Goal: Task Accomplishment & Management: Manage account settings

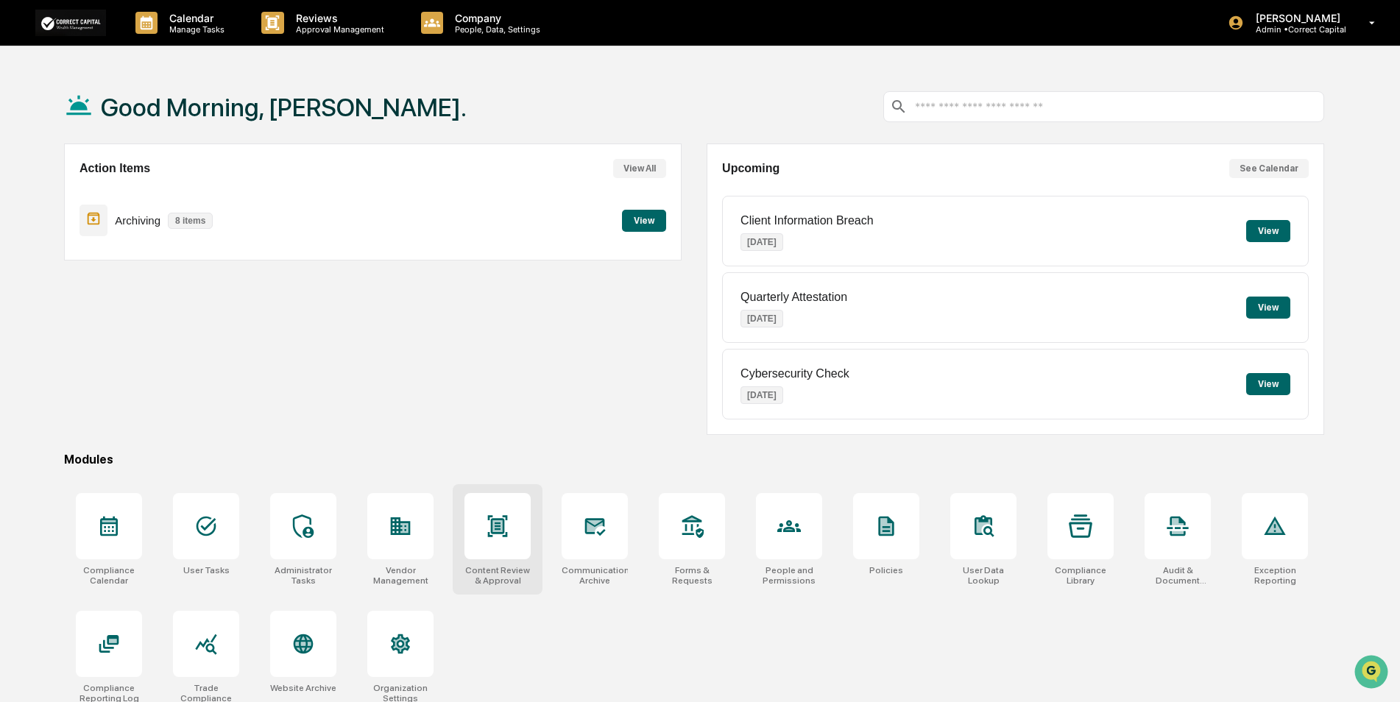
click at [494, 538] on div at bounding box center [498, 526] width 24 height 24
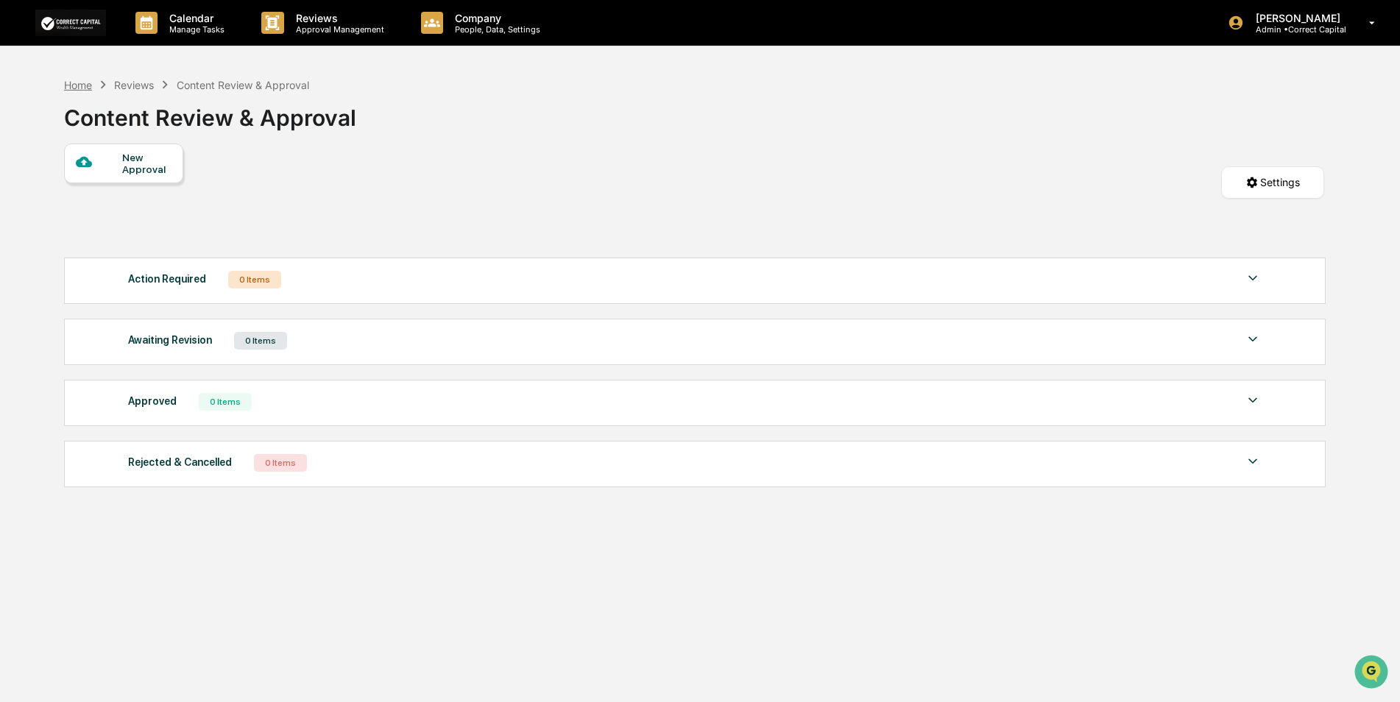
click at [79, 80] on div "Home" at bounding box center [78, 85] width 28 height 13
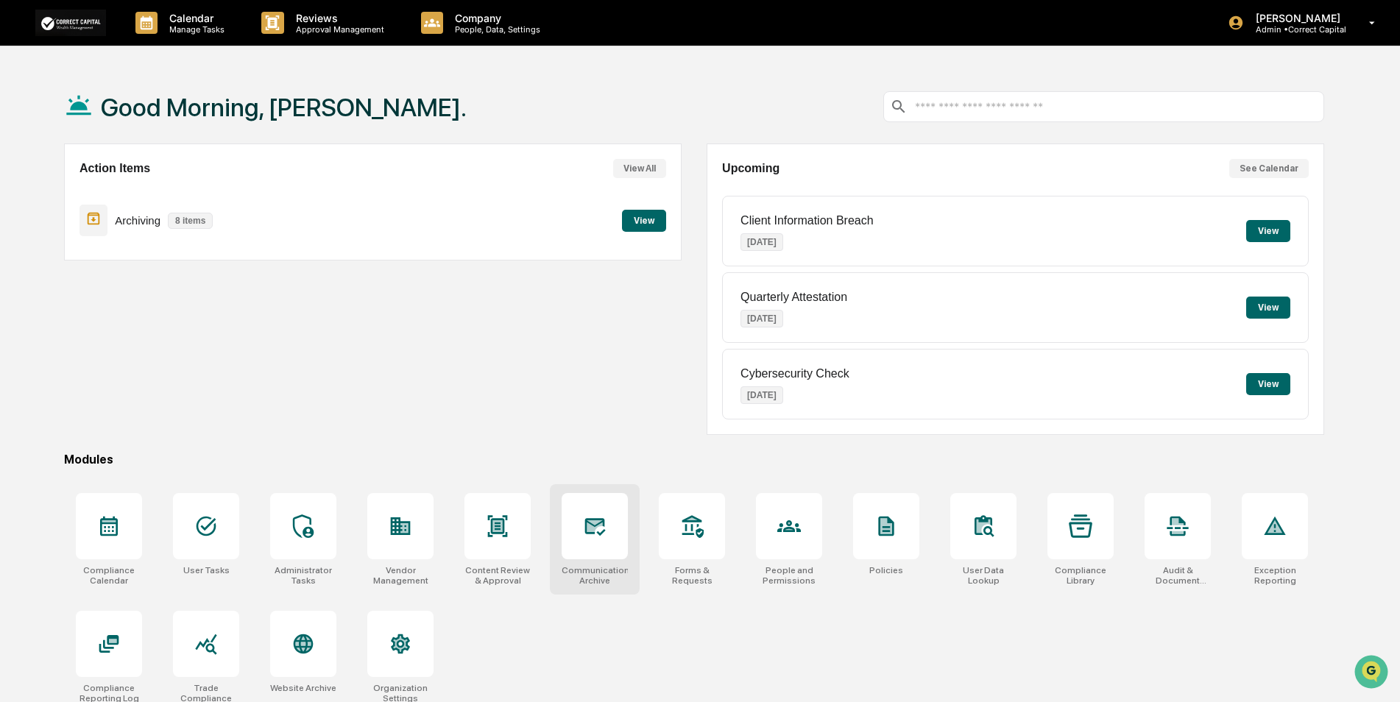
click at [587, 535] on icon at bounding box center [595, 526] width 24 height 24
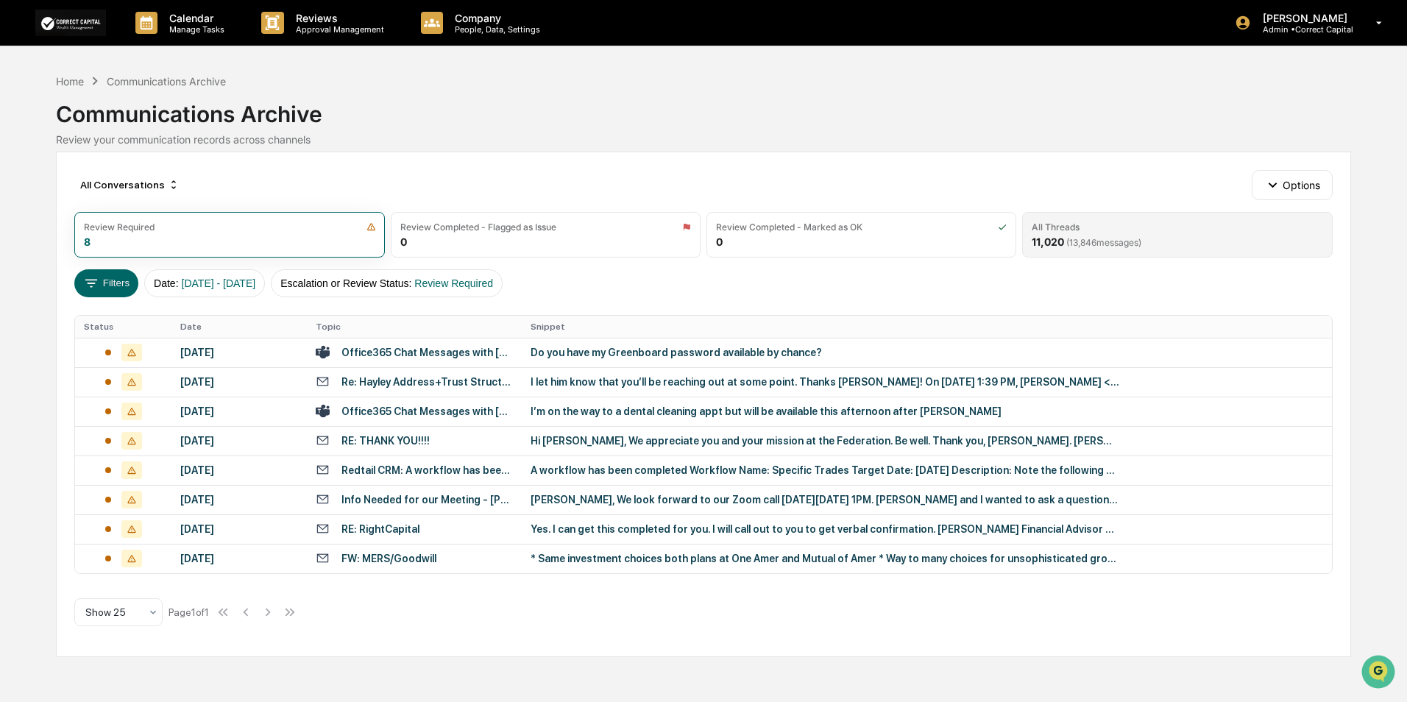
click at [1154, 240] on div "All Threads 11,020 ( 13,846 messages)" at bounding box center [1177, 235] width 310 height 46
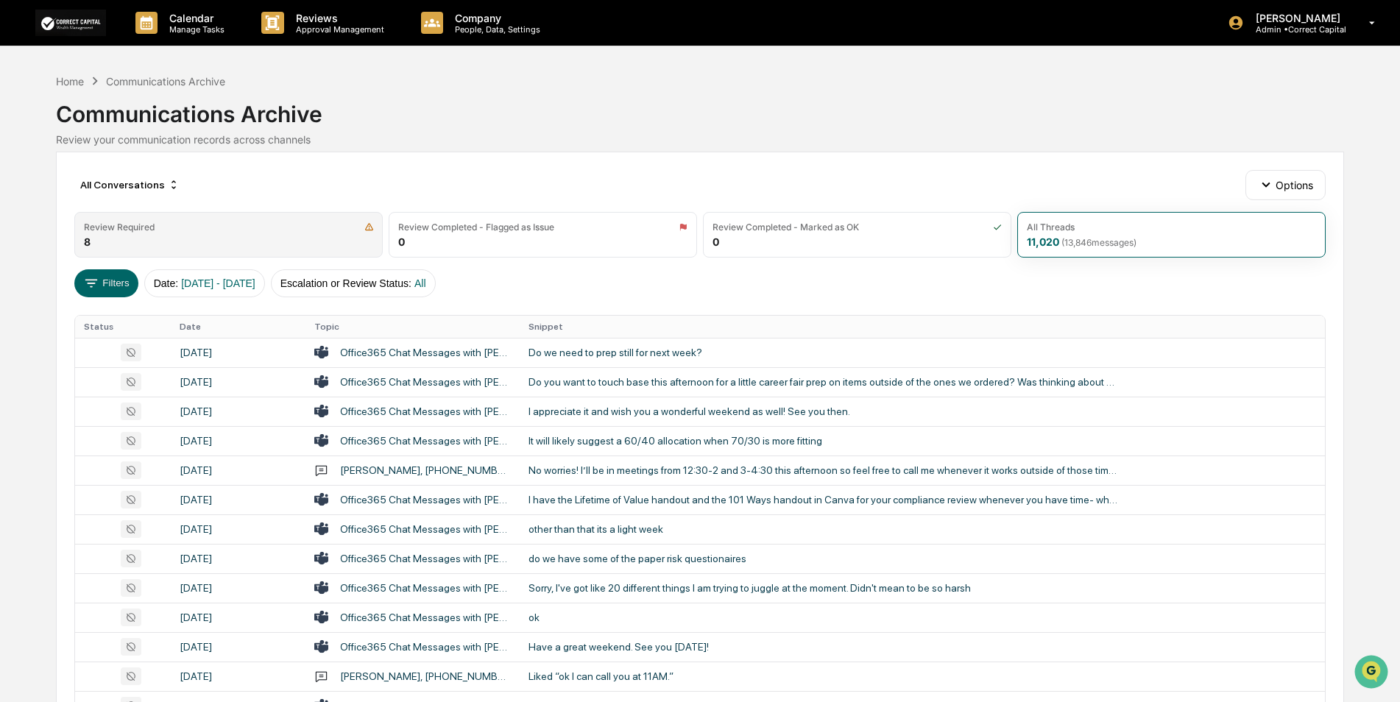
click at [216, 233] on div "Review Required 8" at bounding box center [228, 235] width 308 height 46
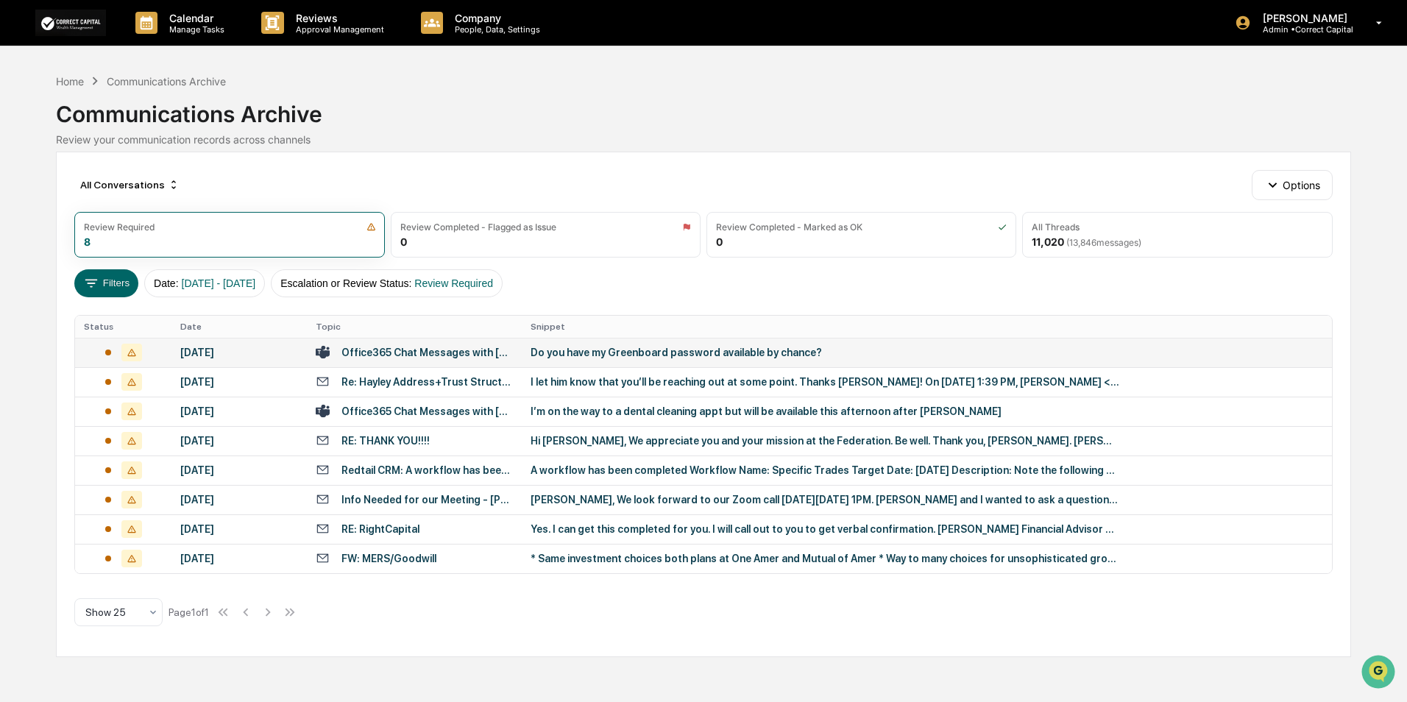
click at [690, 353] on div "Do you have my Greenboard password available by chance?" at bounding box center [825, 353] width 589 height 12
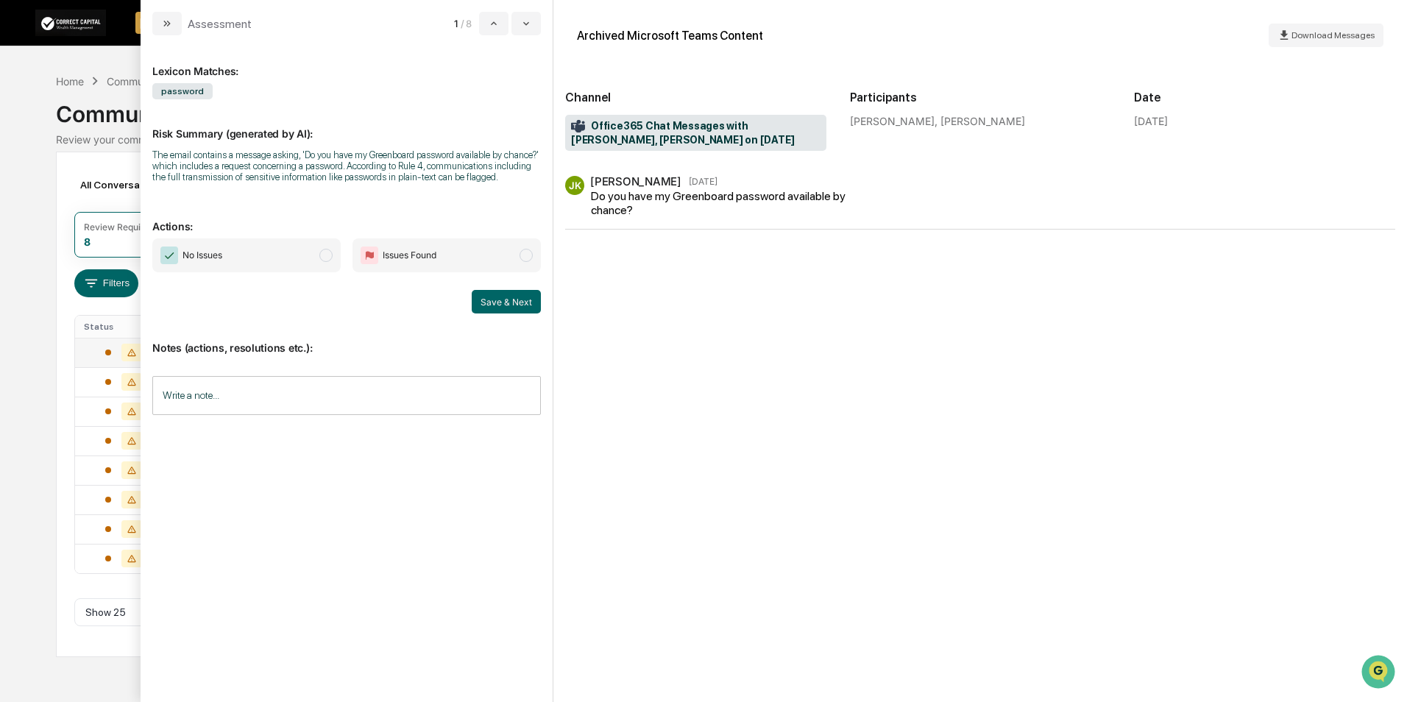
click at [268, 256] on span "No Issues" at bounding box center [246, 255] width 188 height 34
click at [501, 305] on button "Save & Next" at bounding box center [506, 302] width 69 height 24
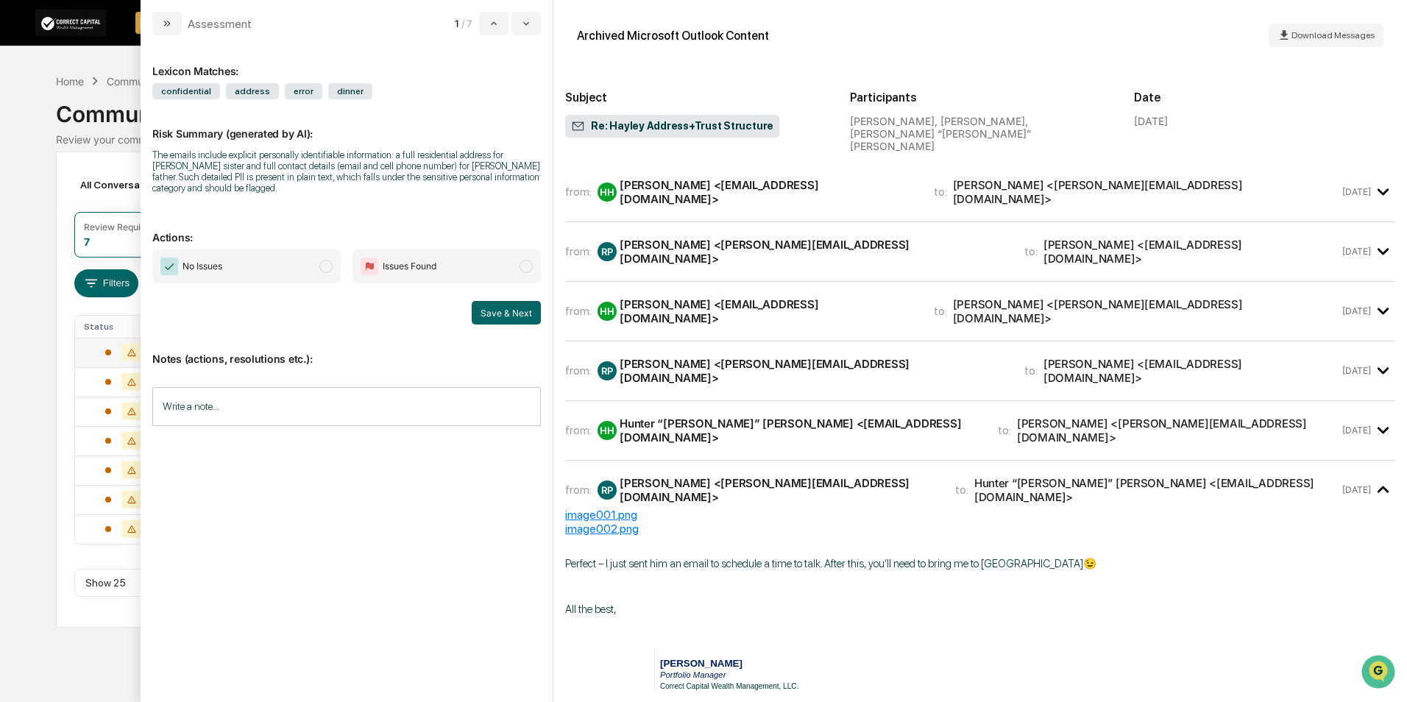
click at [51, 123] on div "Calendar Manage Tasks Reviews Approval Management Company People, Data, Setting…" at bounding box center [703, 351] width 1407 height 702
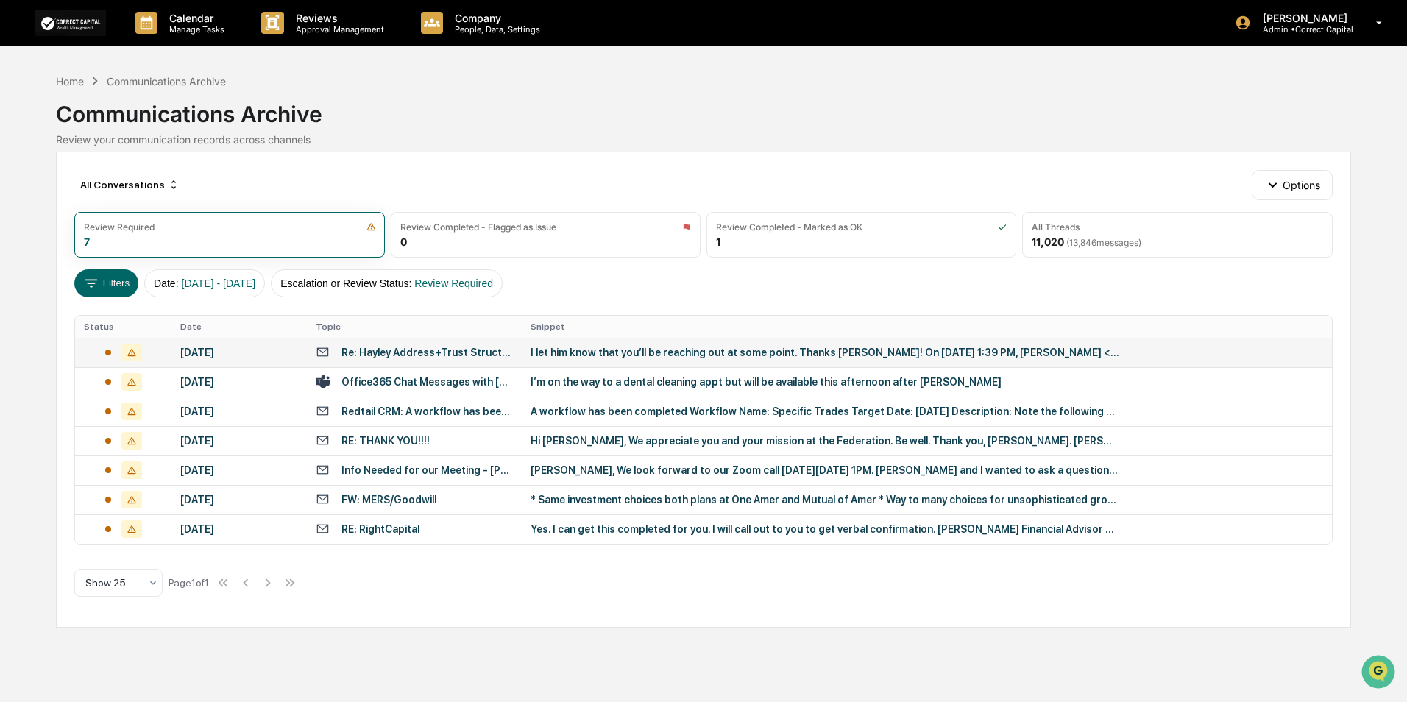
click at [479, 350] on div "Re: Hayley Address+Trust Structure" at bounding box center [426, 353] width 171 height 12
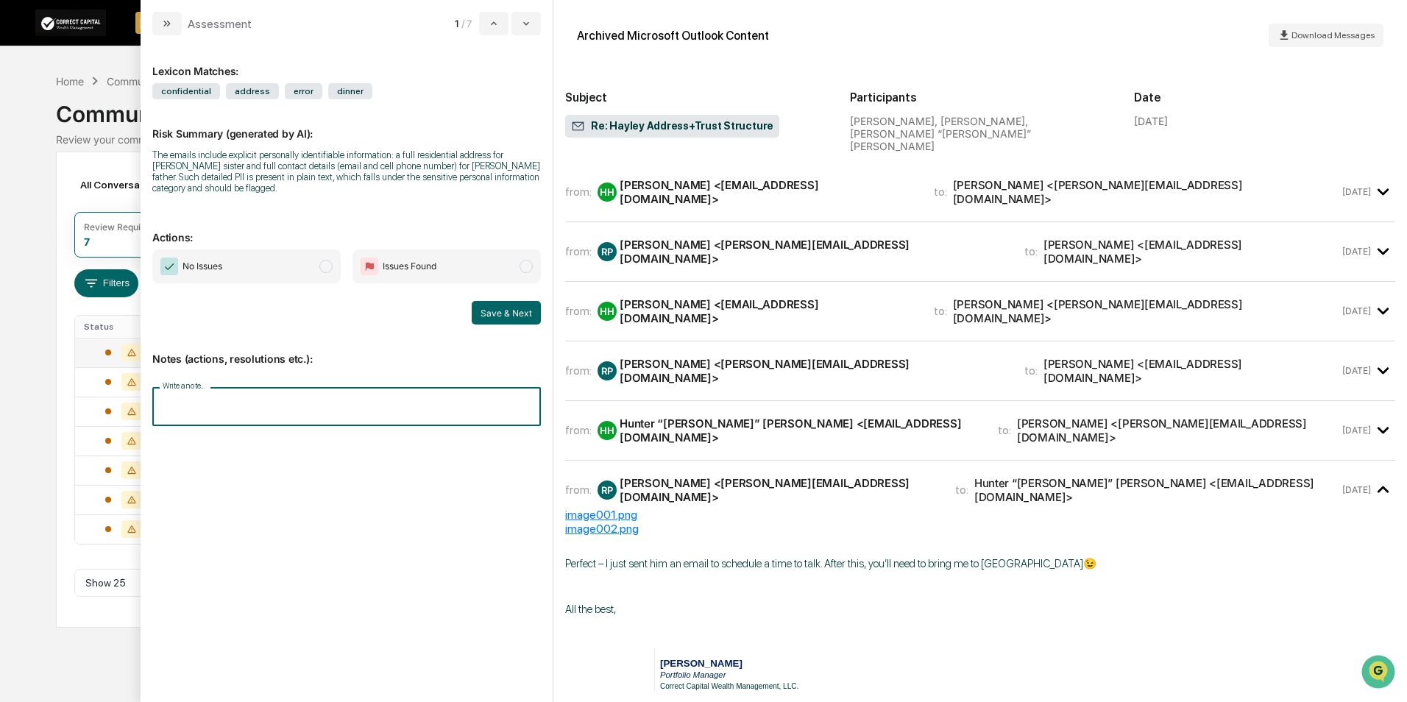
click at [265, 409] on input "Write a note..." at bounding box center [346, 406] width 389 height 39
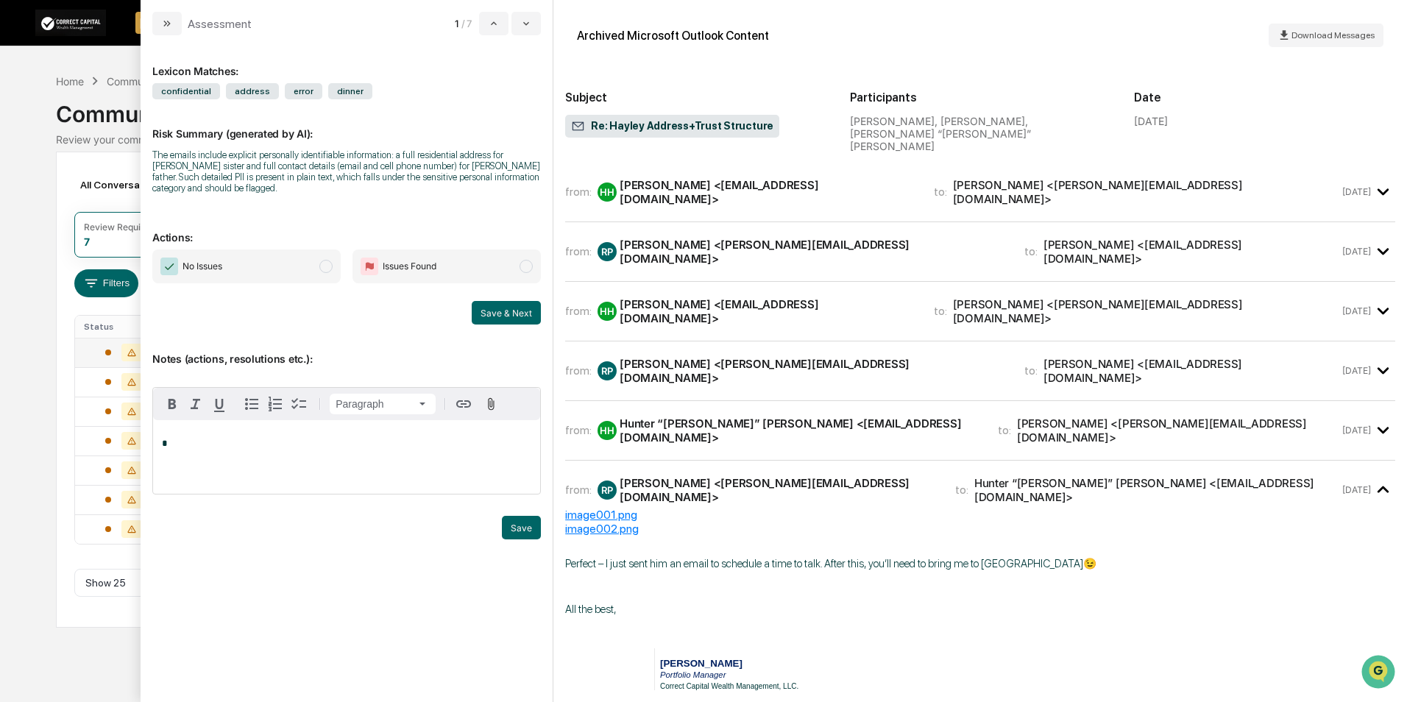
click at [1058, 187] on div "from: HH Hunter Holson <hunterholson@gmail.com> to: Ryan Potts <ryan@correctcap…" at bounding box center [952, 192] width 774 height 28
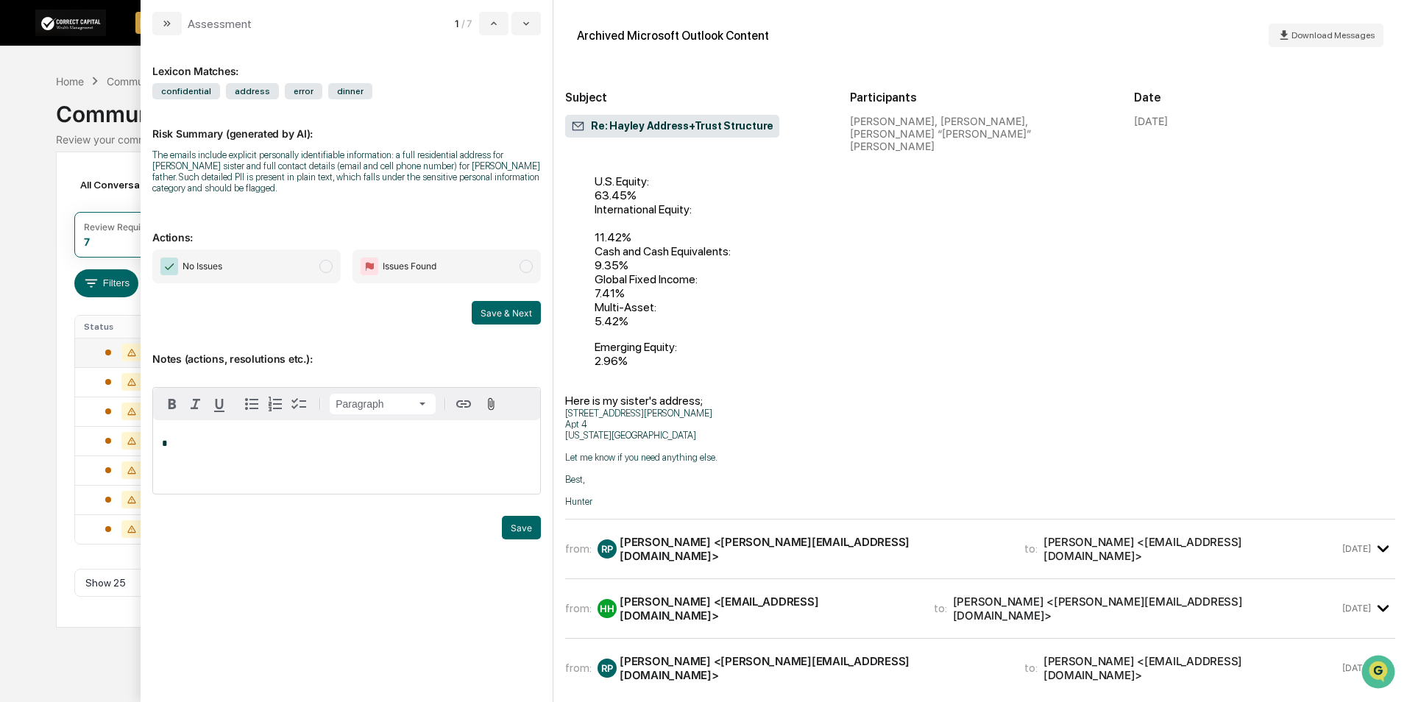
scroll to position [221, 0]
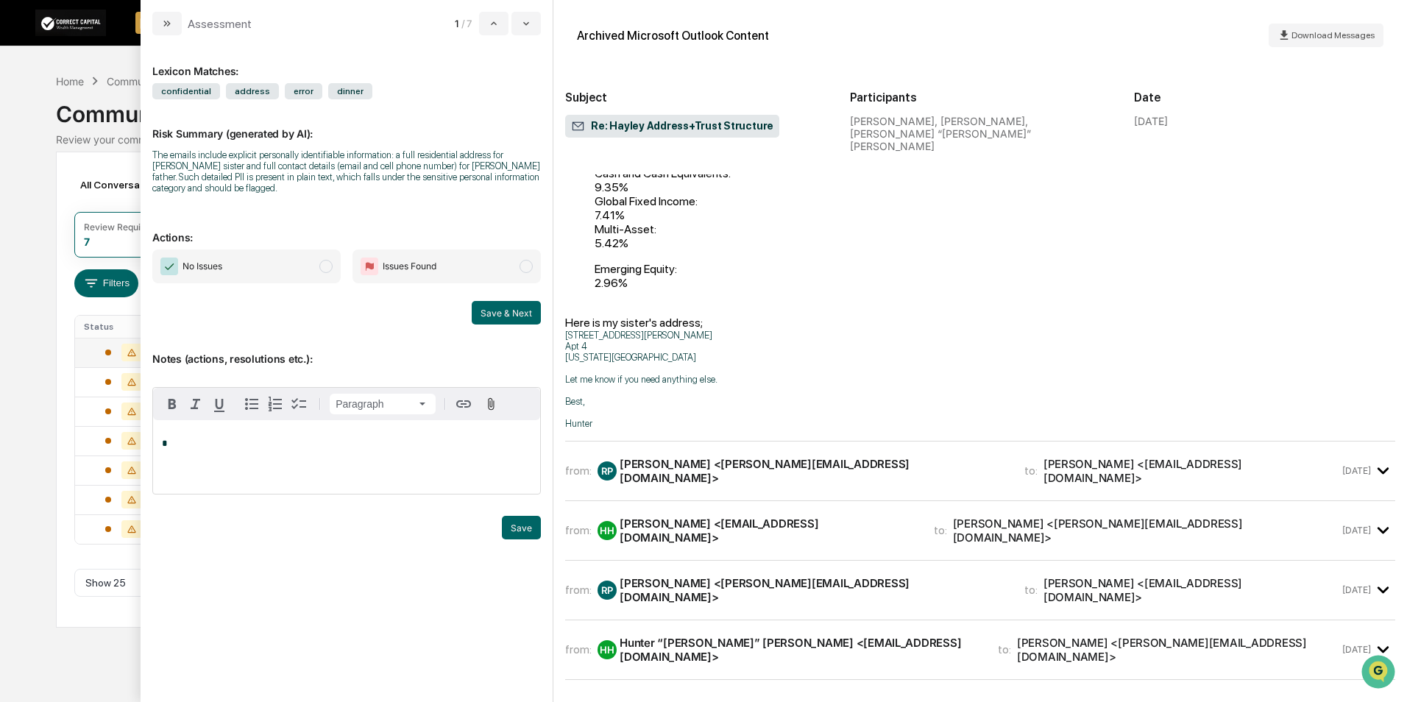
click at [1093, 457] on div "from: RP Ryan Potts <ryan@correctcap.com> to: Hunter Holson <hunterholson@gmail…" at bounding box center [952, 471] width 774 height 28
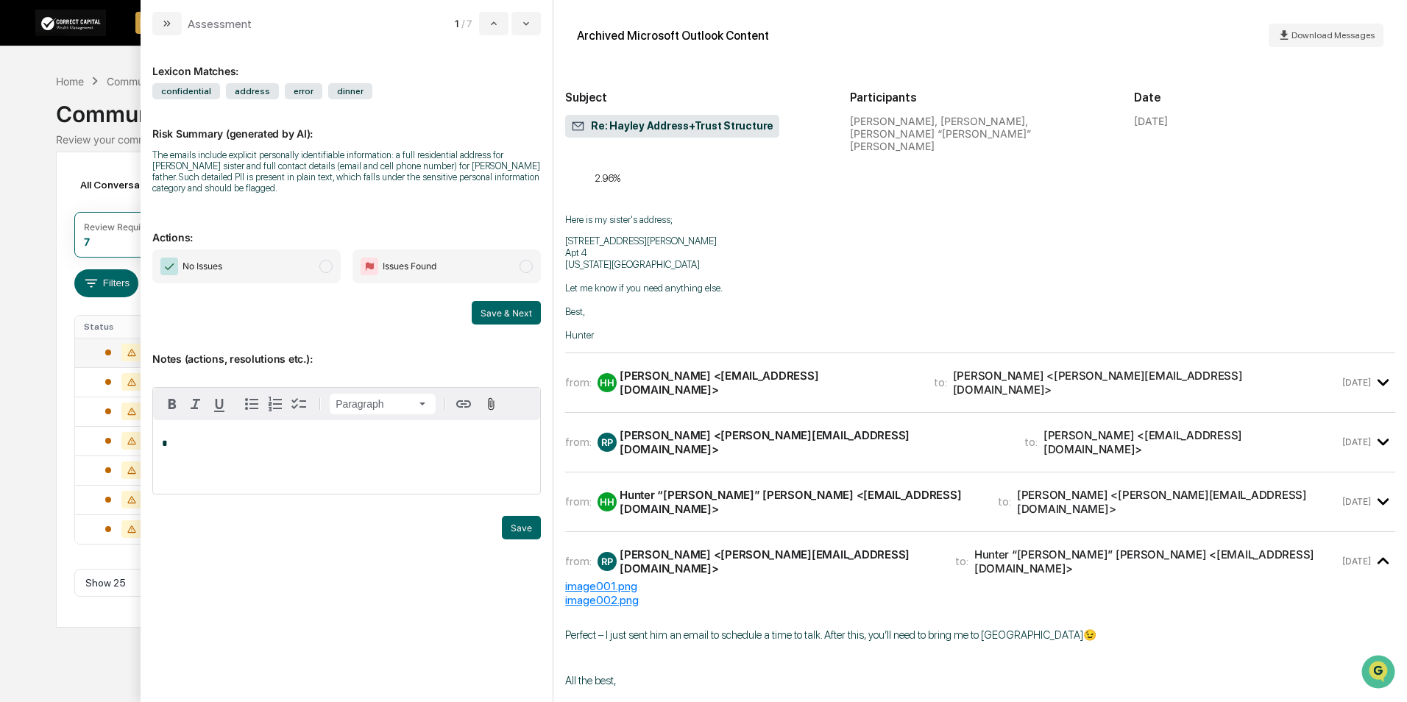
scroll to position [1766, 0]
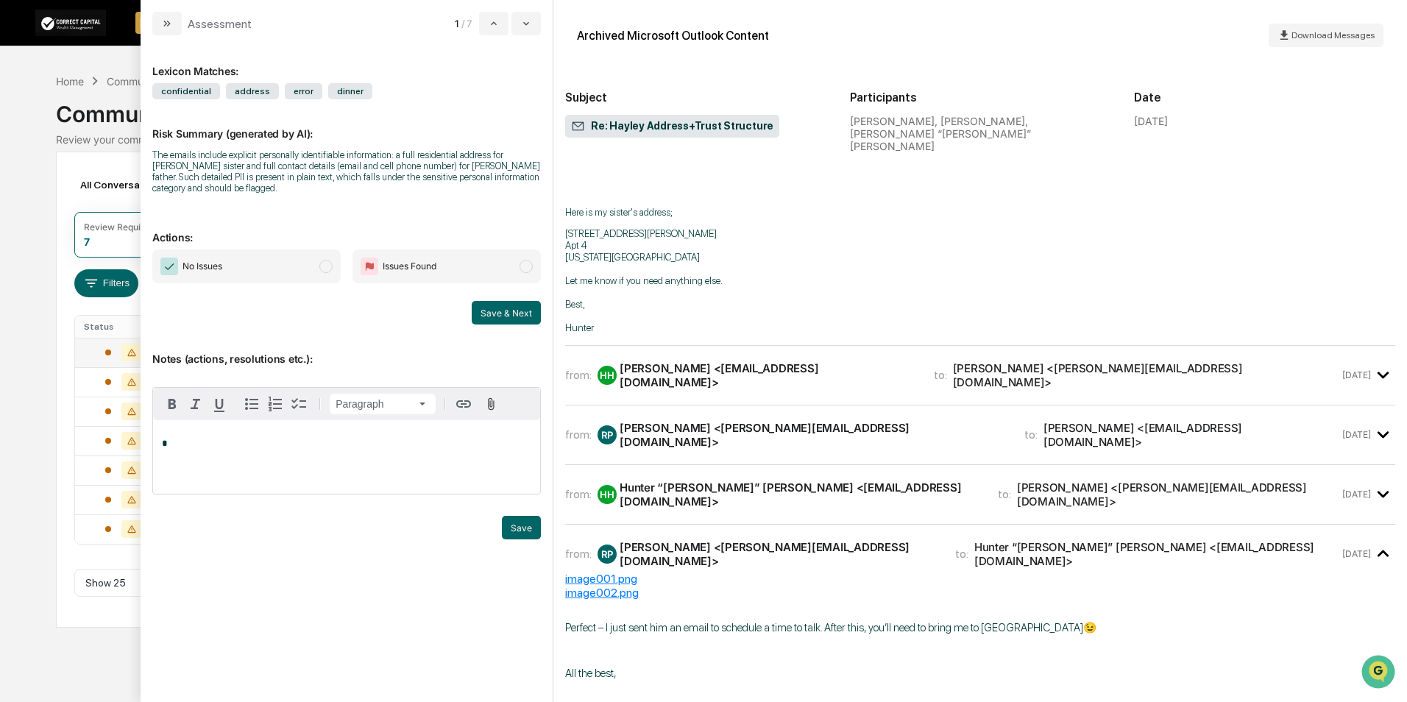
click at [1048, 358] on div "from: HH Hunter Holson <hunterholson@gmail.com> to: Ryan Potts <ryan@correctcap…" at bounding box center [980, 375] width 830 height 35
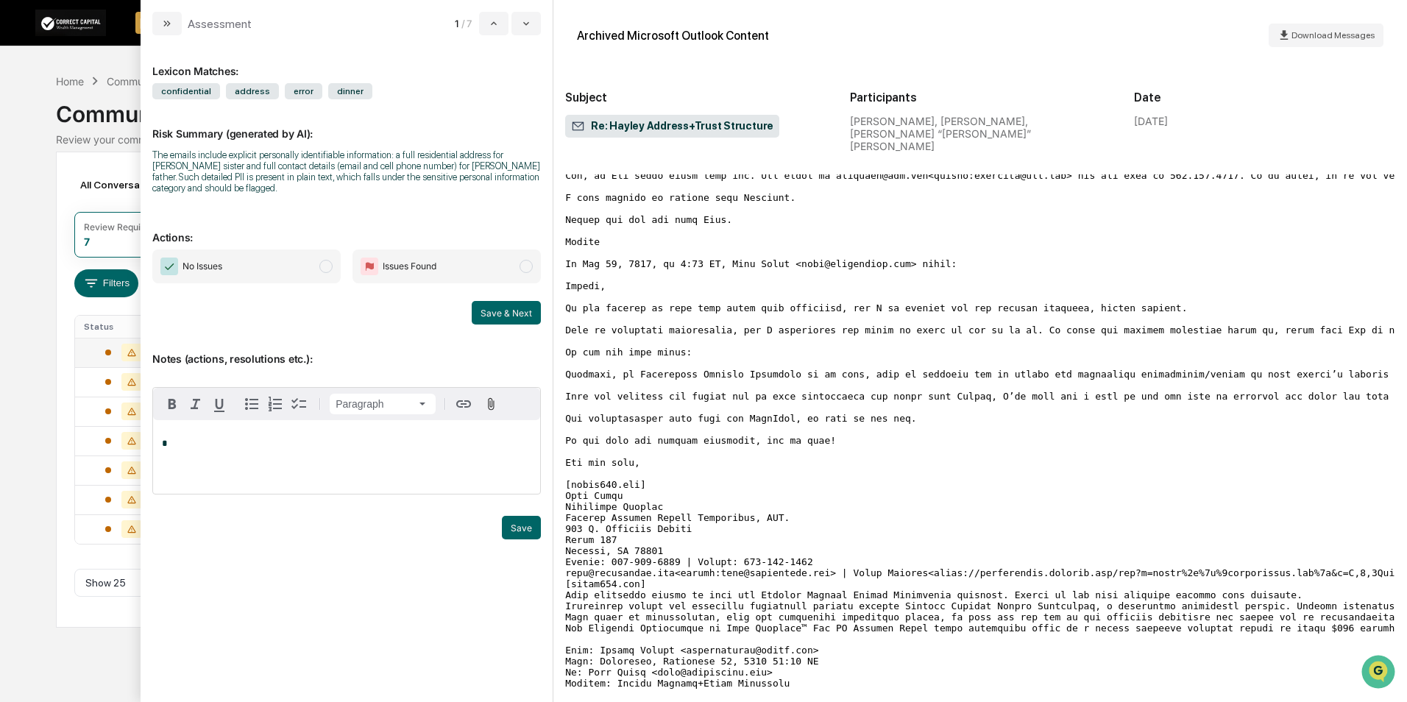
scroll to position [2208, 0]
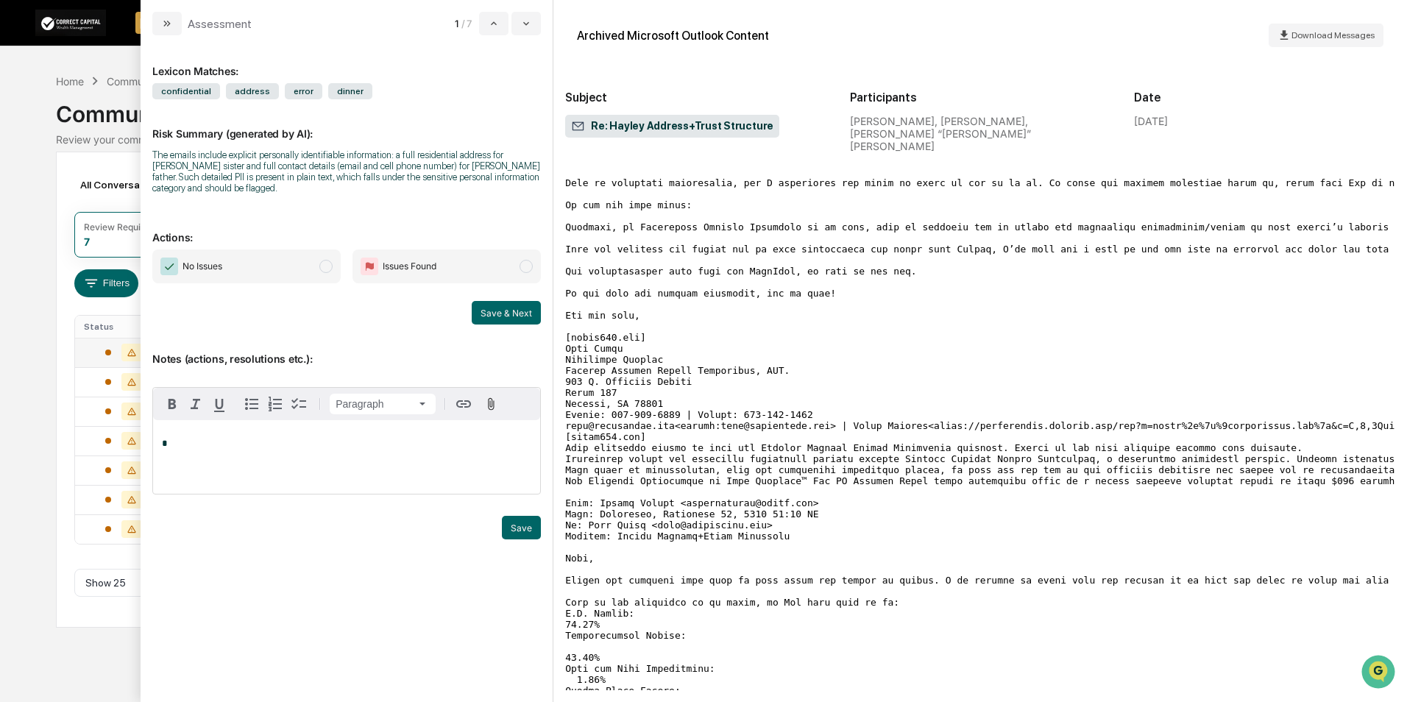
click at [34, 365] on div "Calendar Manage Tasks Reviews Approval Management Company People, Data, Setting…" at bounding box center [703, 351] width 1407 height 702
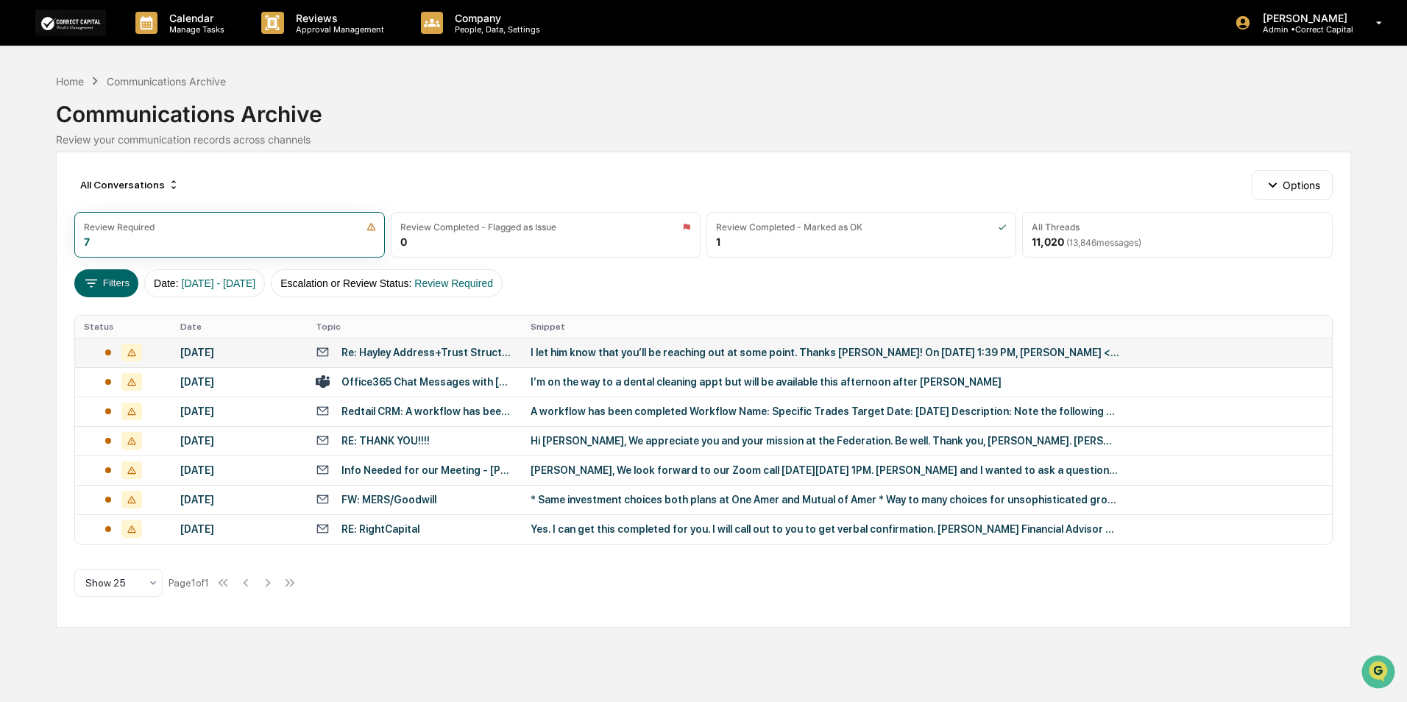
click at [439, 352] on div "Re: Hayley Address+Trust Structure" at bounding box center [426, 353] width 171 height 12
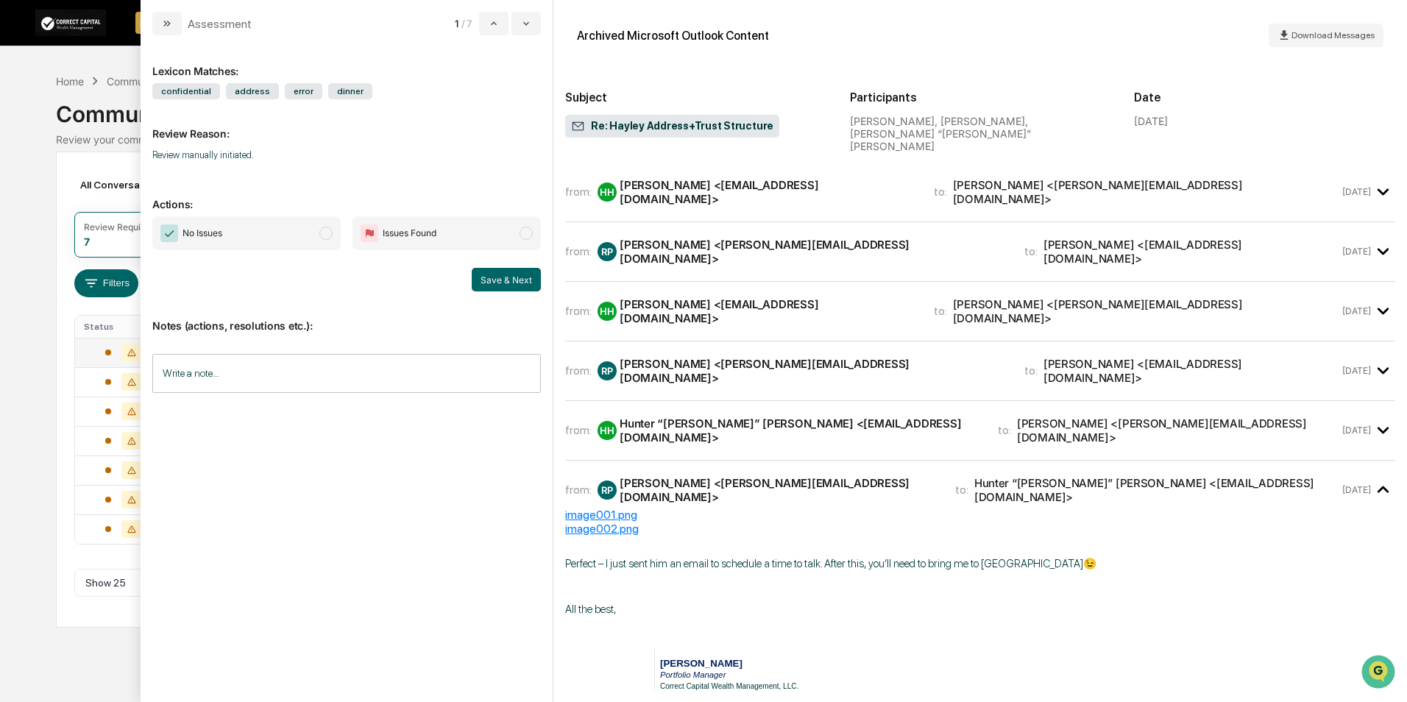
click at [263, 238] on span "No Issues" at bounding box center [246, 233] width 188 height 34
click at [296, 238] on span "No Issues" at bounding box center [246, 233] width 188 height 34
click at [350, 154] on p "Review manually initiated." at bounding box center [346, 154] width 389 height 11
click at [31, 90] on div "Calendar Manage Tasks Reviews Approval Management Company People, Data, Setting…" at bounding box center [703, 351] width 1407 height 702
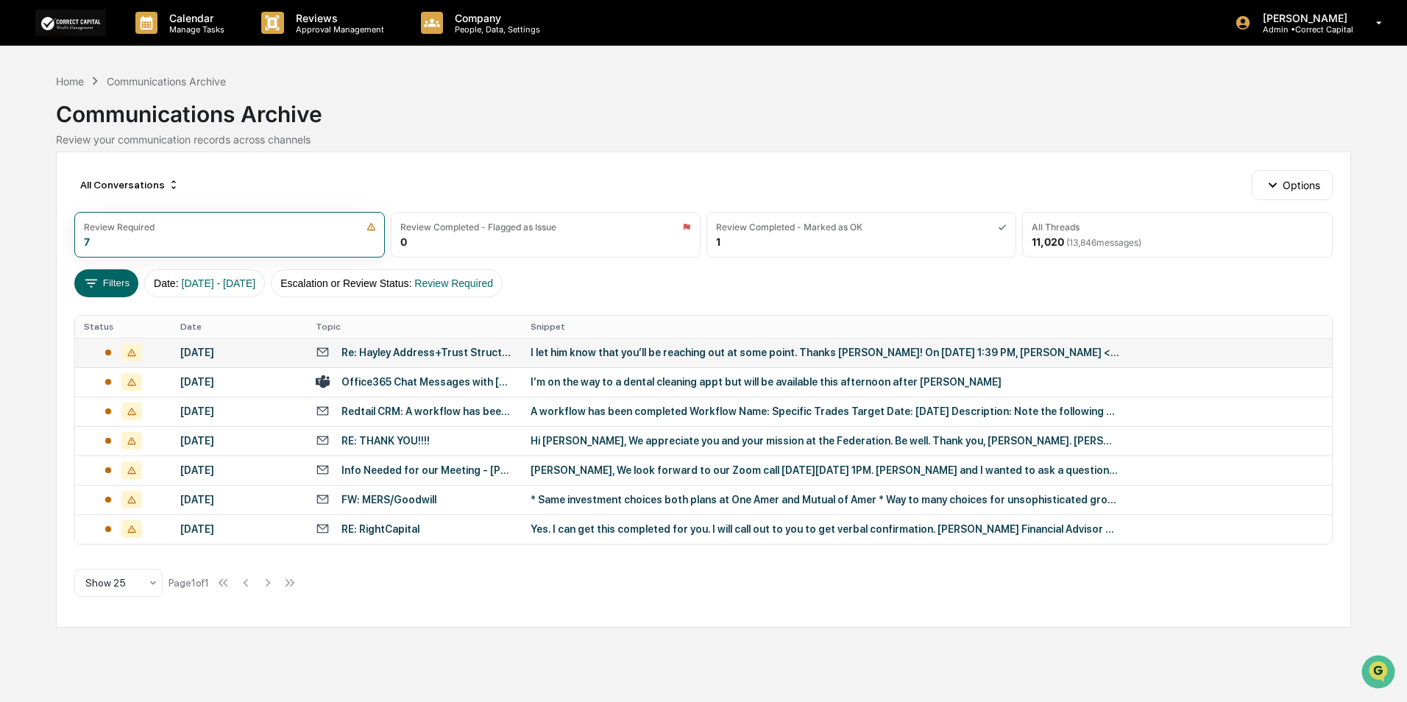
click at [626, 96] on div "Communications Archive" at bounding box center [703, 108] width 1294 height 38
click at [74, 79] on div "Home" at bounding box center [70, 81] width 28 height 13
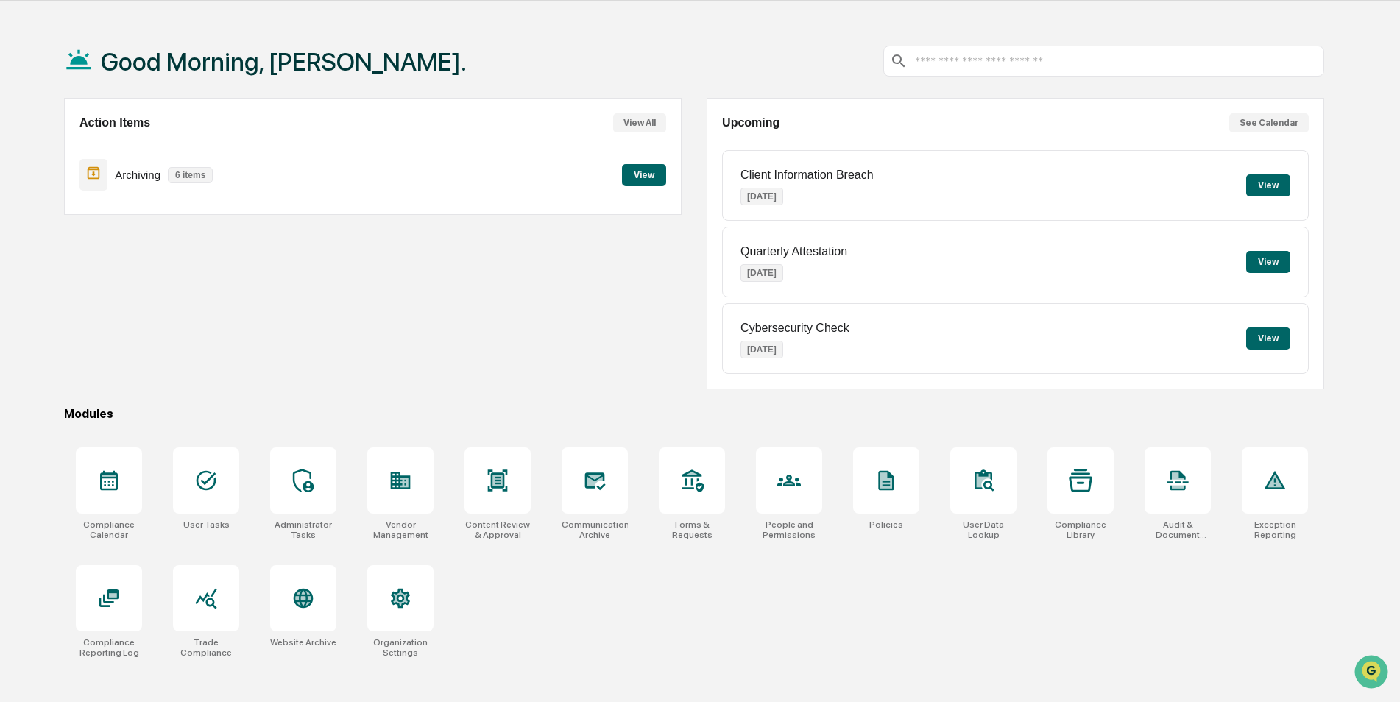
scroll to position [70, 0]
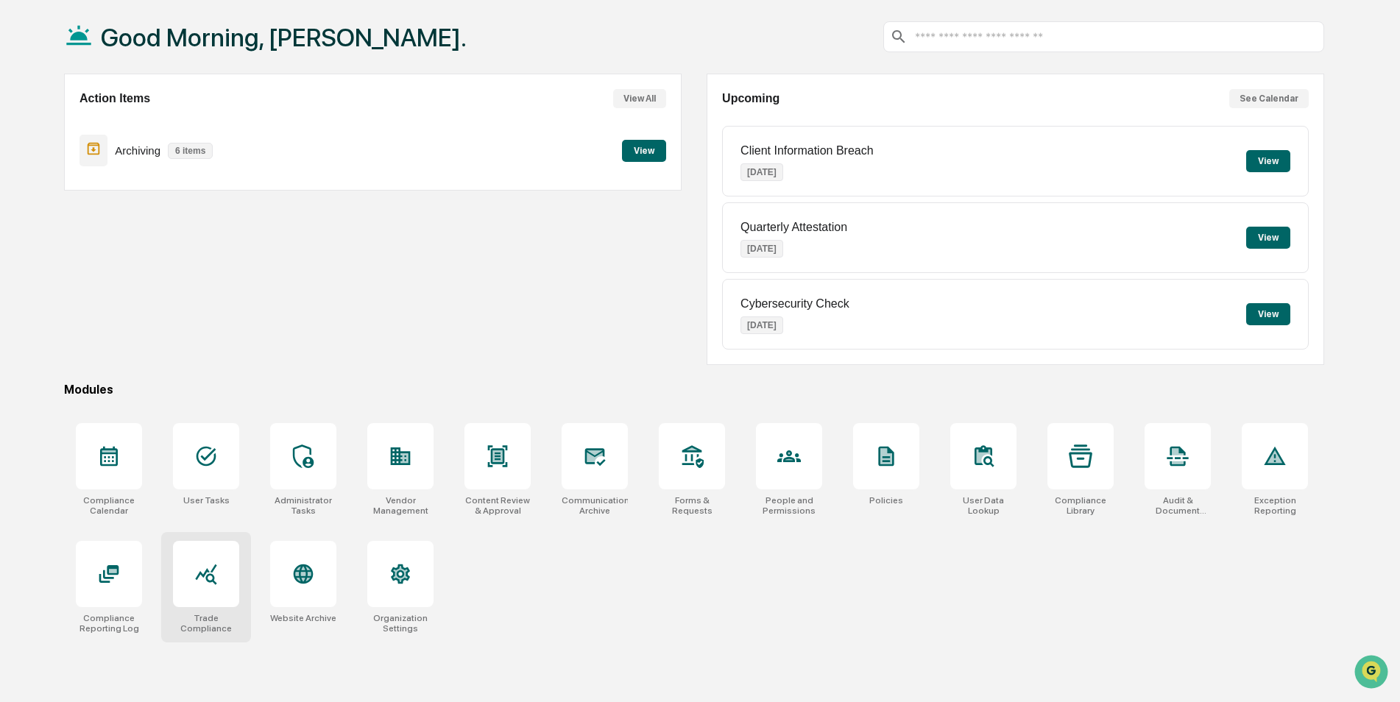
click at [217, 581] on icon at bounding box center [206, 574] width 24 height 24
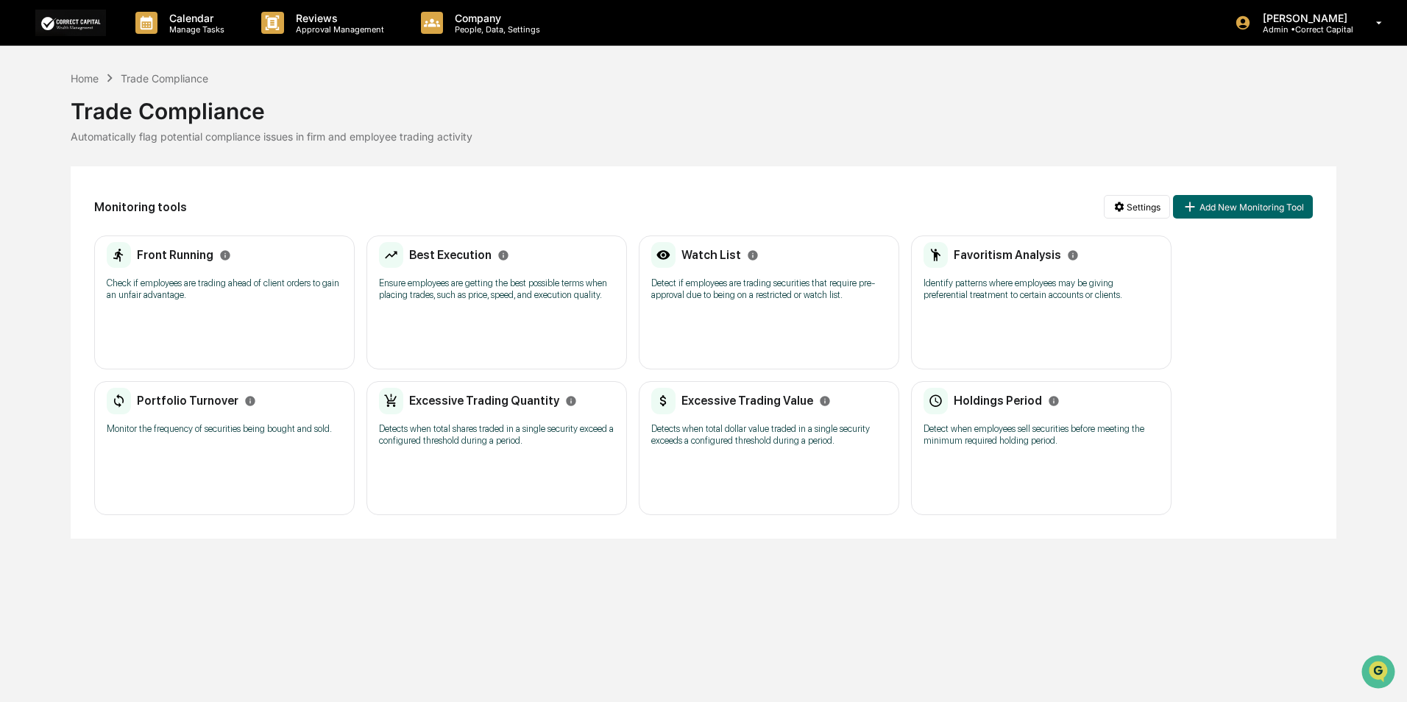
click at [286, 311] on div "Front Running Check if employees are trading ahead of client orders to gain an …" at bounding box center [224, 302] width 261 height 134
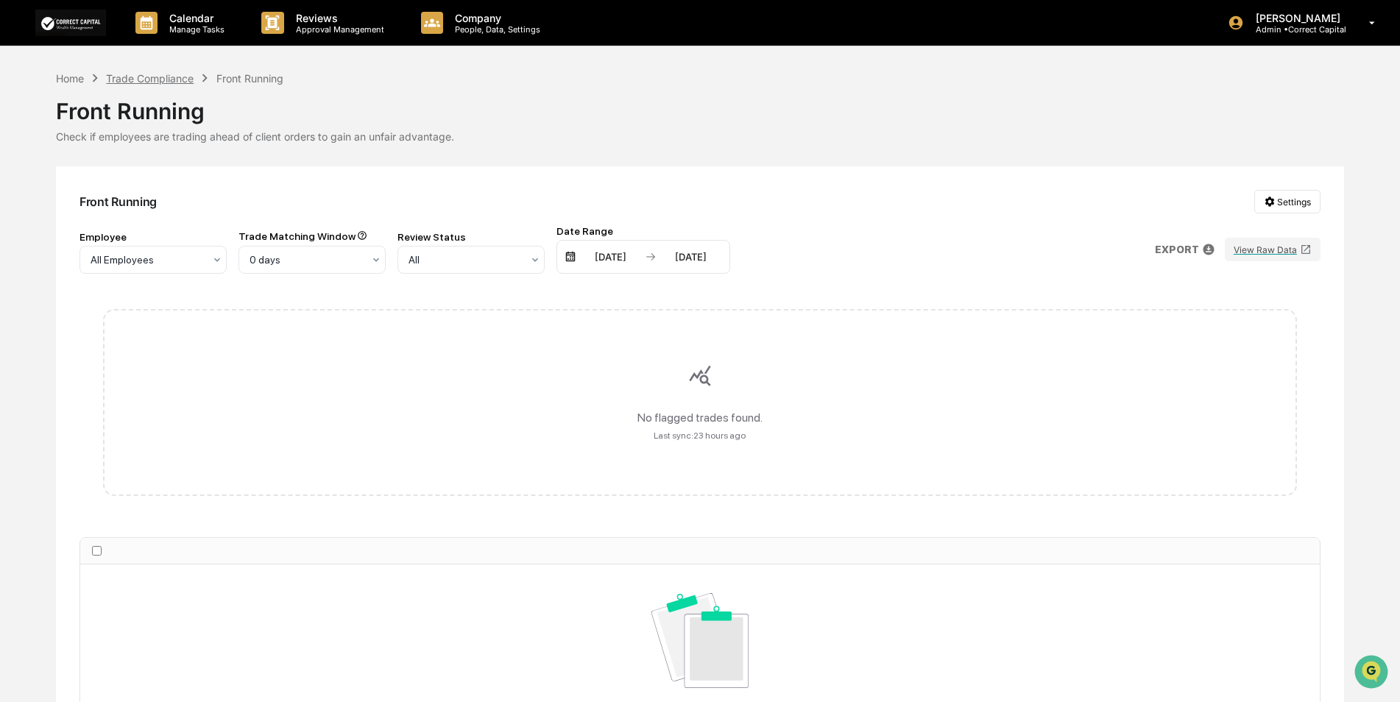
click at [152, 78] on div "Trade Compliance" at bounding box center [150, 78] width 88 height 13
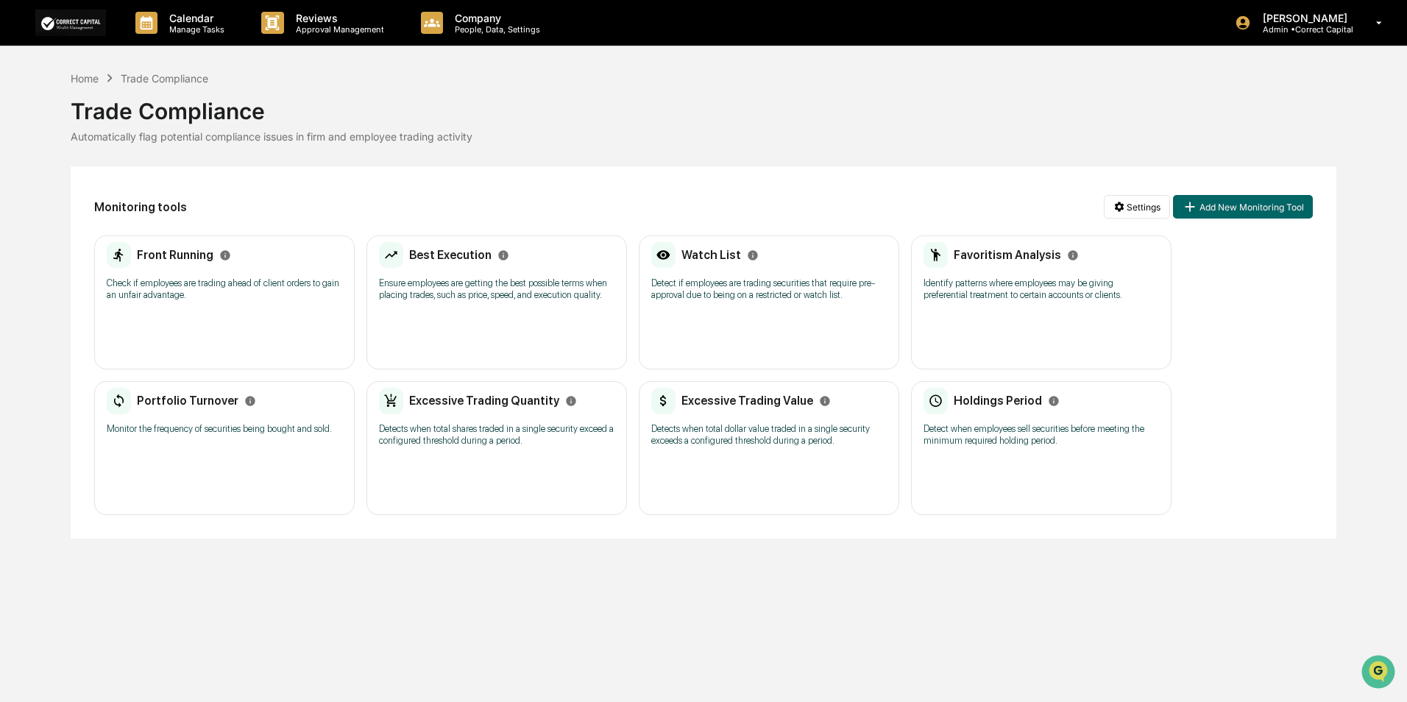
click at [740, 308] on div "Watch List Detect if employees are trading securities that require pre-approval…" at bounding box center [768, 276] width 235 height 68
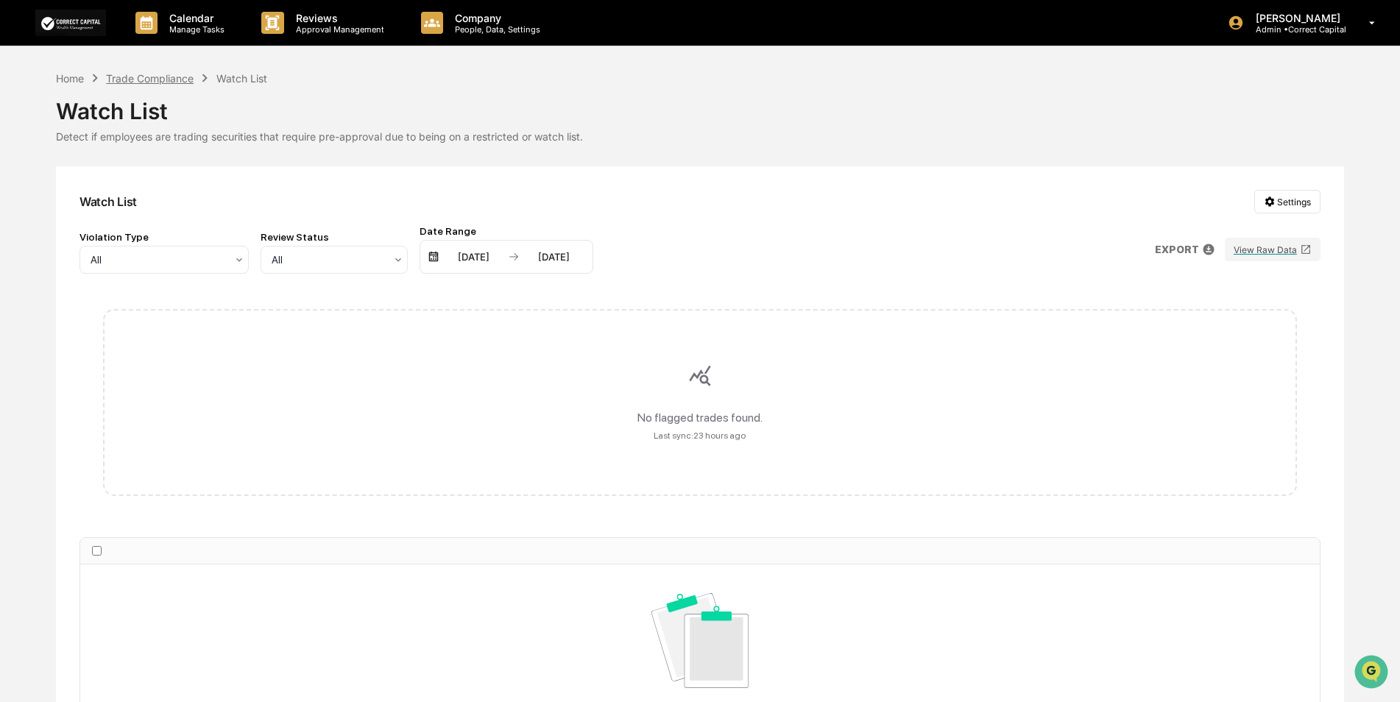
click at [137, 77] on div "Trade Compliance" at bounding box center [150, 78] width 88 height 13
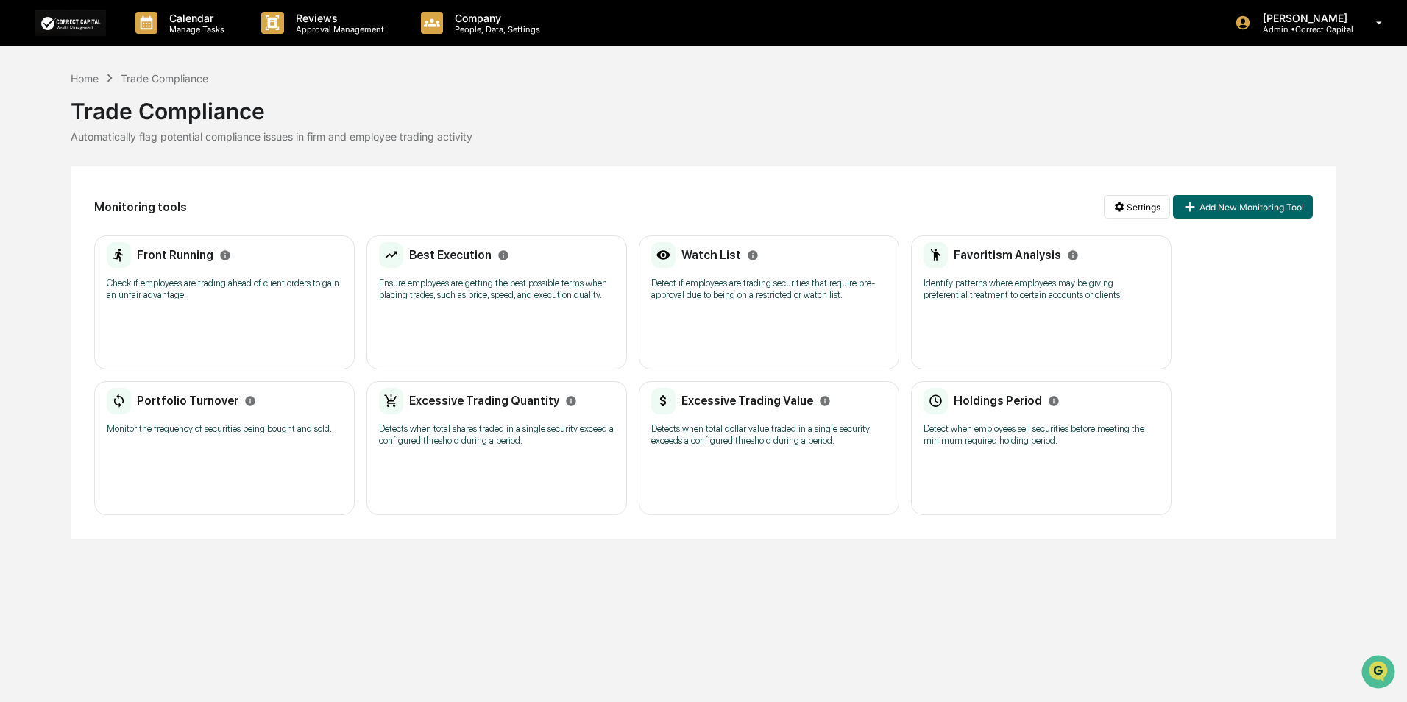
click at [1052, 316] on div "Favoritism Analysis Identify patterns where employees may be giving preferentia…" at bounding box center [1041, 302] width 261 height 134
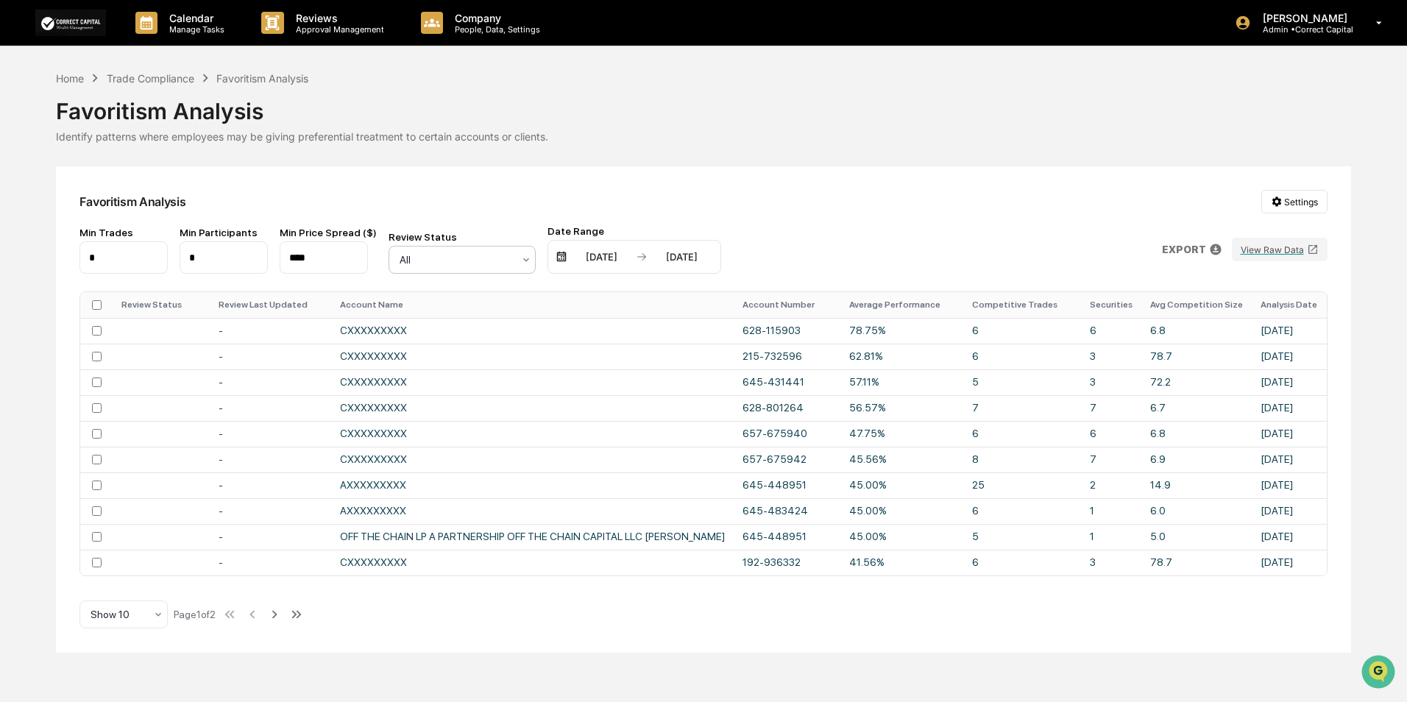
click at [460, 264] on div at bounding box center [456, 259] width 113 height 15
click at [459, 261] on div at bounding box center [456, 259] width 113 height 15
click at [867, 160] on div "Home Trade Compliance Favoritism Analysis Favoritism Analysis Identify patterns…" at bounding box center [703, 361] width 1294 height 583
click at [148, 82] on div "Trade Compliance" at bounding box center [151, 78] width 88 height 13
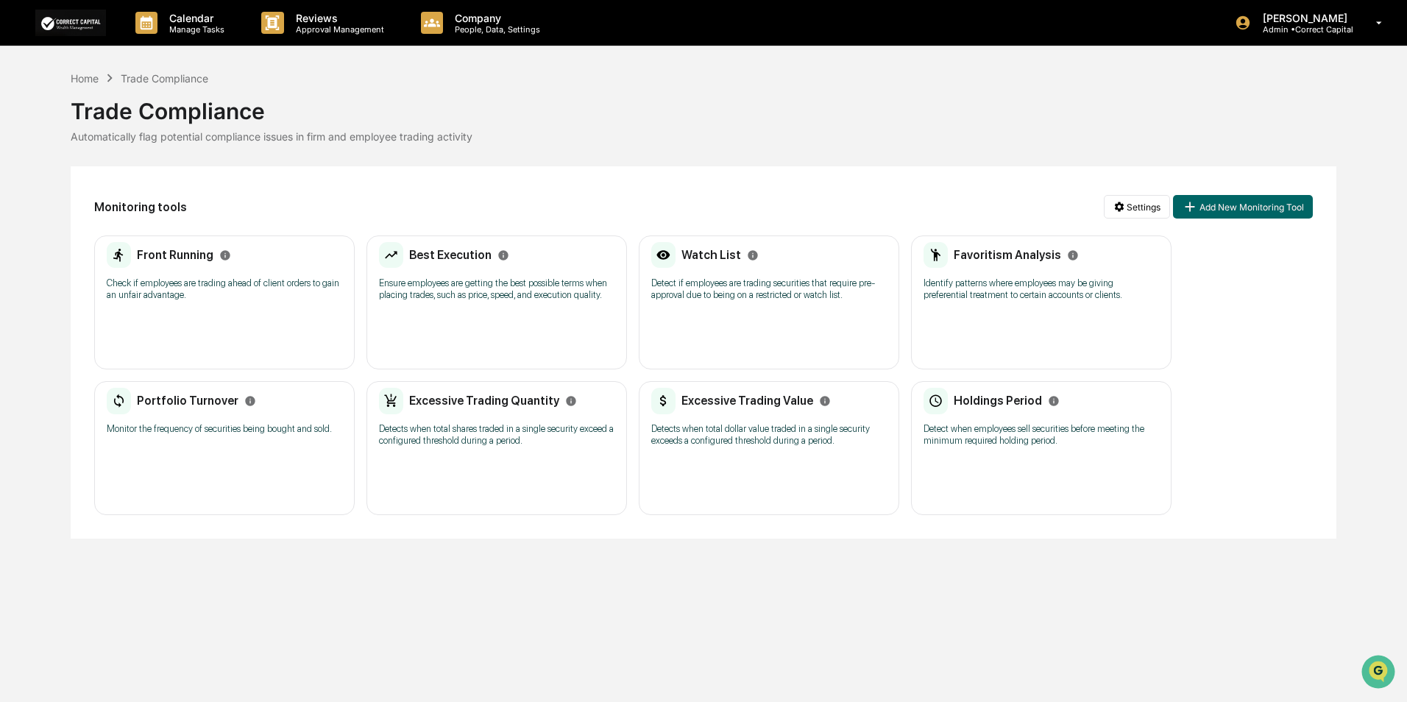
click at [203, 458] on div "Portfolio Turnover Monitor the frequency of securities being bought and sold. N…" at bounding box center [224, 448] width 261 height 134
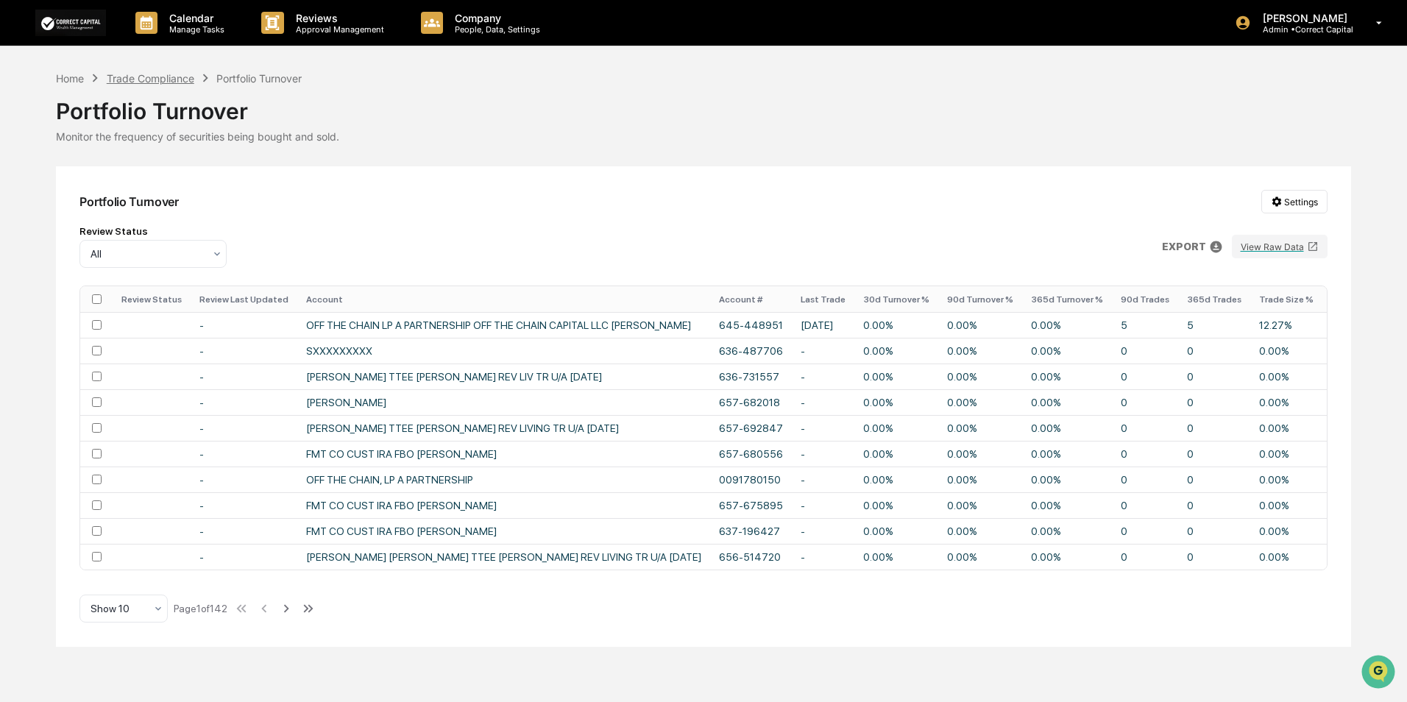
click at [124, 79] on div "Trade Compliance" at bounding box center [151, 78] width 88 height 13
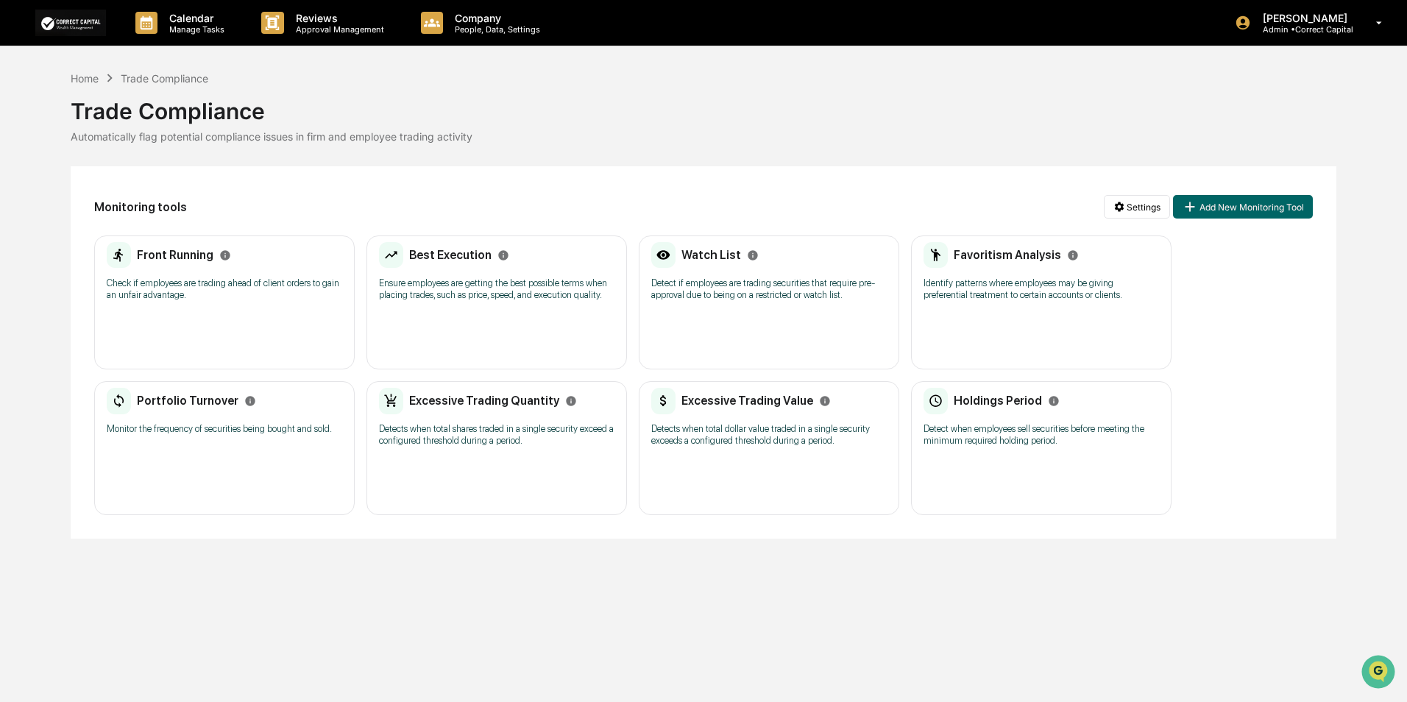
click at [509, 443] on p "Detects when total shares traded in a single security exceed a configured thres…" at bounding box center [496, 435] width 235 height 24
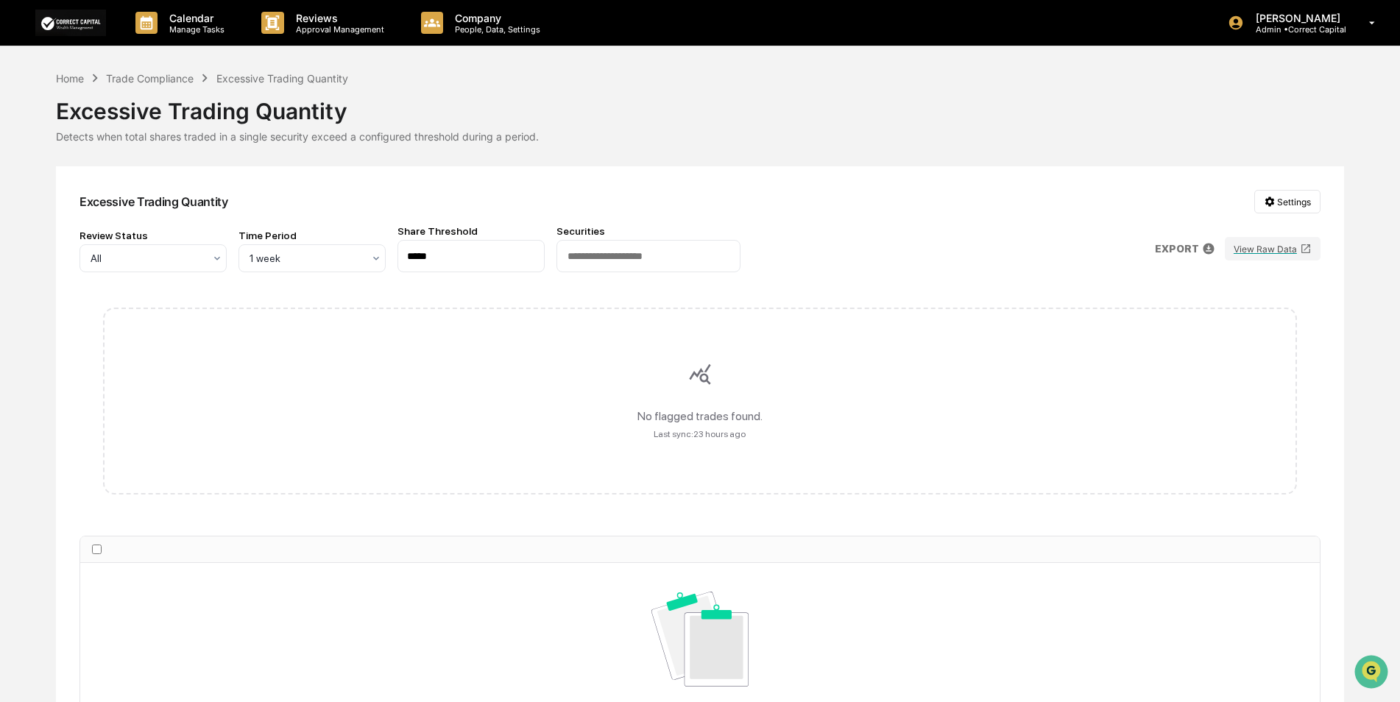
click at [453, 262] on input "*****" at bounding box center [470, 256] width 147 height 32
click at [76, 75] on div "Home" at bounding box center [70, 78] width 28 height 13
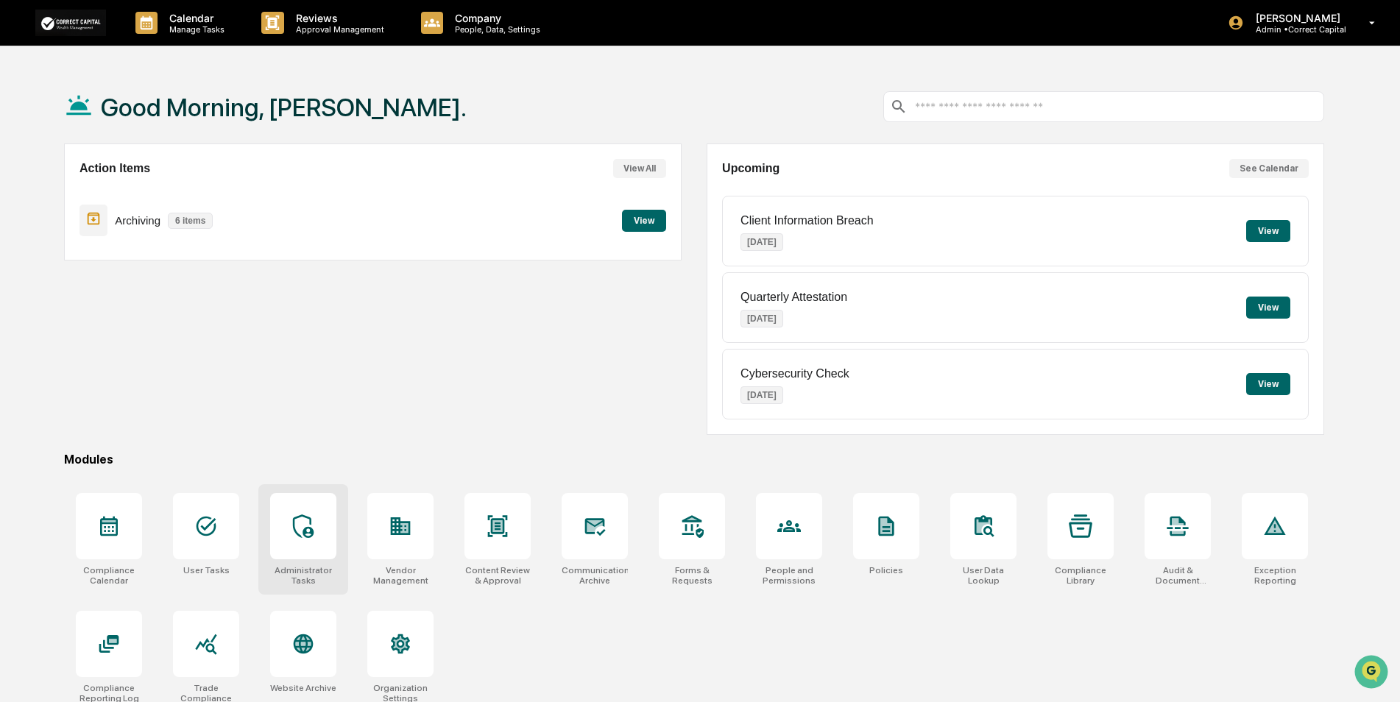
scroll to position [70, 0]
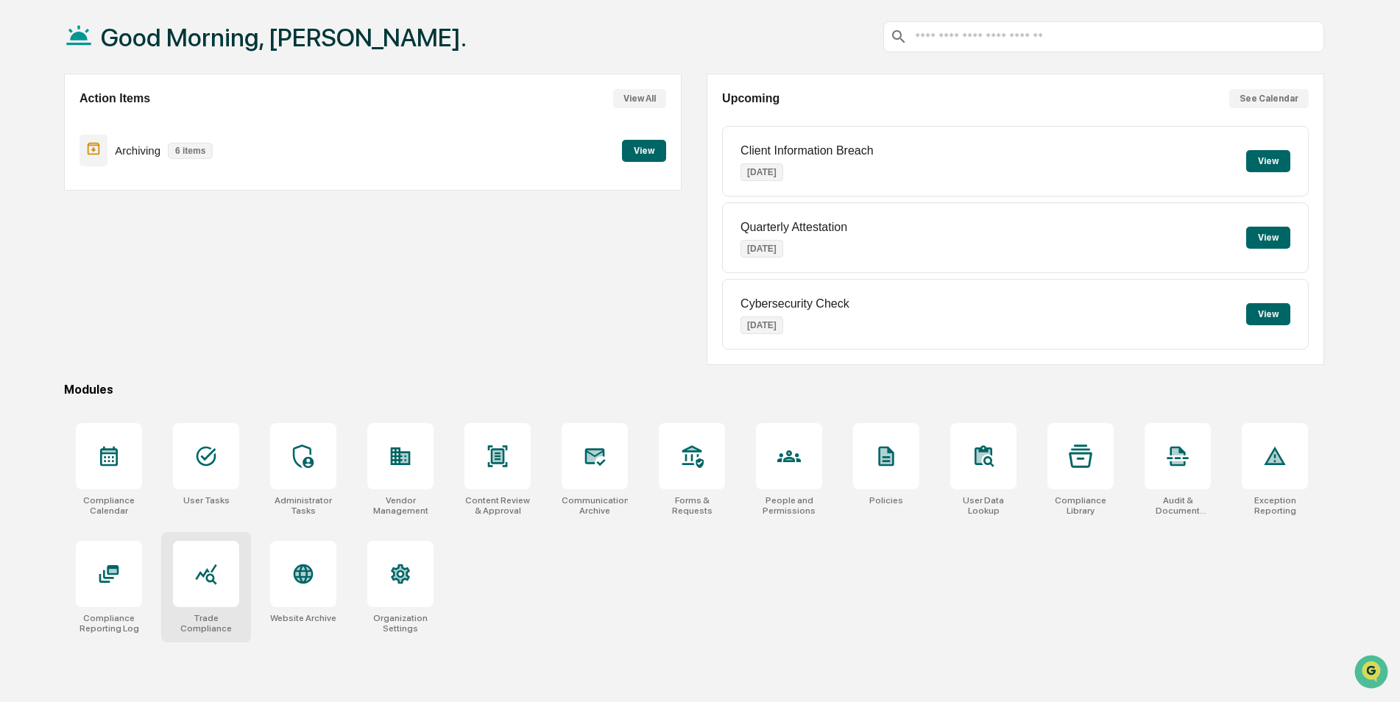
click at [218, 575] on icon at bounding box center [206, 574] width 24 height 24
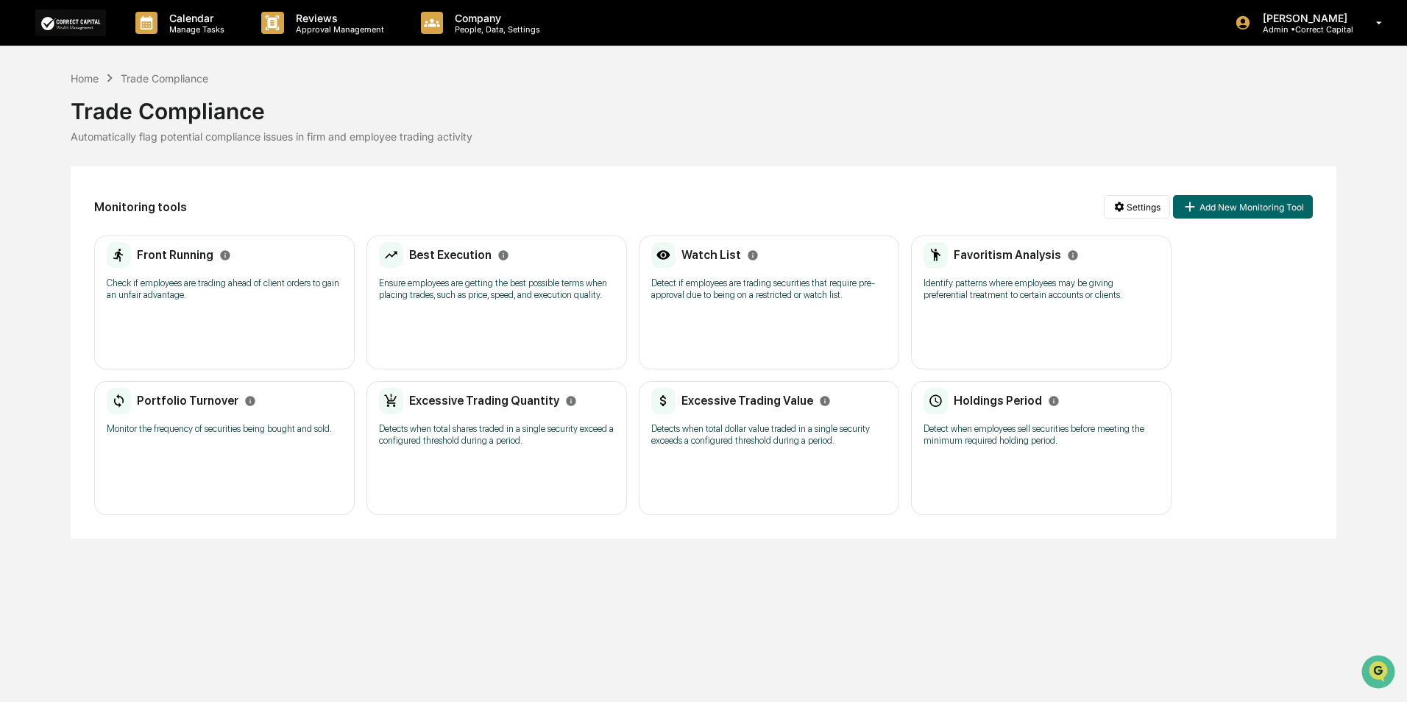
click at [705, 437] on p "Detects when total dollar value traded in a single security exceeds a configure…" at bounding box center [768, 435] width 235 height 24
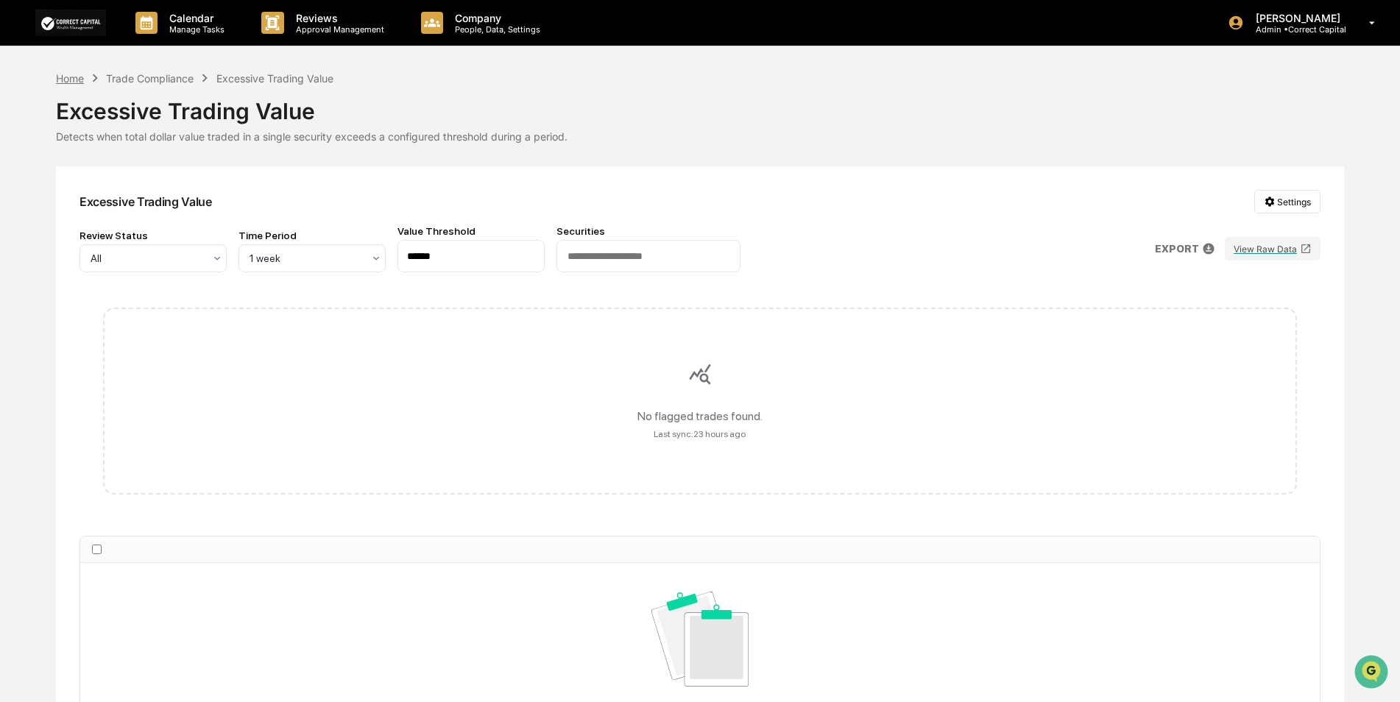
click at [69, 80] on div "Home" at bounding box center [70, 78] width 28 height 13
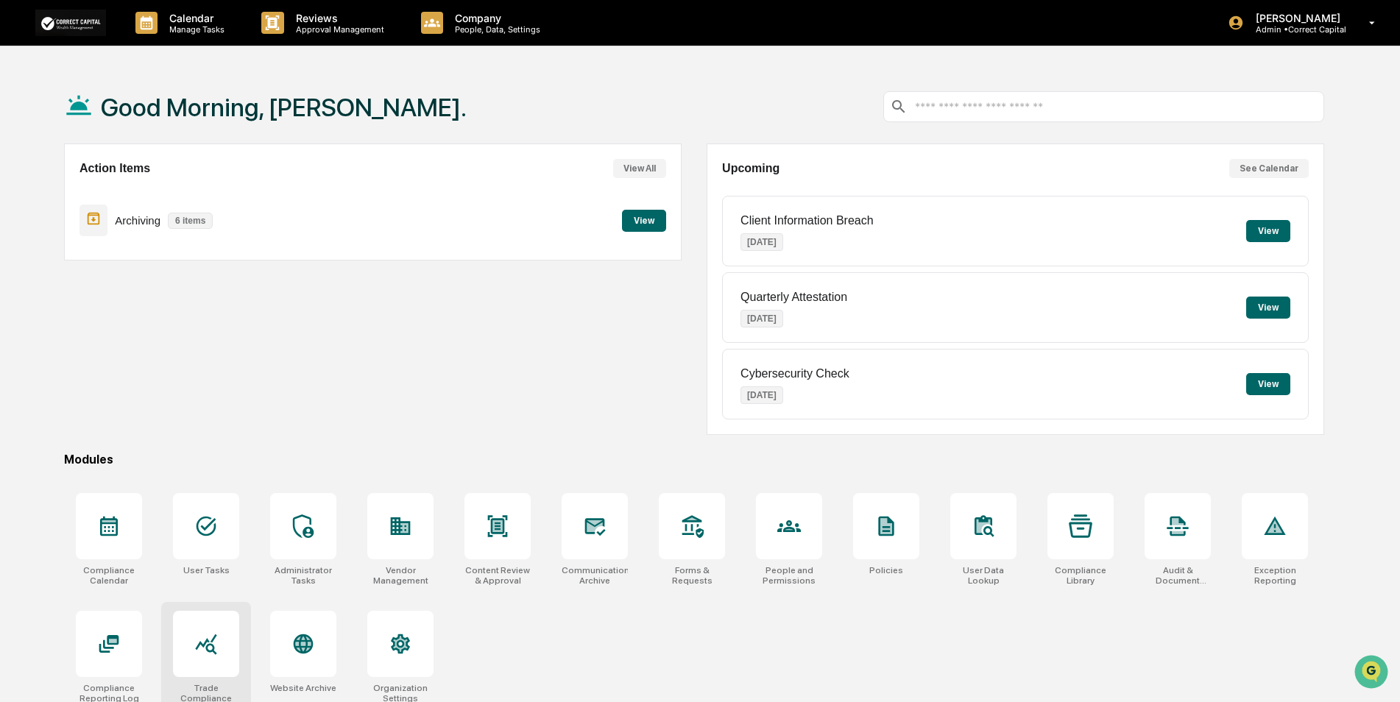
click at [210, 645] on icon at bounding box center [205, 644] width 21 height 21
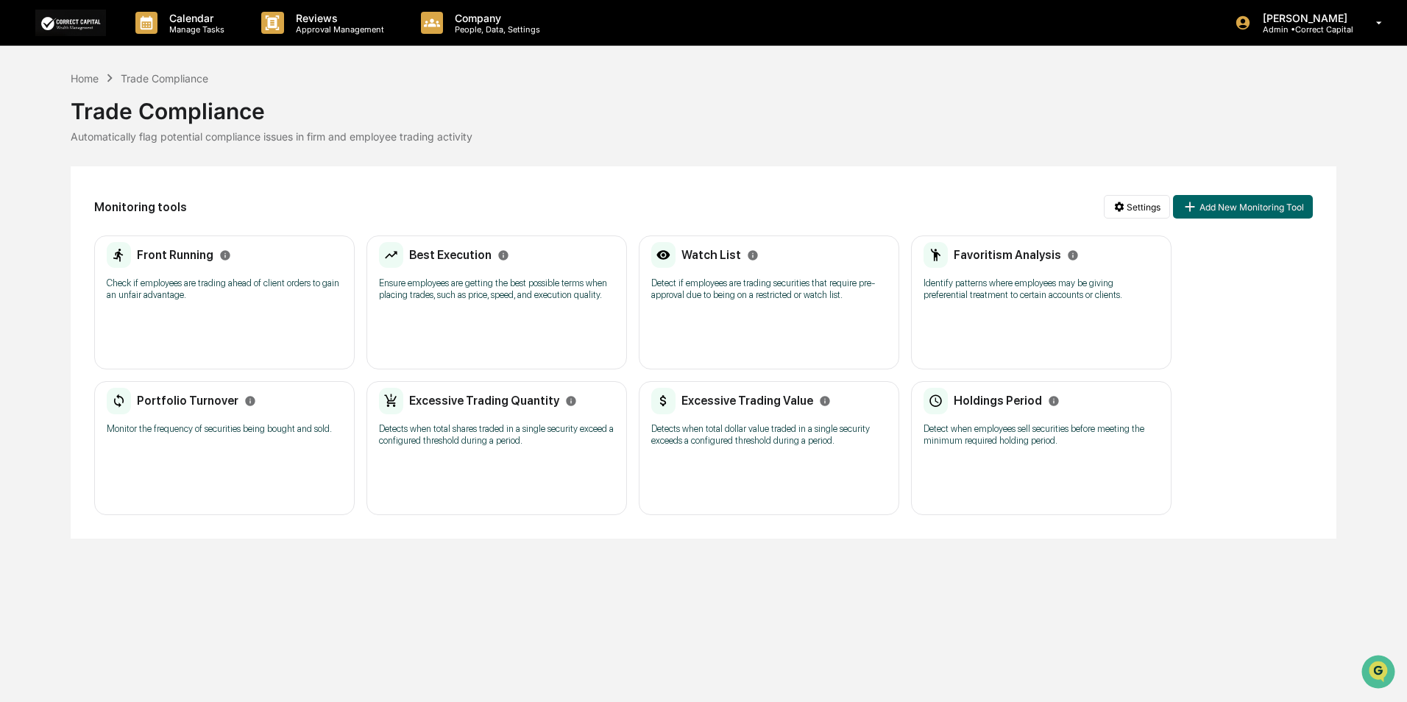
click at [1085, 444] on p "Detect when employees sell securities before meeting the minimum required holdi…" at bounding box center [1041, 435] width 235 height 24
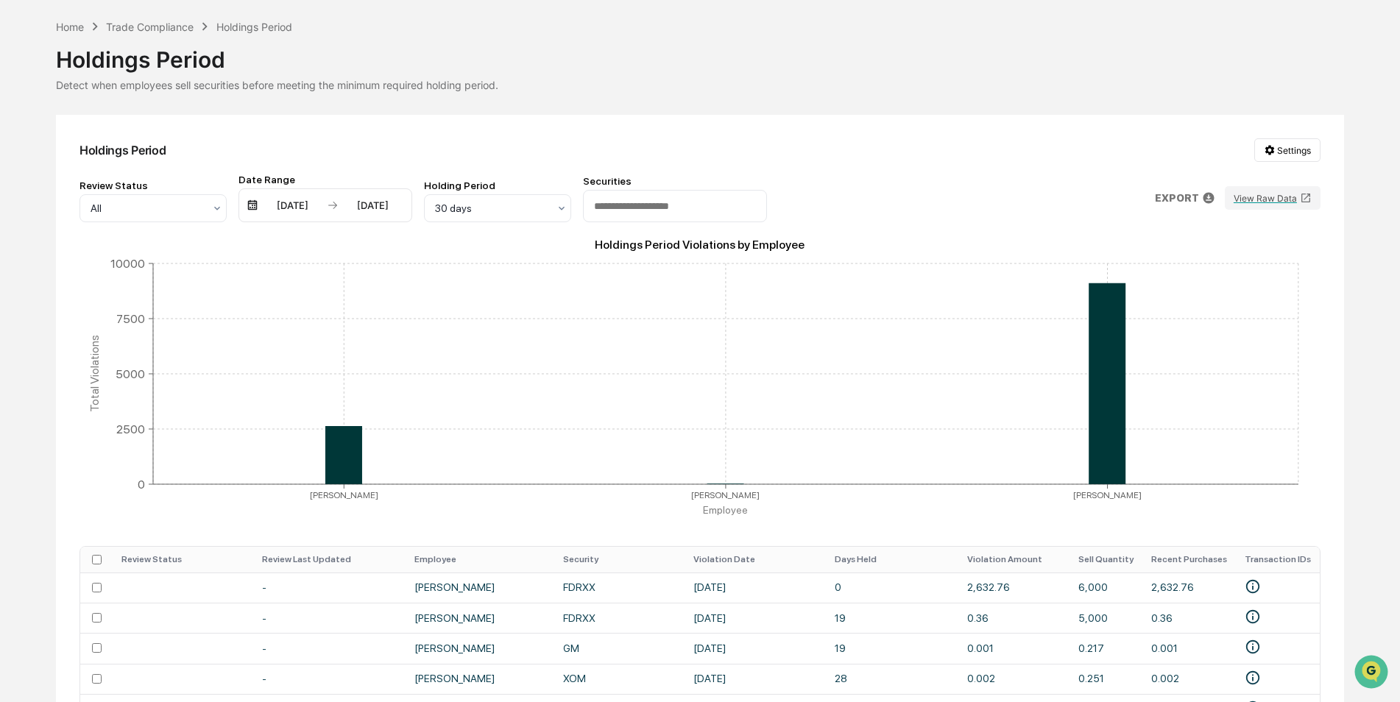
scroll to position [147, 0]
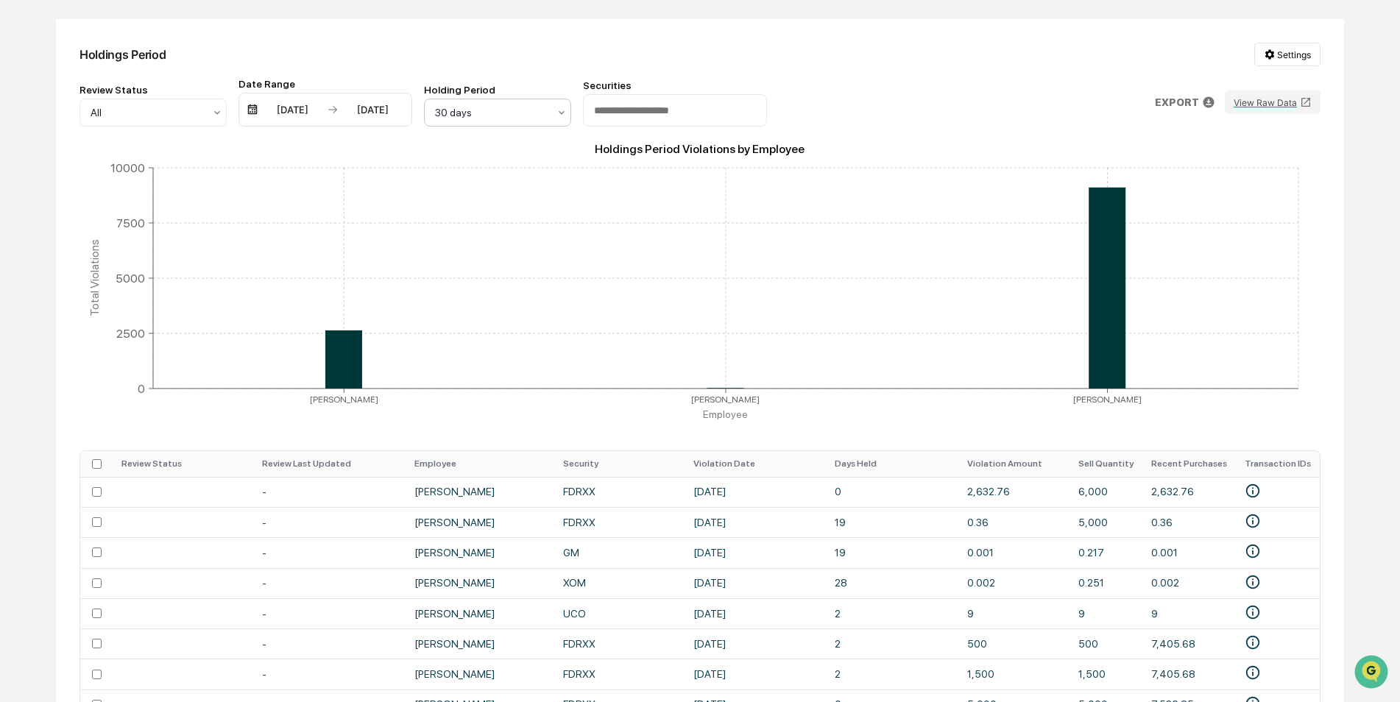
click at [487, 112] on div at bounding box center [491, 112] width 113 height 15
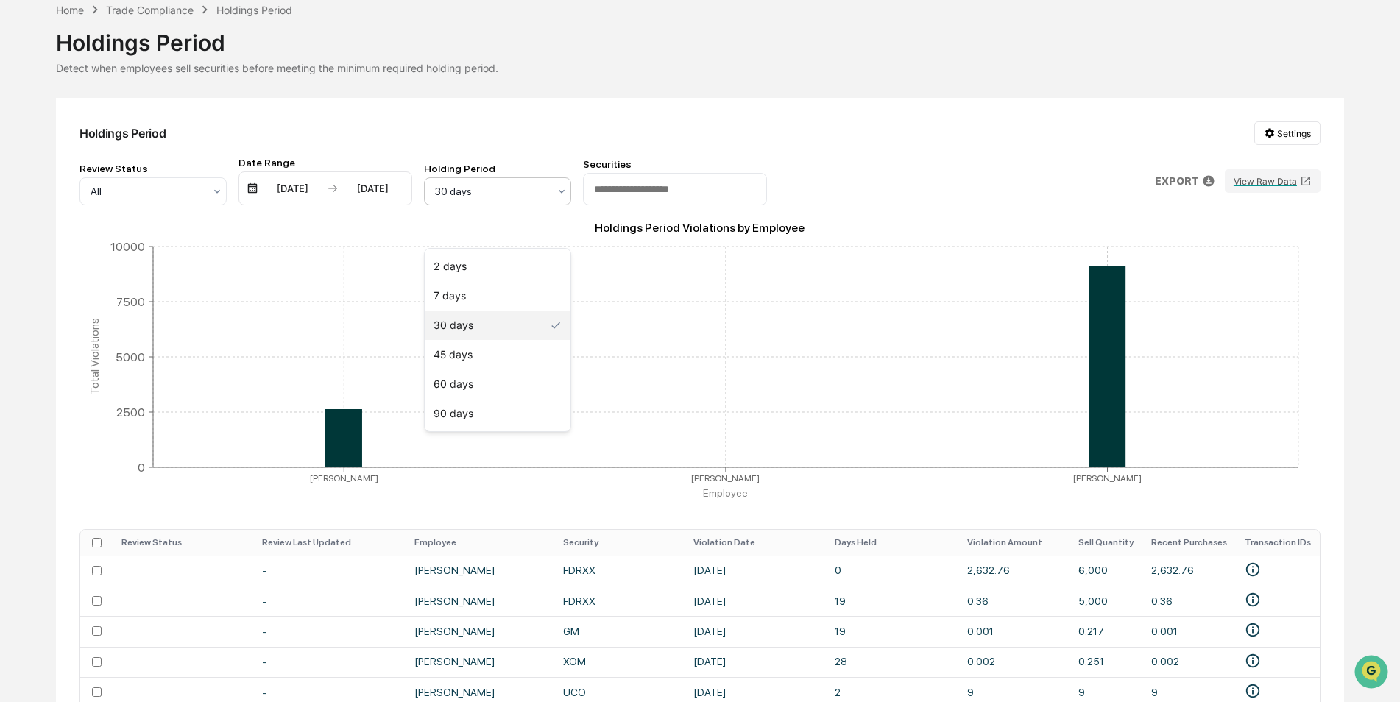
scroll to position [0, 0]
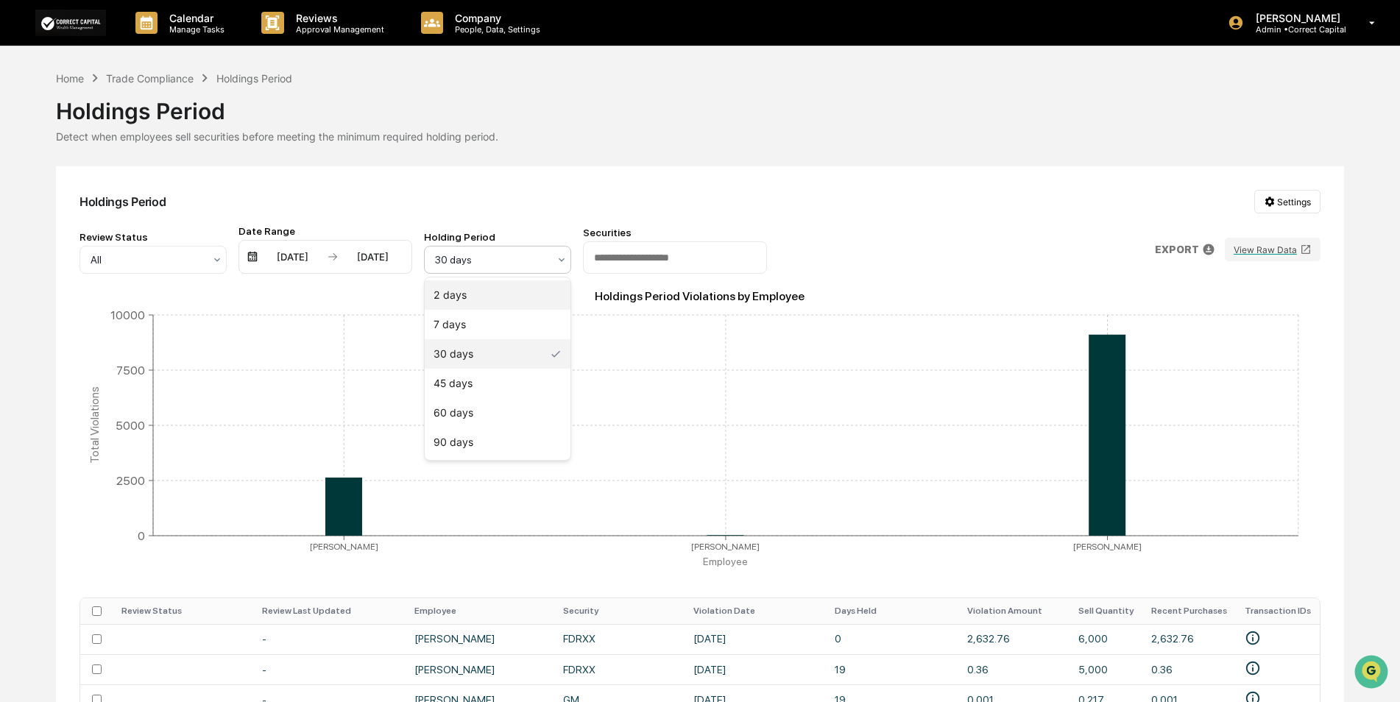
click at [472, 291] on div "2 days" at bounding box center [498, 294] width 146 height 29
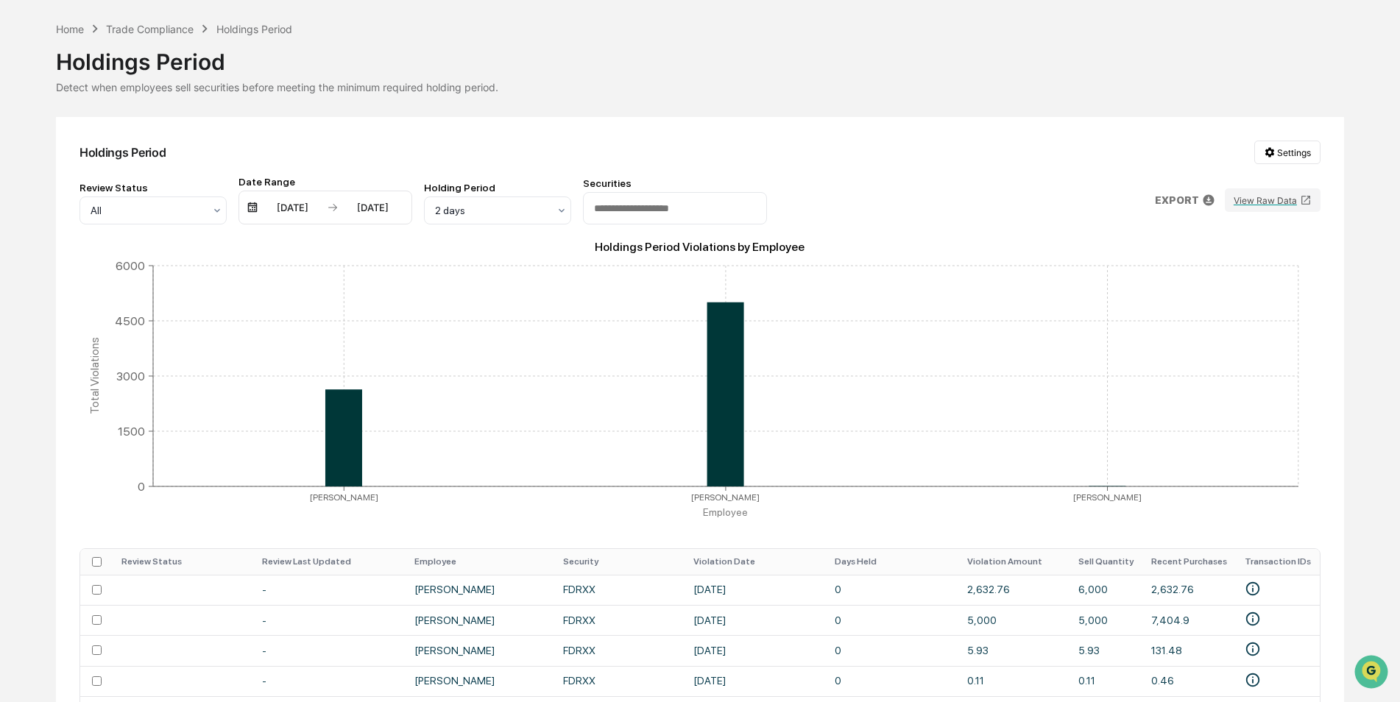
scroll to position [74, 0]
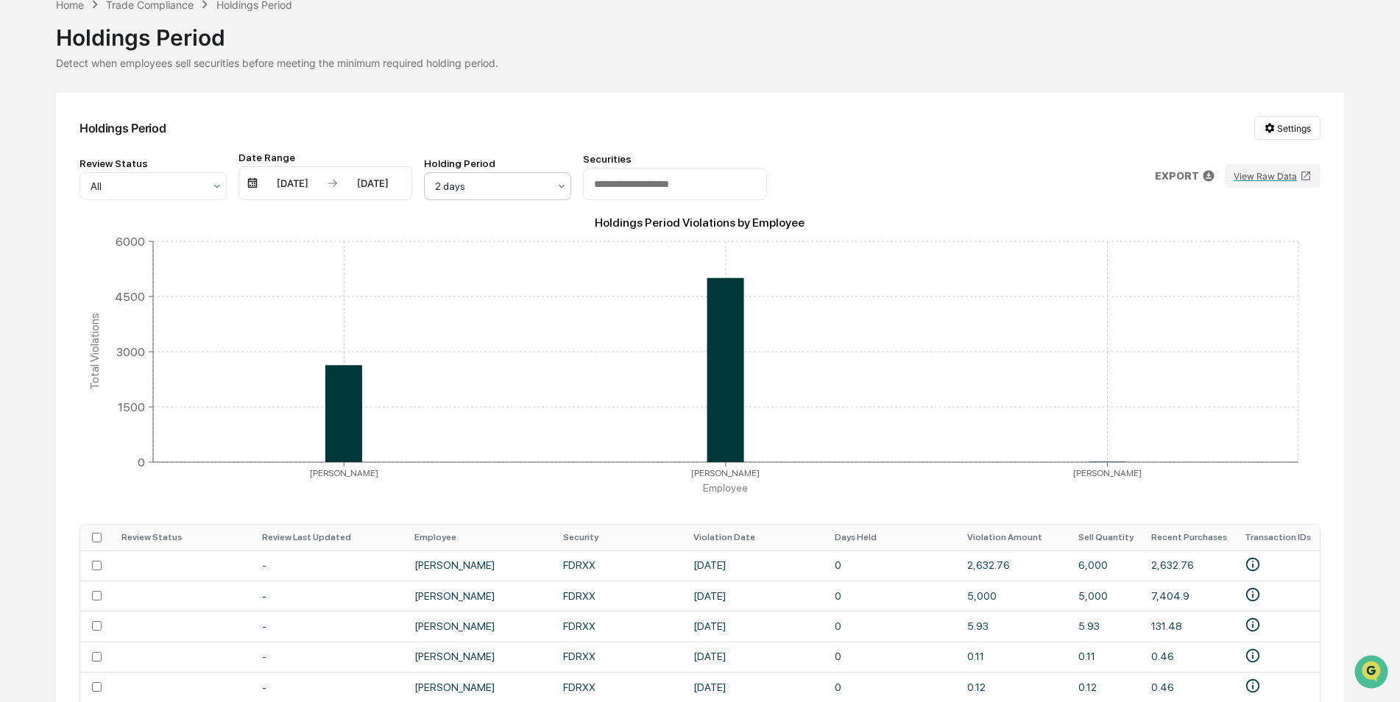
click at [533, 183] on div at bounding box center [491, 186] width 113 height 15
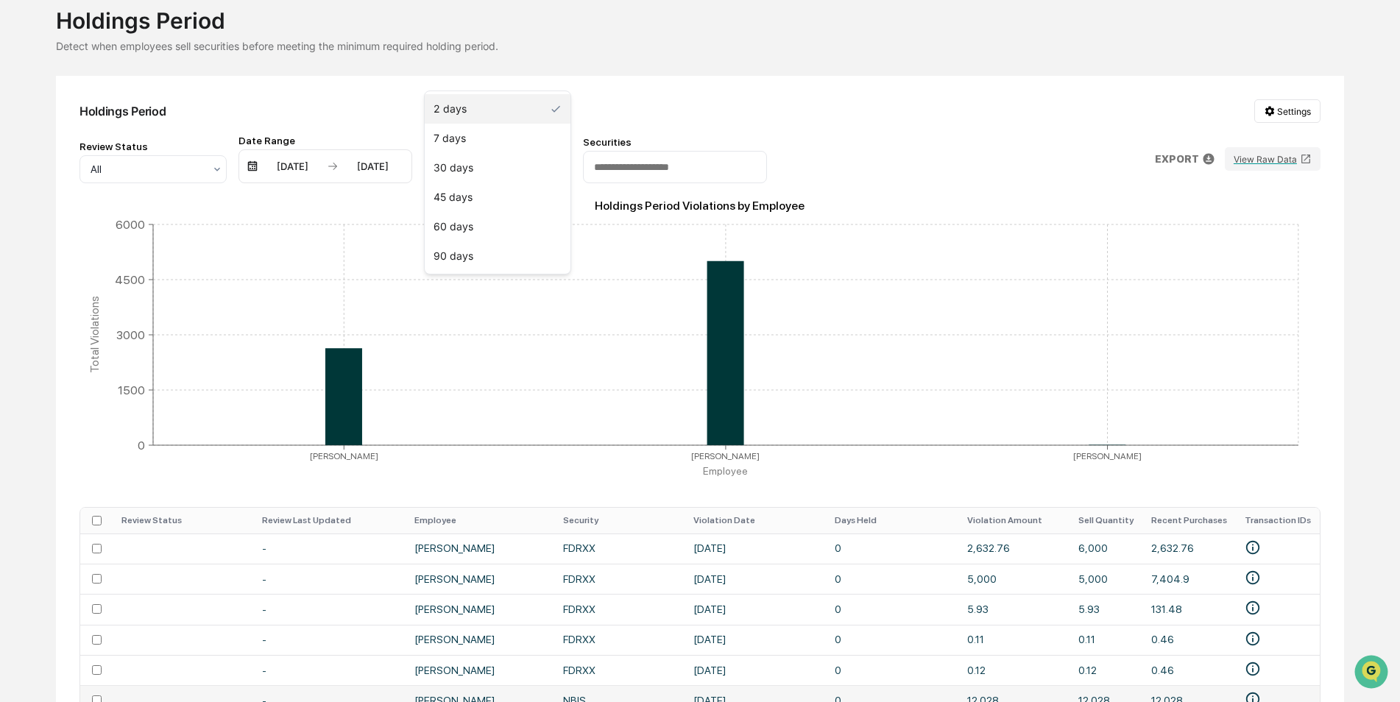
scroll to position [0, 0]
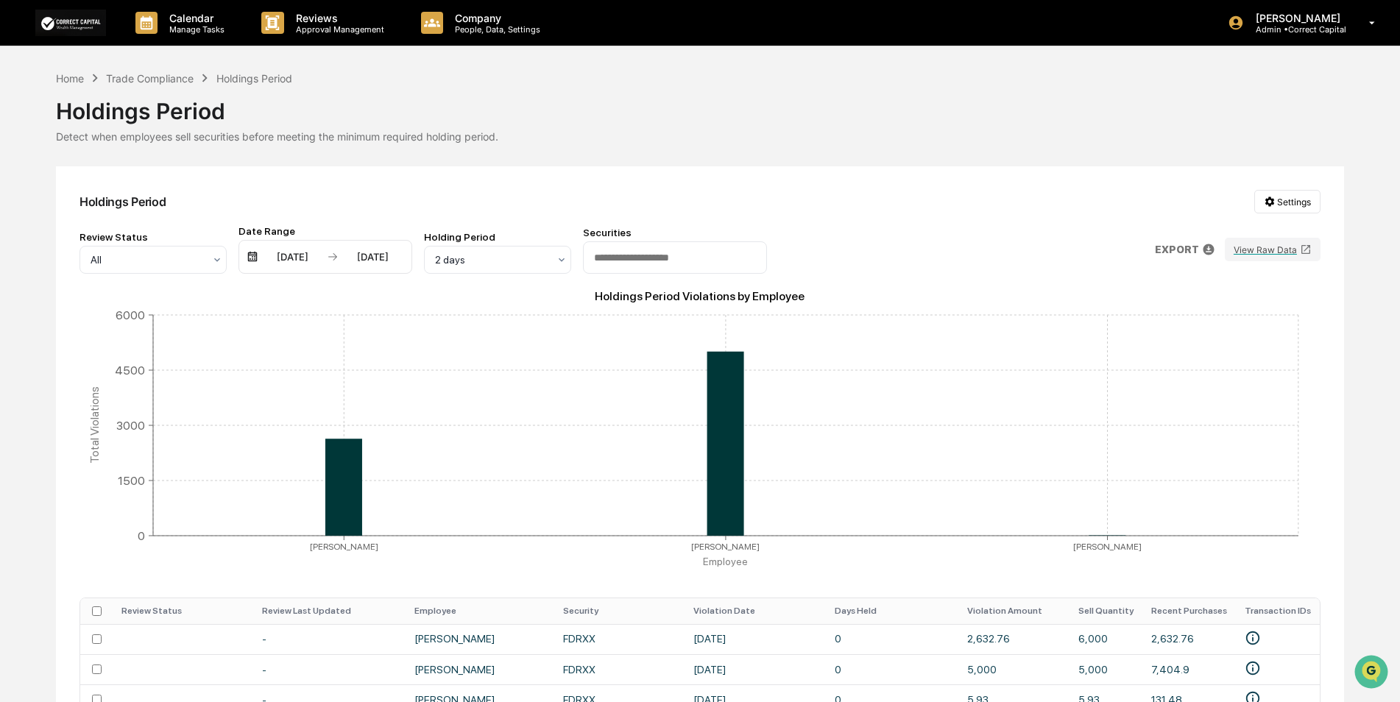
click at [810, 127] on div "Holdings Period Detect when employees sell securities before meeting the minimu…" at bounding box center [700, 114] width 1288 height 57
click at [77, 77] on div "Home" at bounding box center [70, 78] width 28 height 13
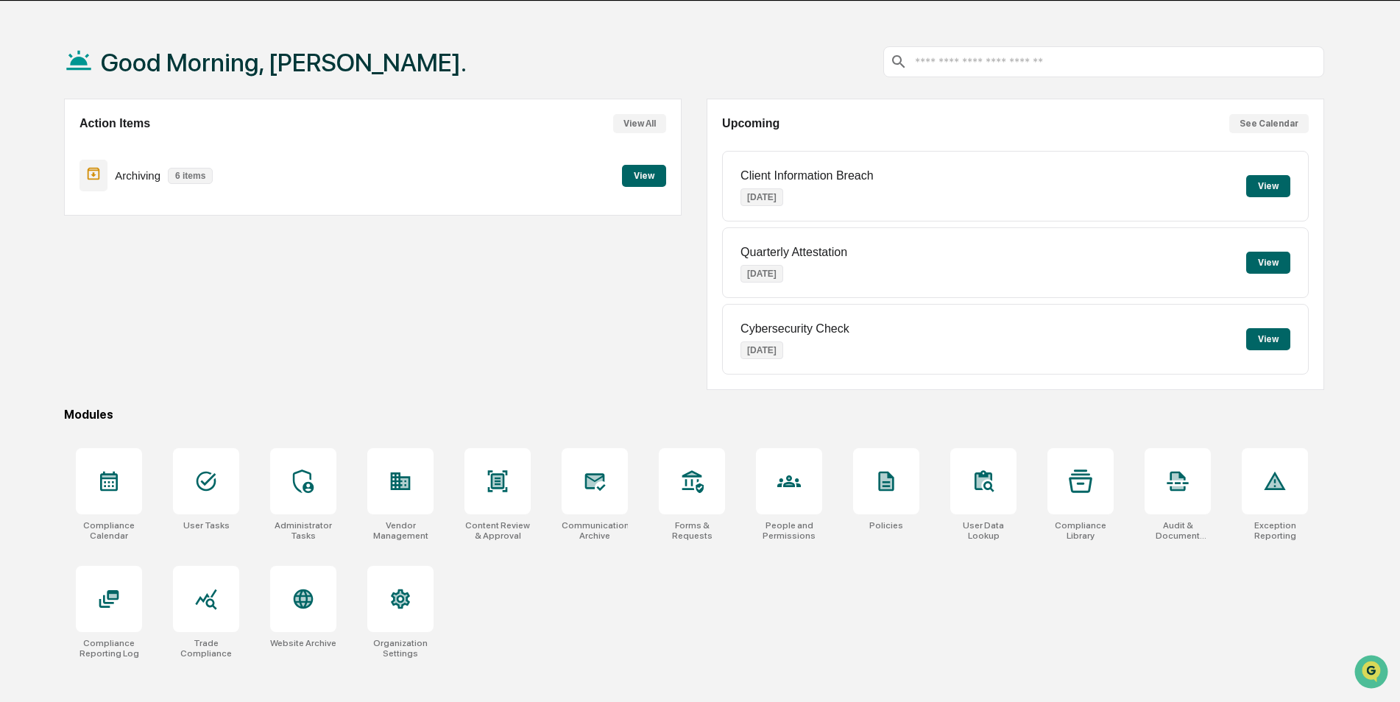
scroll to position [70, 0]
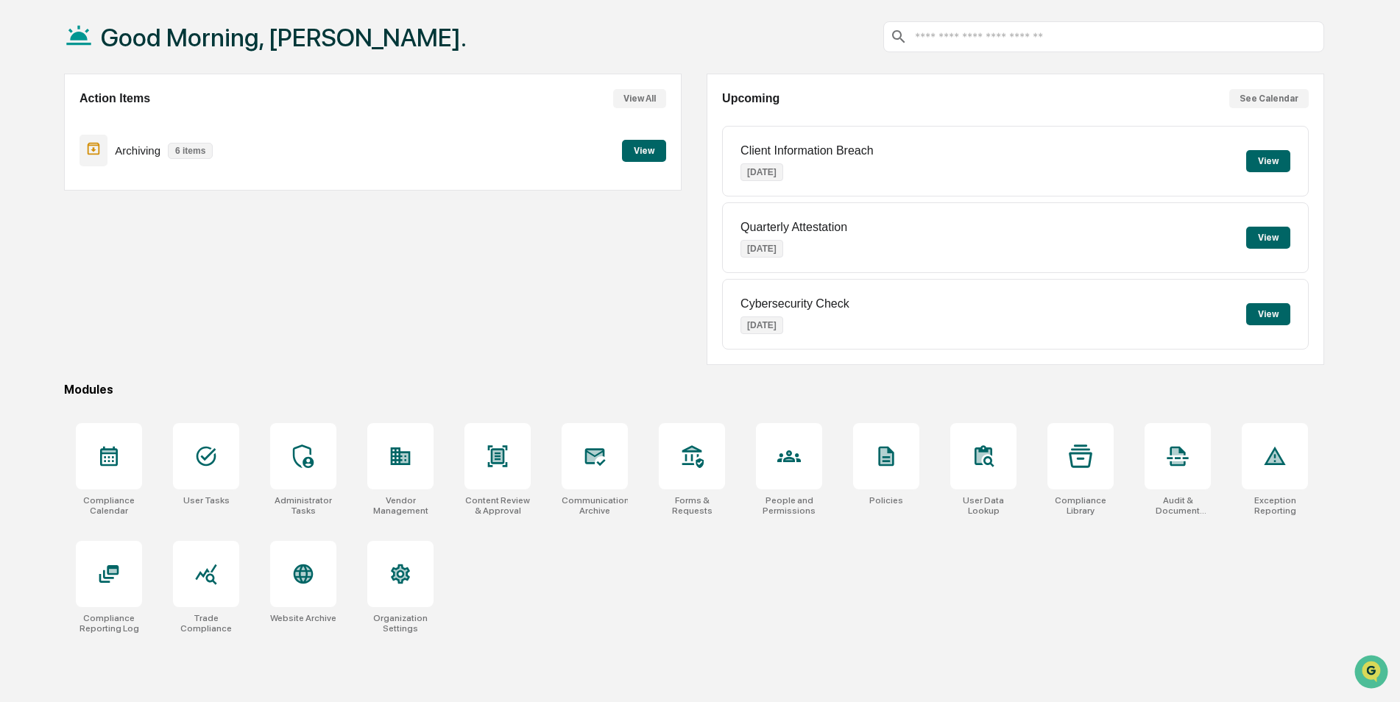
click at [1018, 656] on div "Good Morning, Caroline. Action Items View All Archiving 6 items View Upcoming S…" at bounding box center [694, 351] width 1304 height 702
click at [982, 467] on icon at bounding box center [983, 456] width 24 height 24
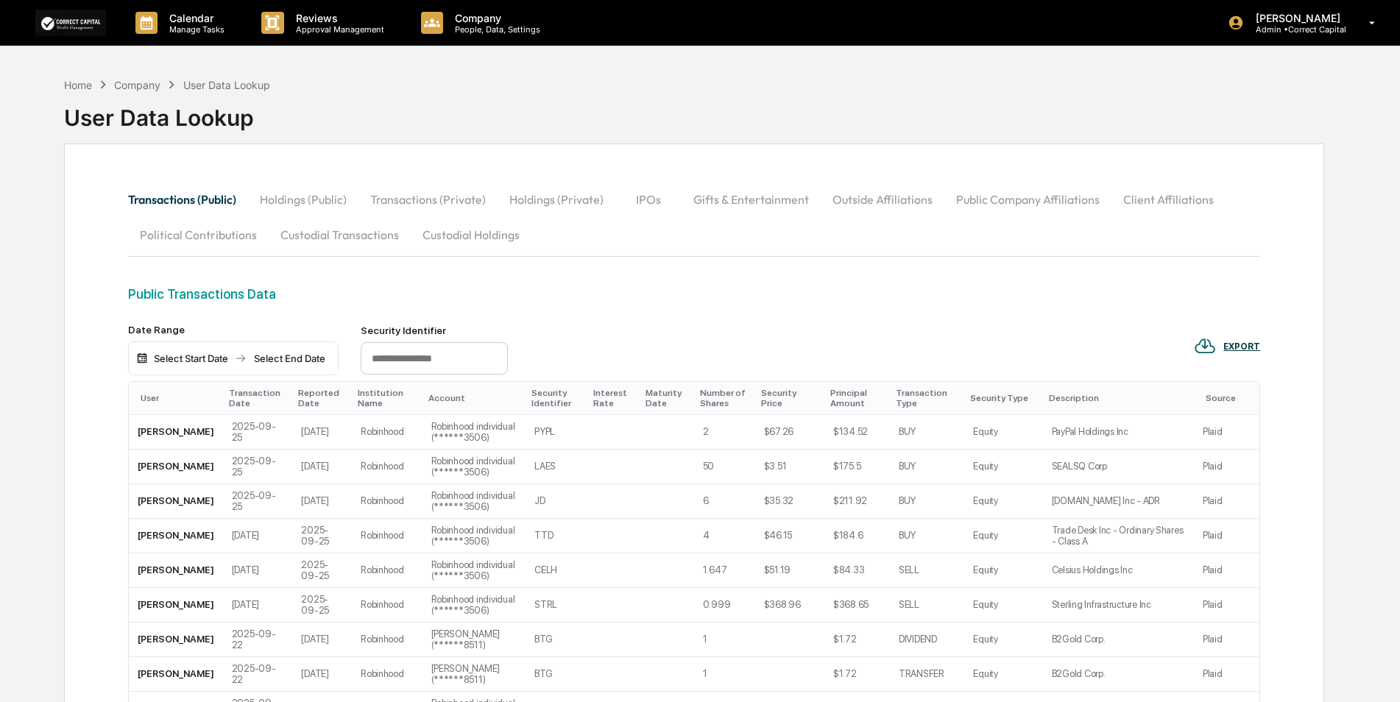
click at [350, 234] on button "Custodial Transactions" at bounding box center [340, 234] width 142 height 35
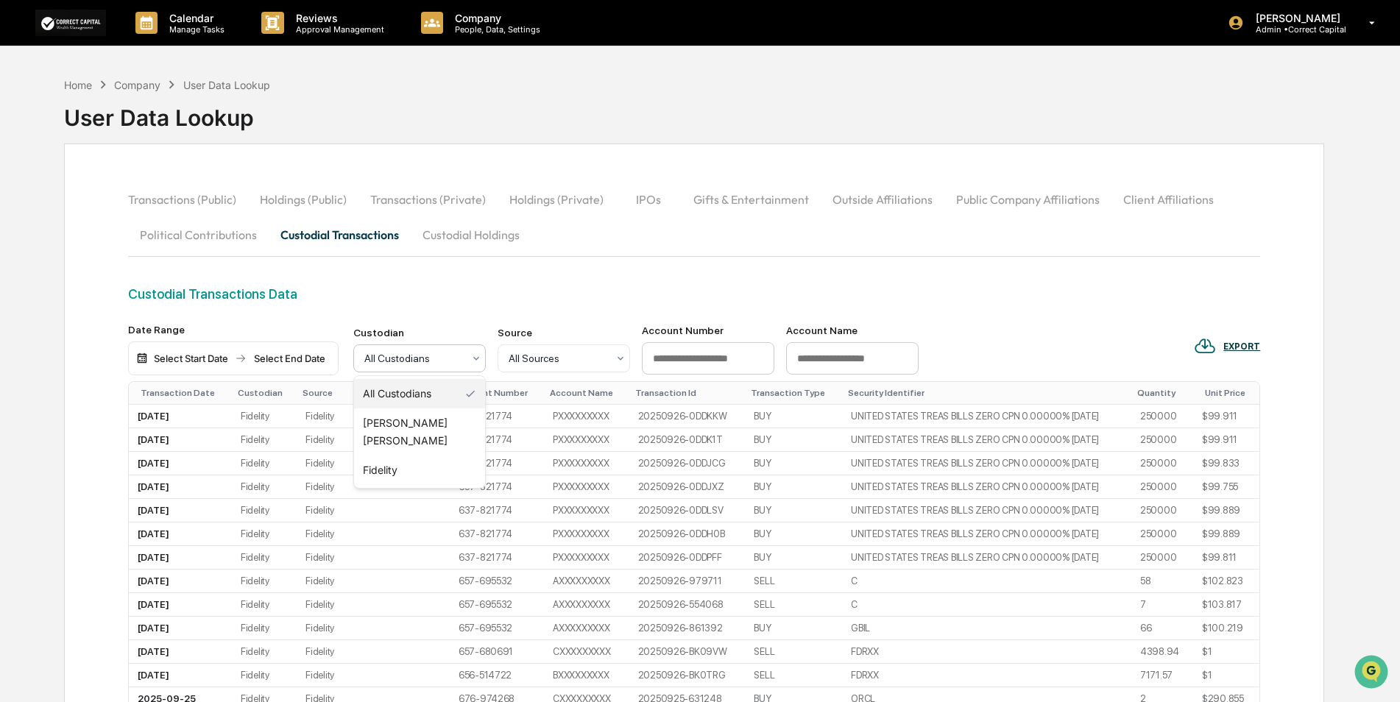
click at [450, 365] on div at bounding box center [413, 358] width 99 height 15
click at [431, 420] on div "Charles Schwab" at bounding box center [419, 431] width 131 height 47
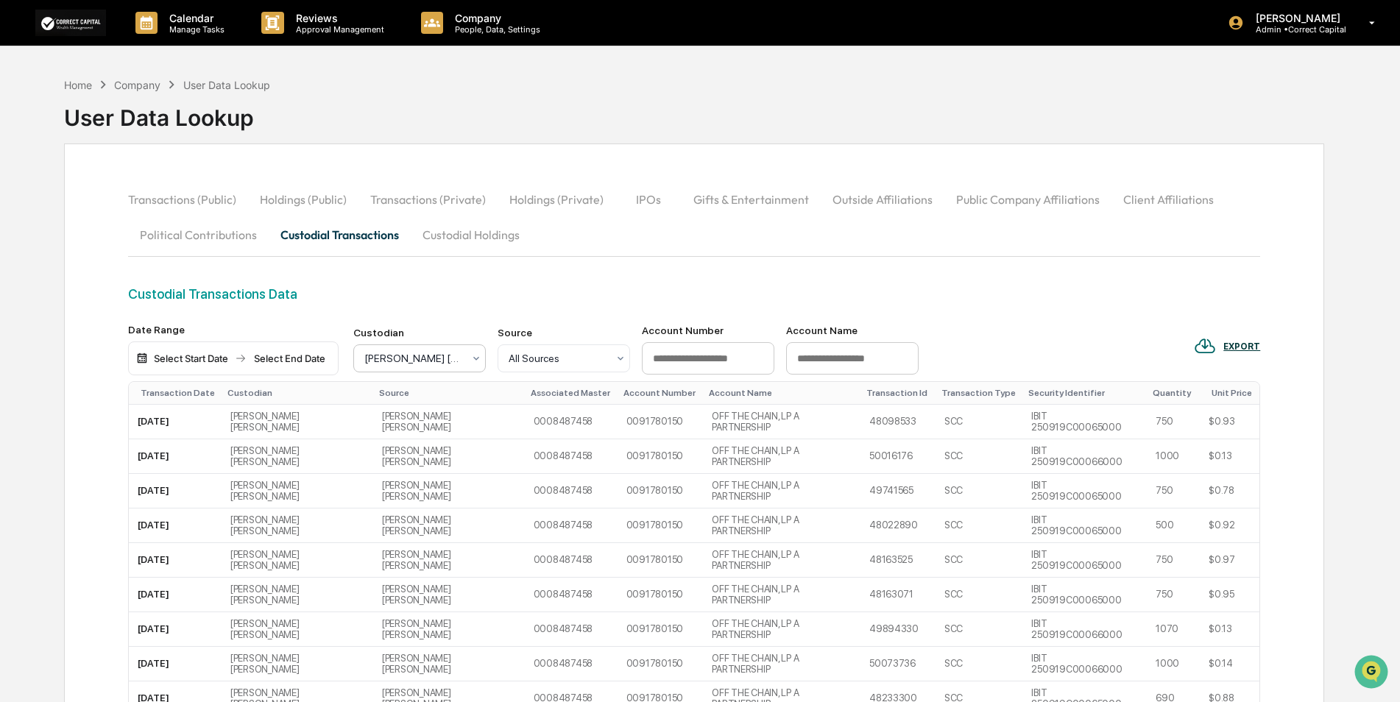
click at [456, 355] on div at bounding box center [413, 358] width 99 height 15
click at [437, 456] on div "Fidelity" at bounding box center [419, 470] width 131 height 29
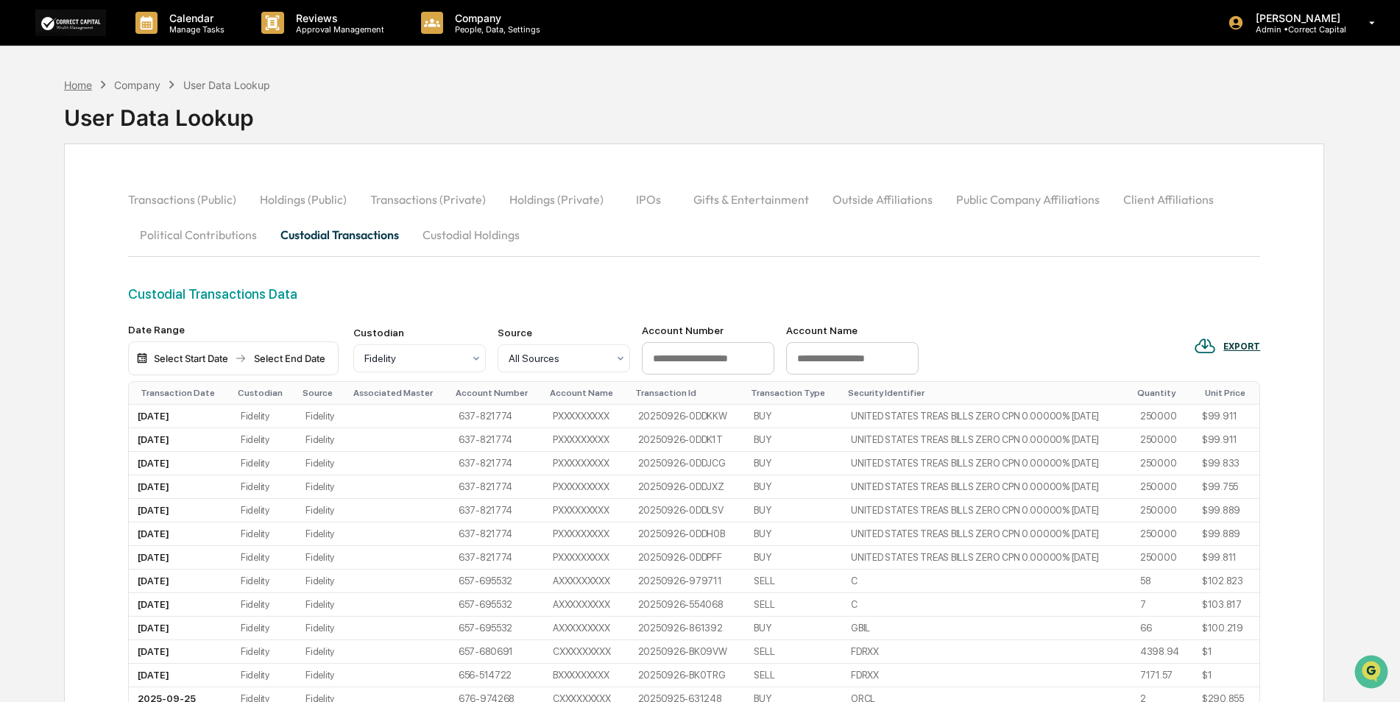
click at [79, 81] on div "Home" at bounding box center [78, 85] width 28 height 13
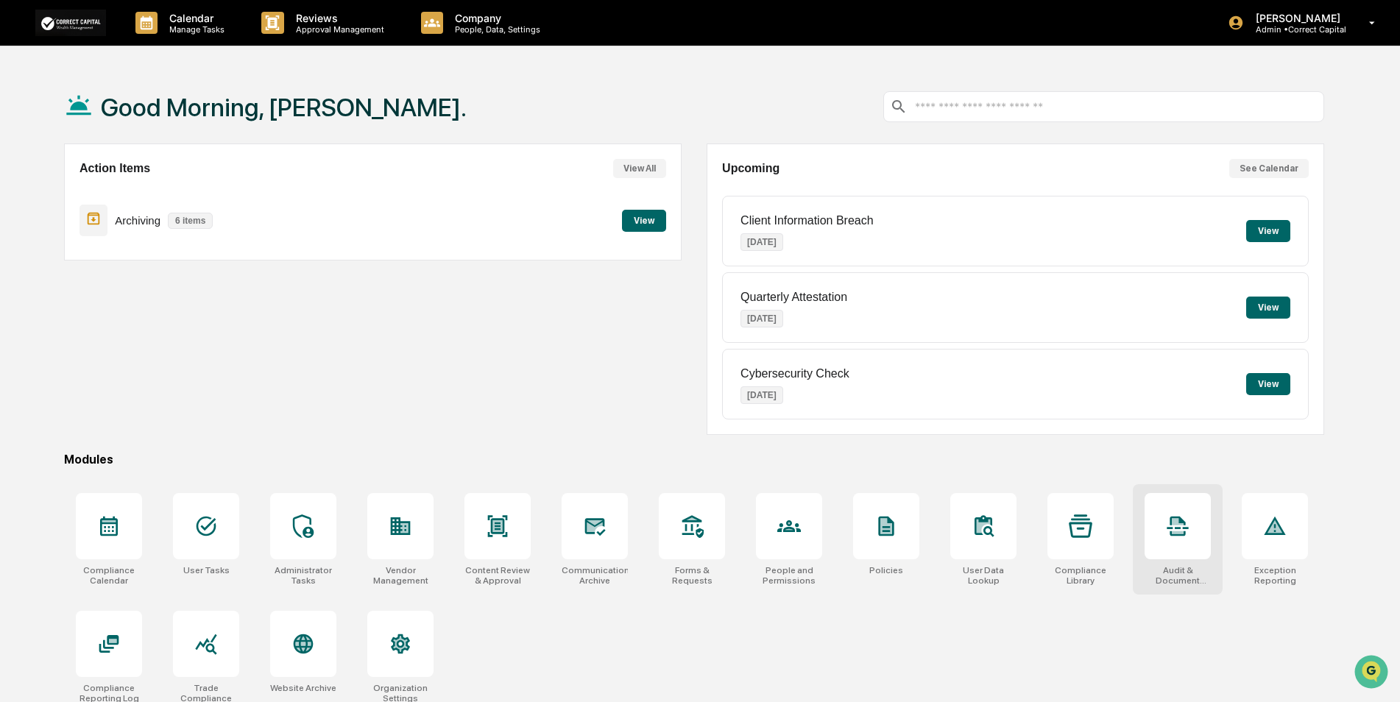
click at [1183, 548] on div at bounding box center [1177, 526] width 66 height 66
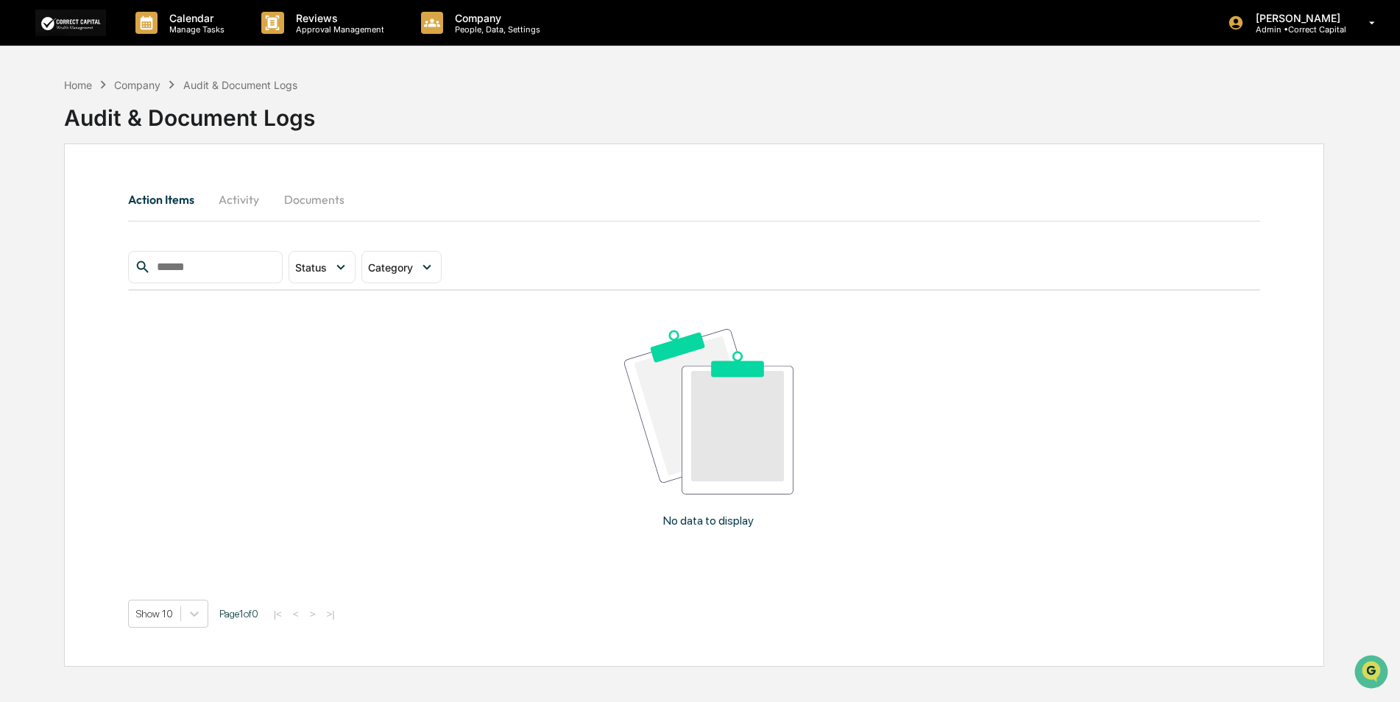
click at [317, 199] on button "Documents" at bounding box center [314, 199] width 84 height 35
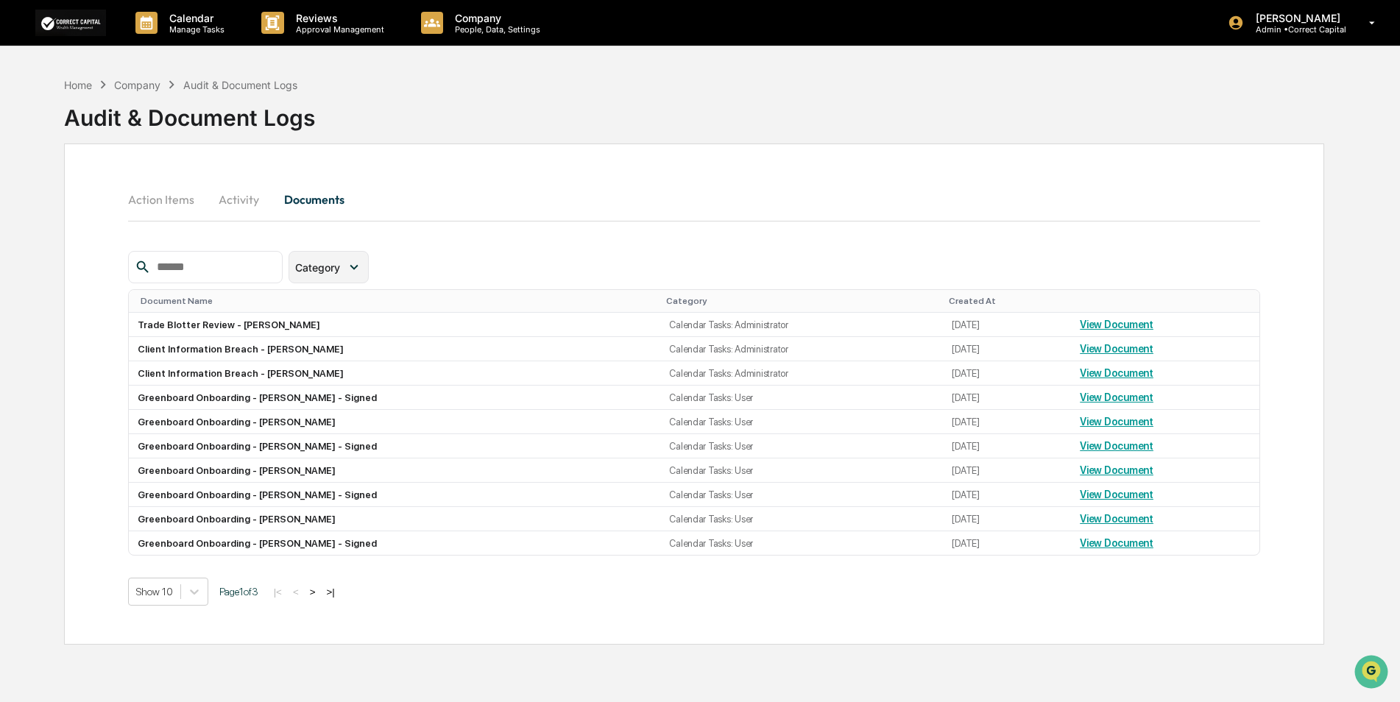
click at [346, 265] on div "Category" at bounding box center [320, 267] width 51 height 13
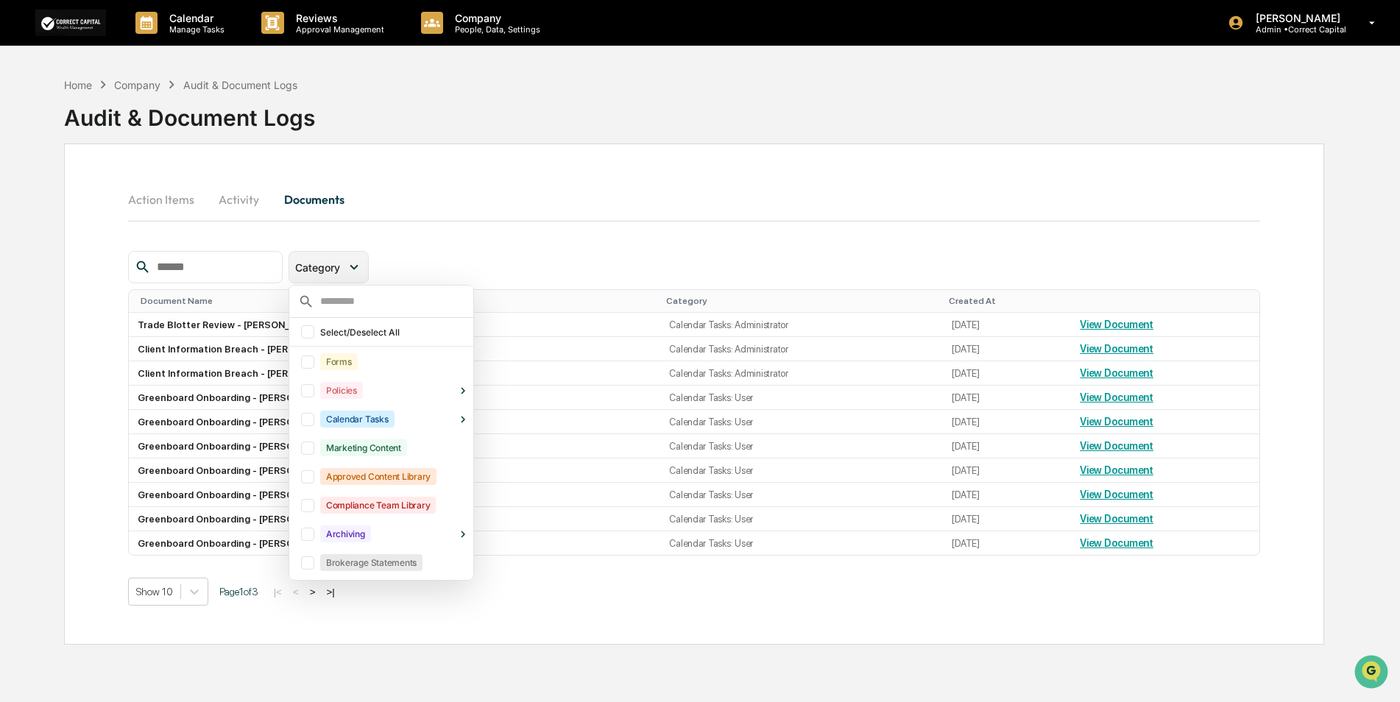
scroll to position [32, 0]
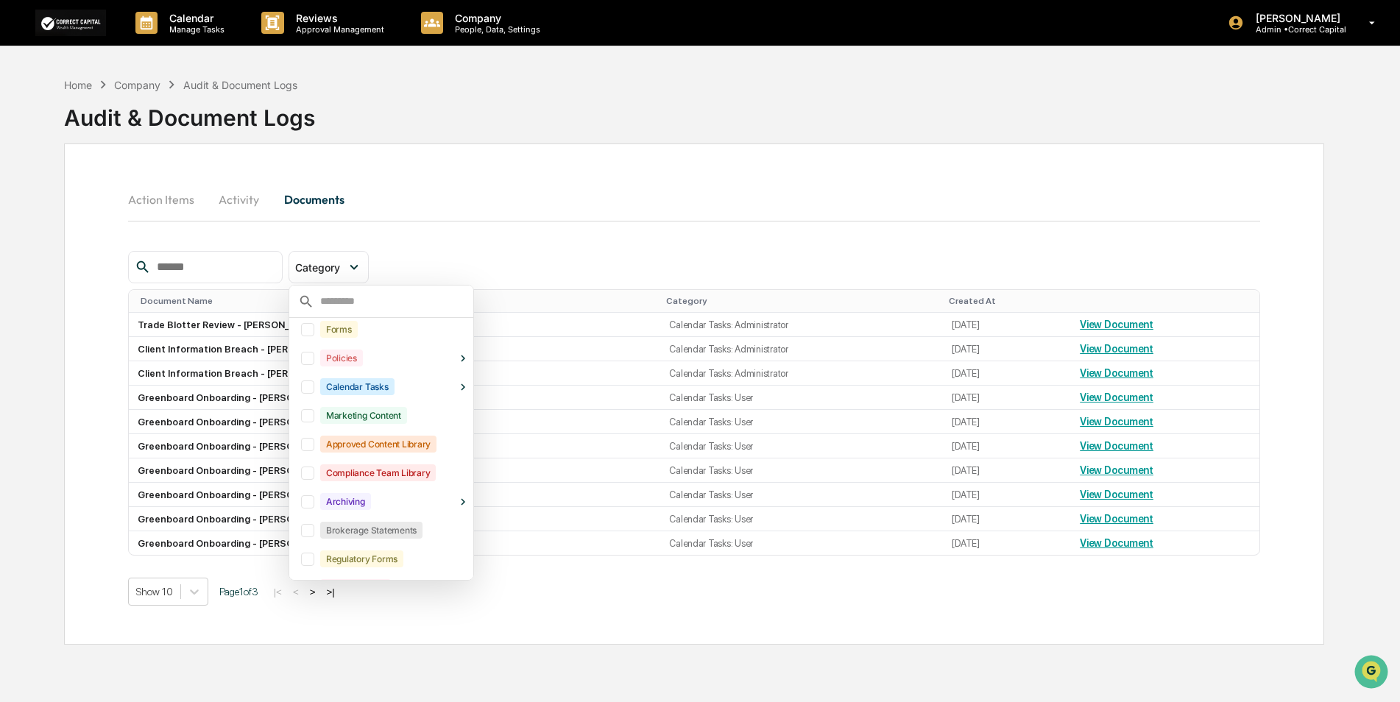
click at [314, 390] on div at bounding box center [307, 386] width 13 height 13
click at [470, 389] on icon at bounding box center [463, 387] width 14 height 14
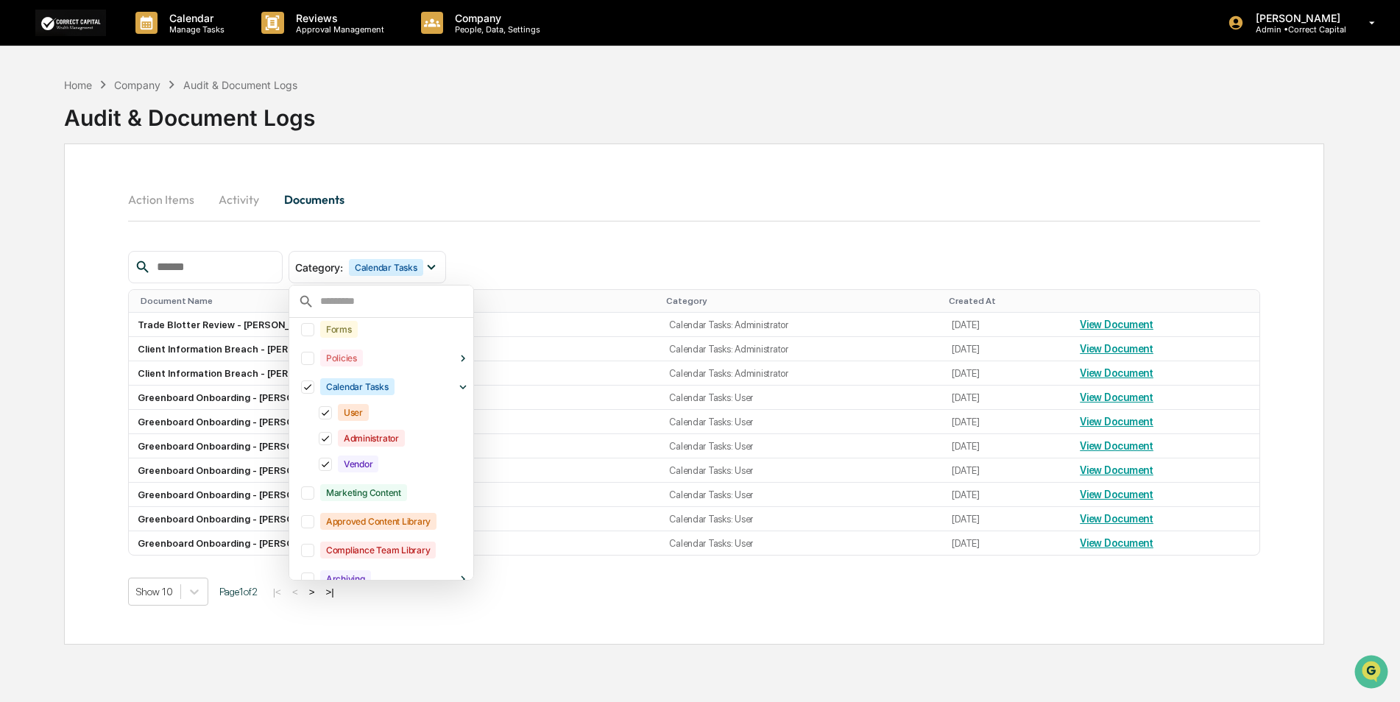
click at [333, 444] on icon at bounding box center [325, 438] width 16 height 10
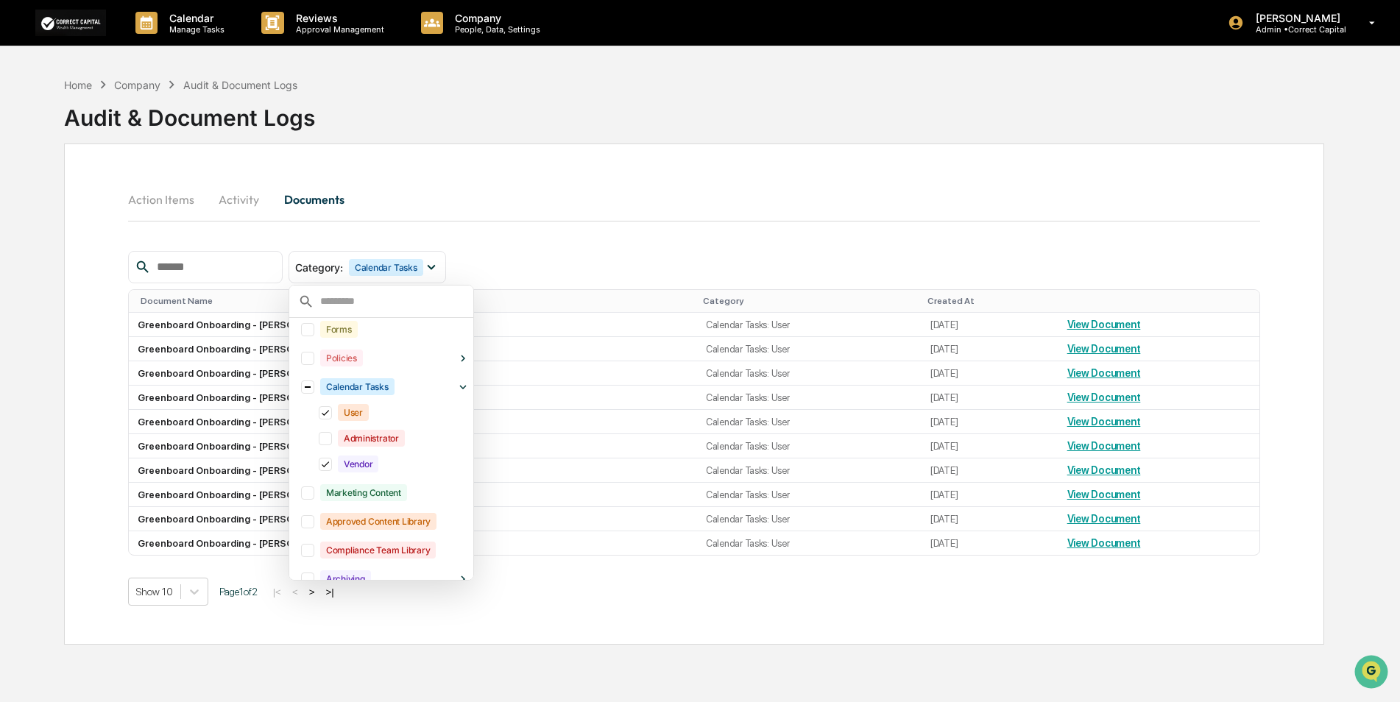
click at [333, 462] on icon at bounding box center [325, 464] width 16 height 10
click at [801, 192] on div "Action Items Activity Documents" at bounding box center [694, 199] width 1133 height 35
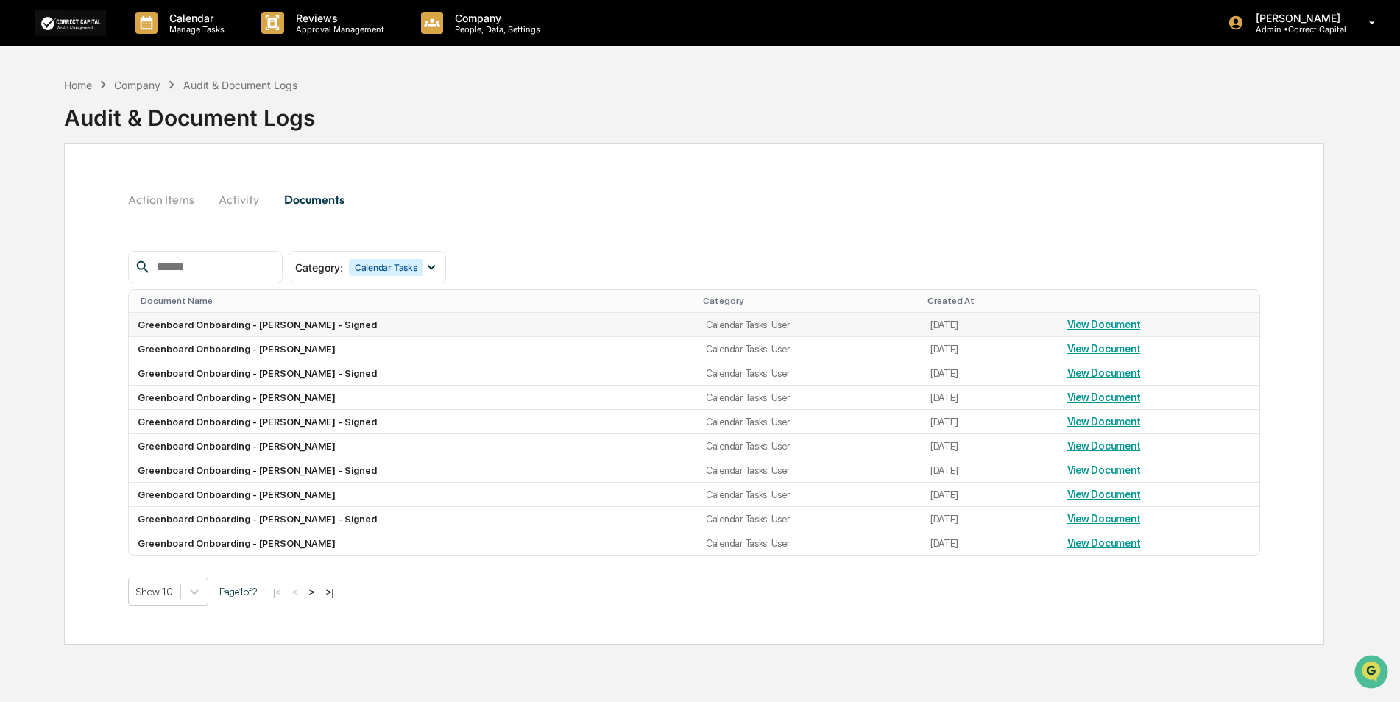
click at [1116, 324] on link "View Document" at bounding box center [1104, 325] width 74 height 12
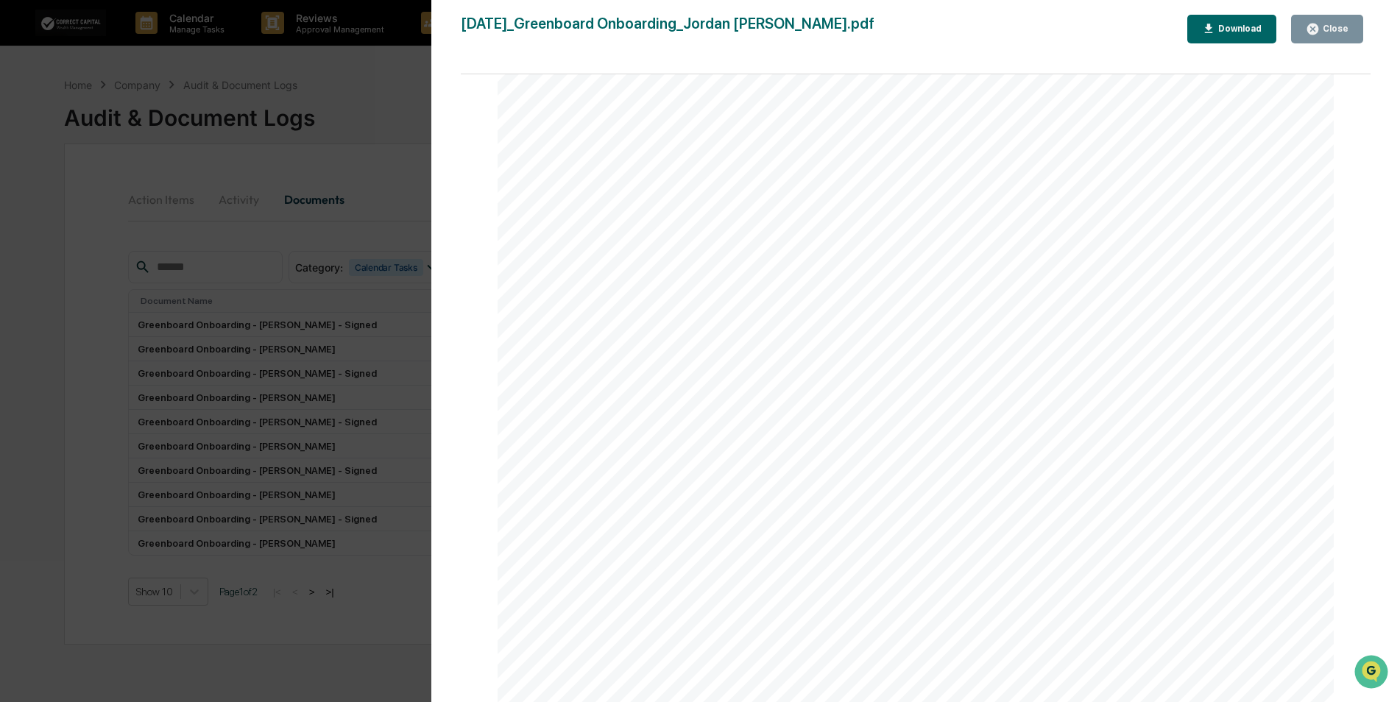
scroll to position [10190, 0]
click at [1325, 29] on div "Close" at bounding box center [1334, 29] width 29 height 10
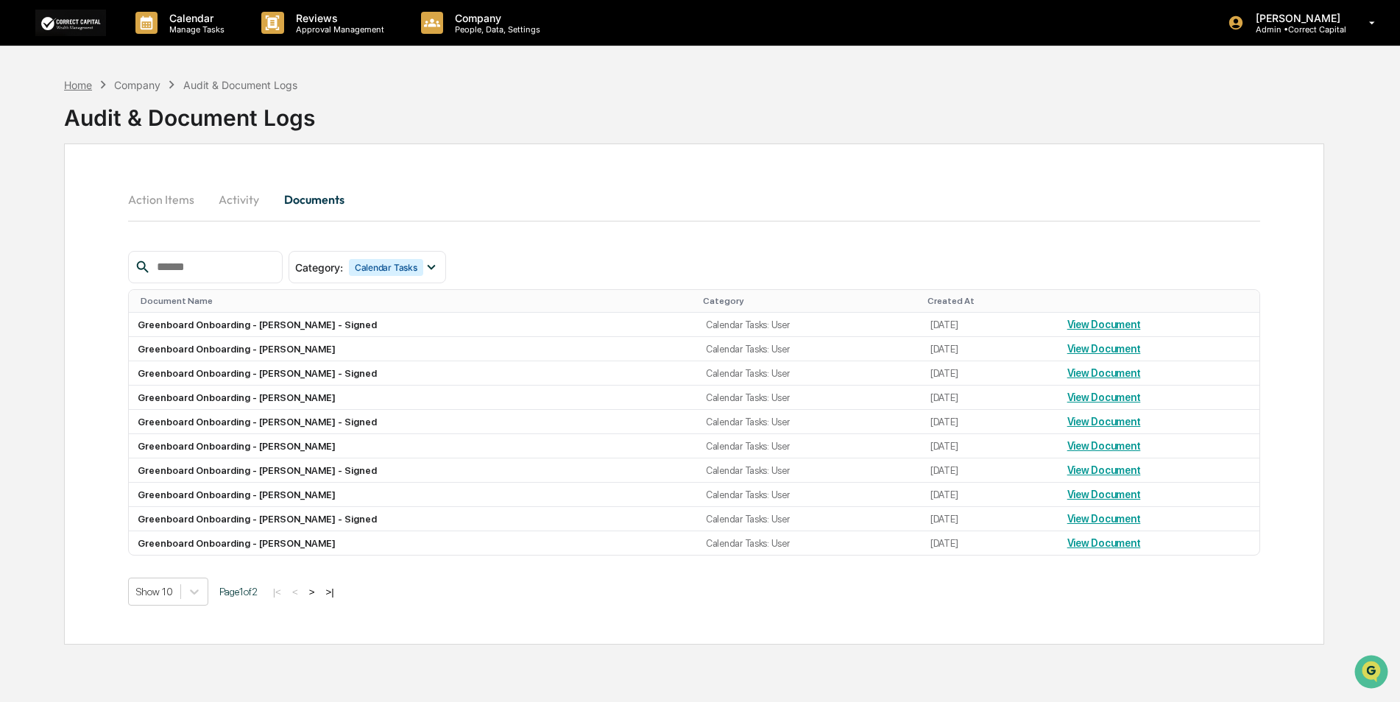
click at [78, 82] on div "Home" at bounding box center [78, 85] width 28 height 13
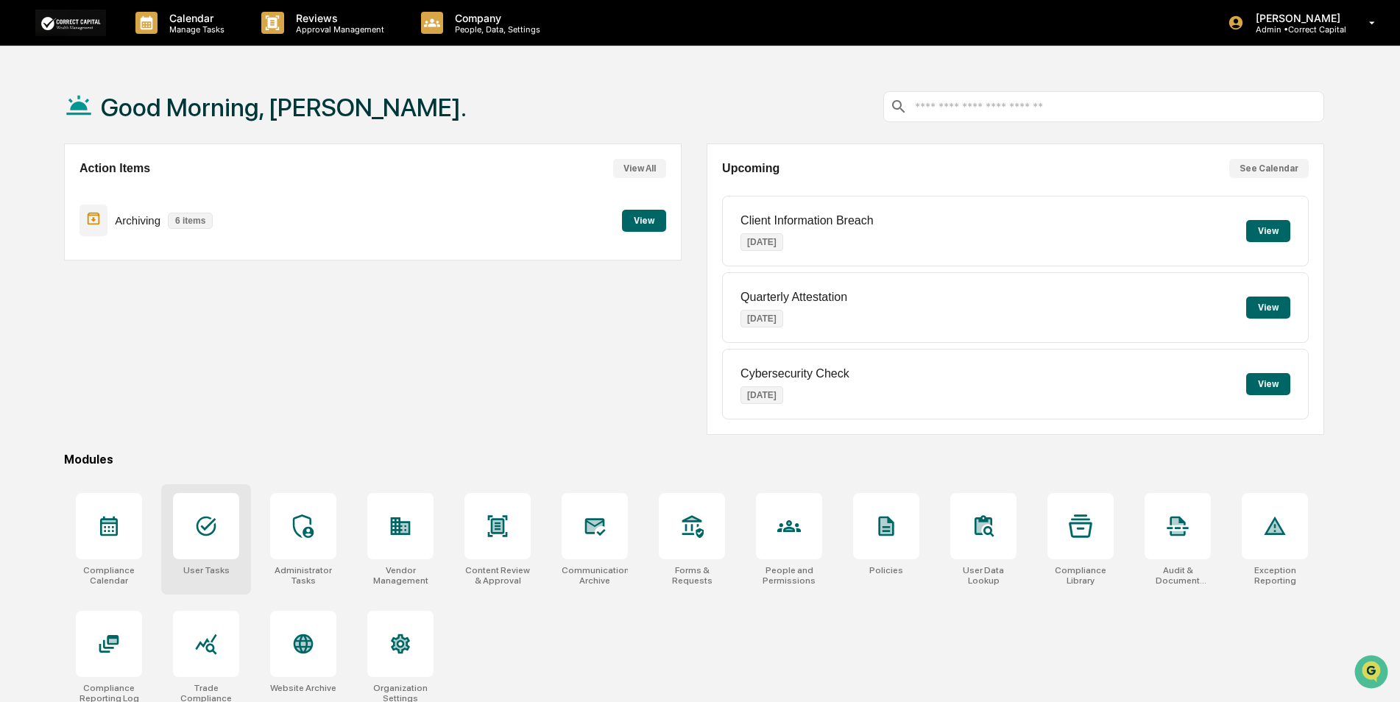
click at [208, 531] on icon at bounding box center [206, 526] width 24 height 24
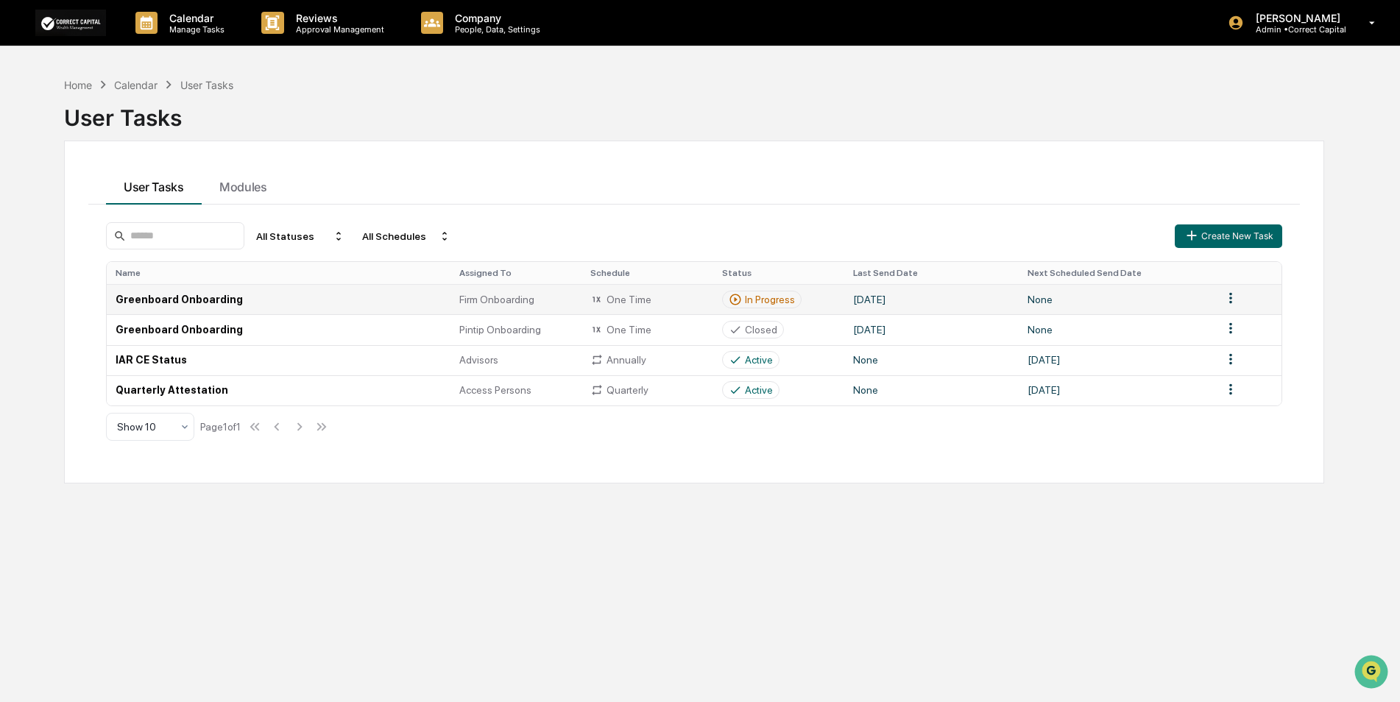
click at [216, 292] on td "Greenboard Onboarding" at bounding box center [279, 299] width 344 height 30
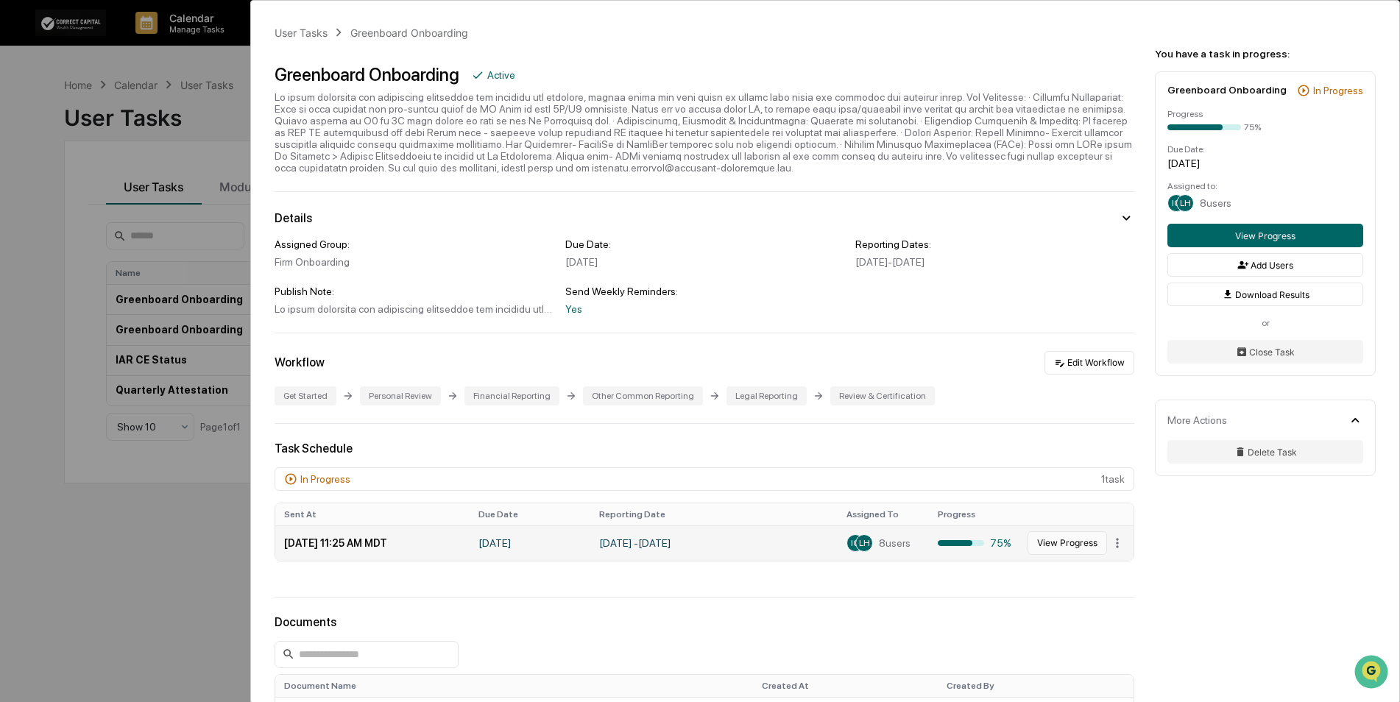
click at [1066, 551] on button "View Progress" at bounding box center [1066, 543] width 79 height 24
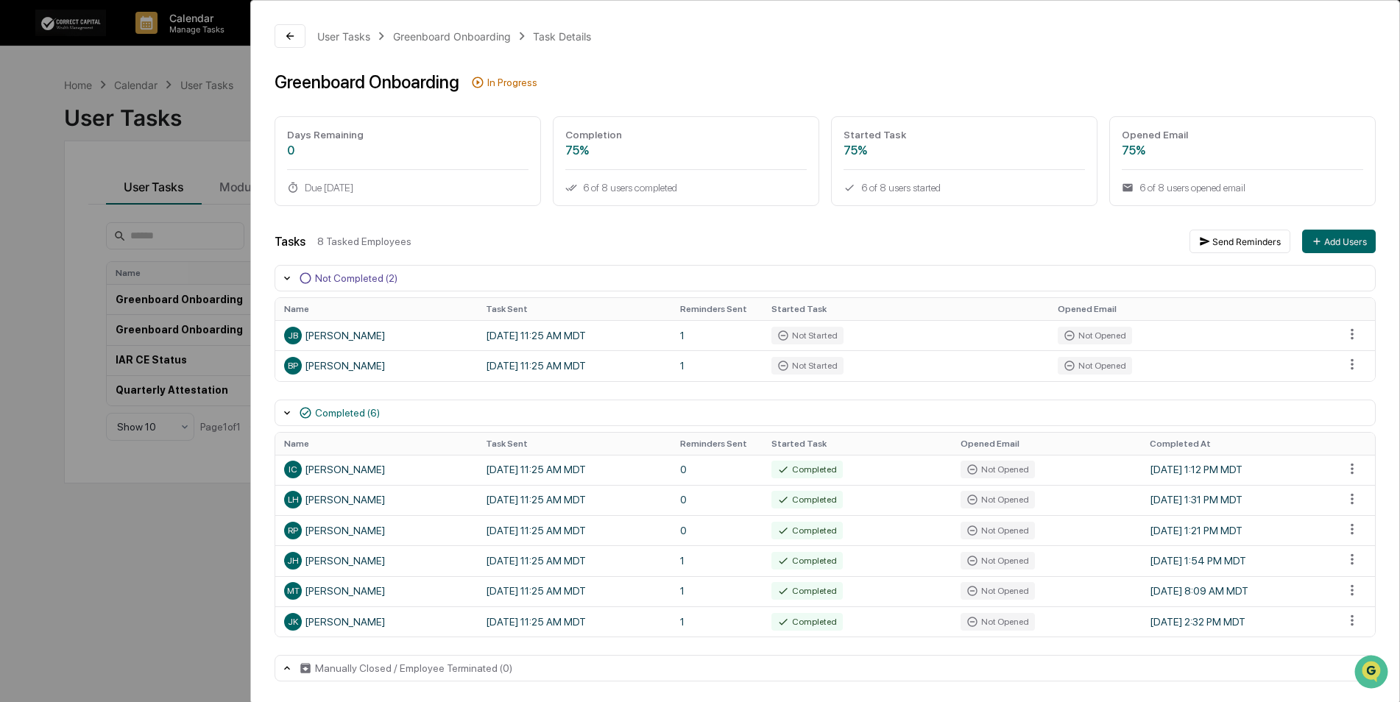
click at [160, 557] on div "User Tasks Greenboard Onboarding Task Details Greenboard Onboarding In Progress…" at bounding box center [700, 351] width 1400 height 702
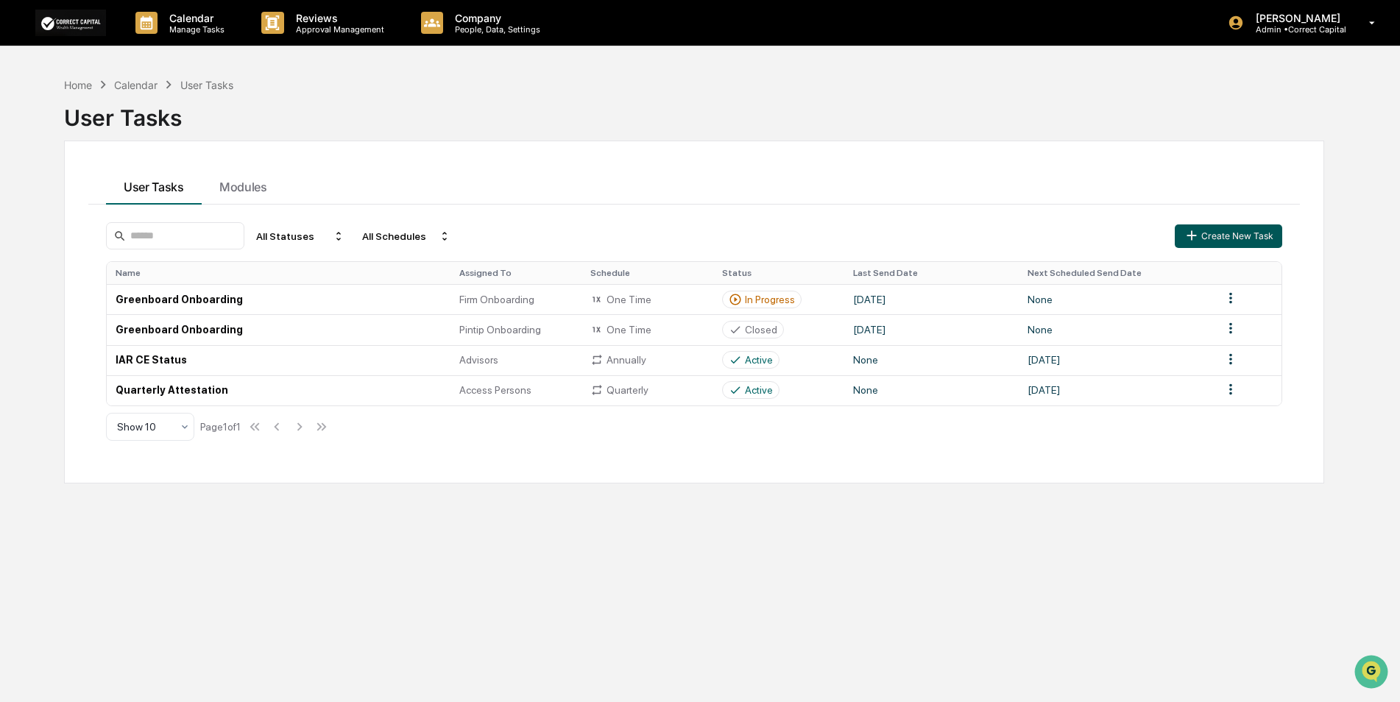
click at [1233, 239] on button "Create New Task" at bounding box center [1228, 236] width 107 height 24
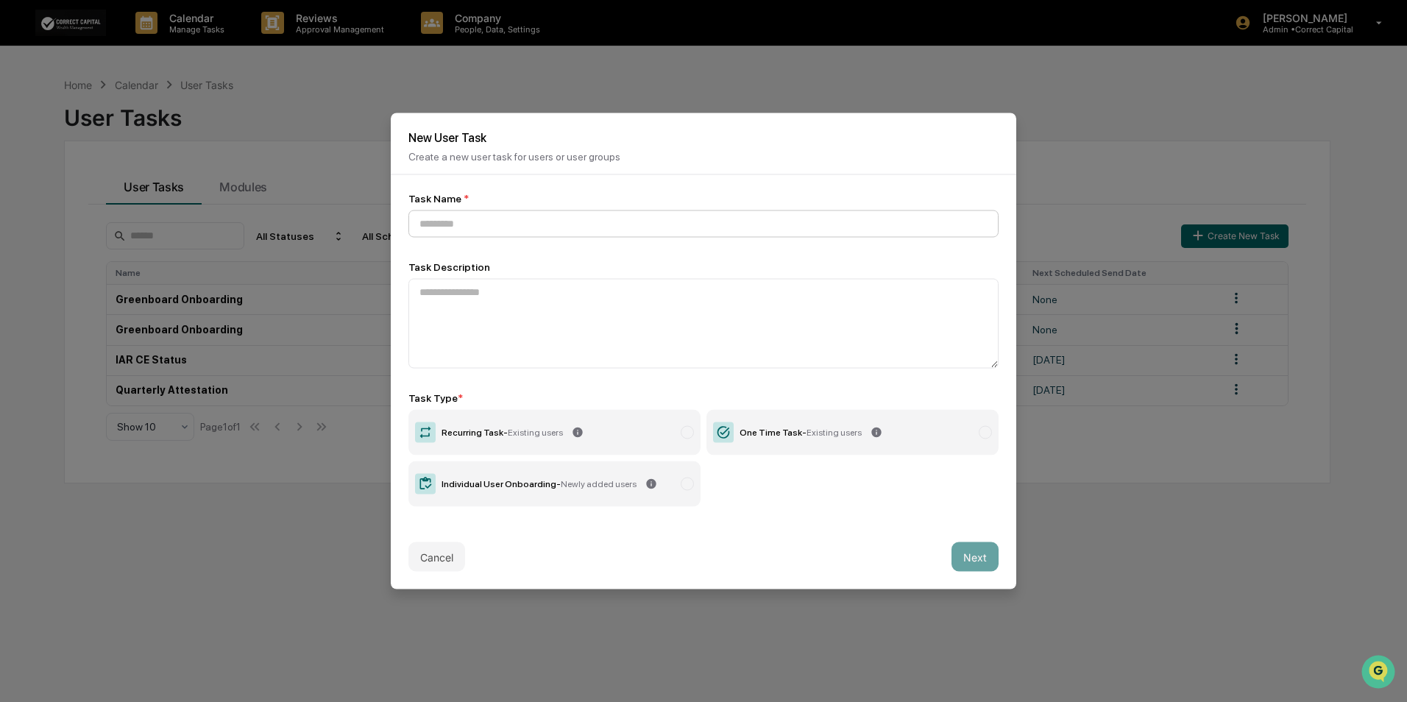
click at [466, 227] on input at bounding box center [703, 223] width 590 height 27
type input "****"
click at [468, 297] on textarea at bounding box center [703, 324] width 590 height 90
type textarea "****"
click at [976, 428] on label "One Time Task - Existing users" at bounding box center [852, 433] width 292 height 46
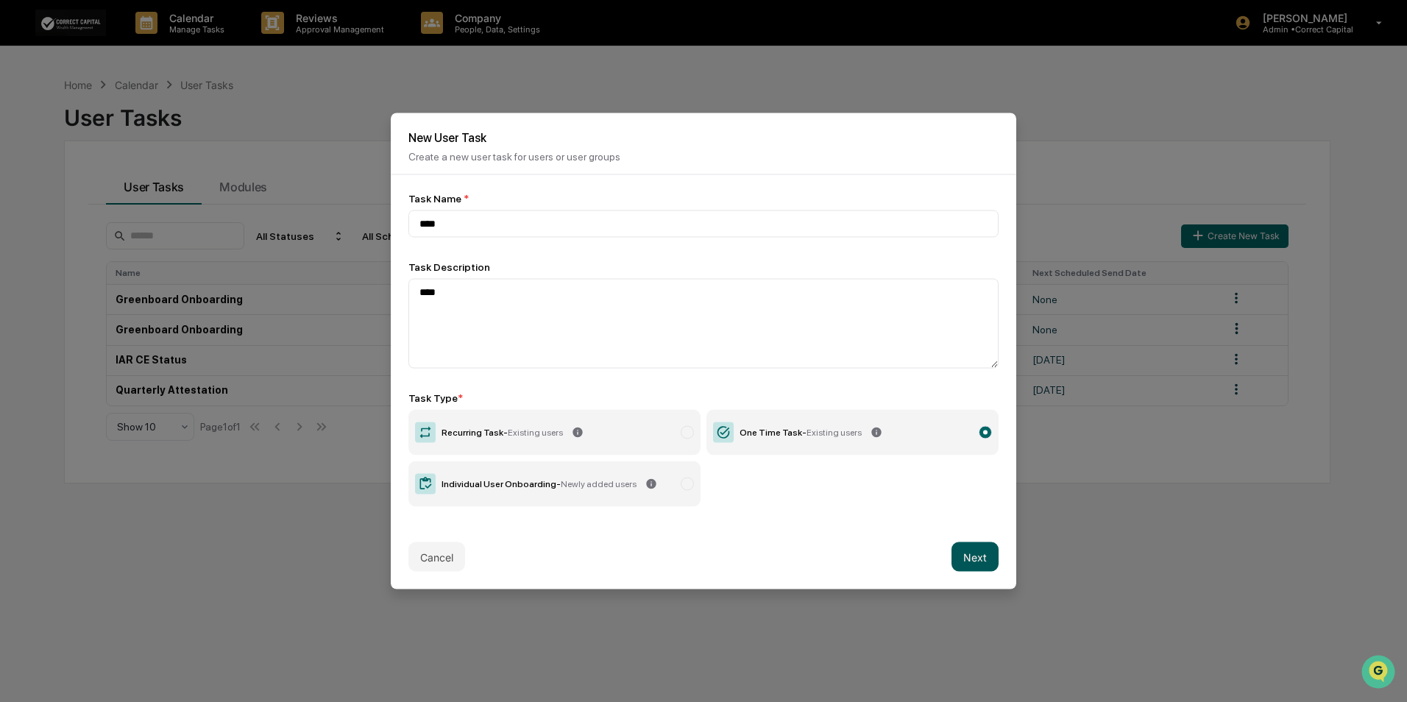
click at [982, 556] on button "Next" at bounding box center [975, 556] width 47 height 29
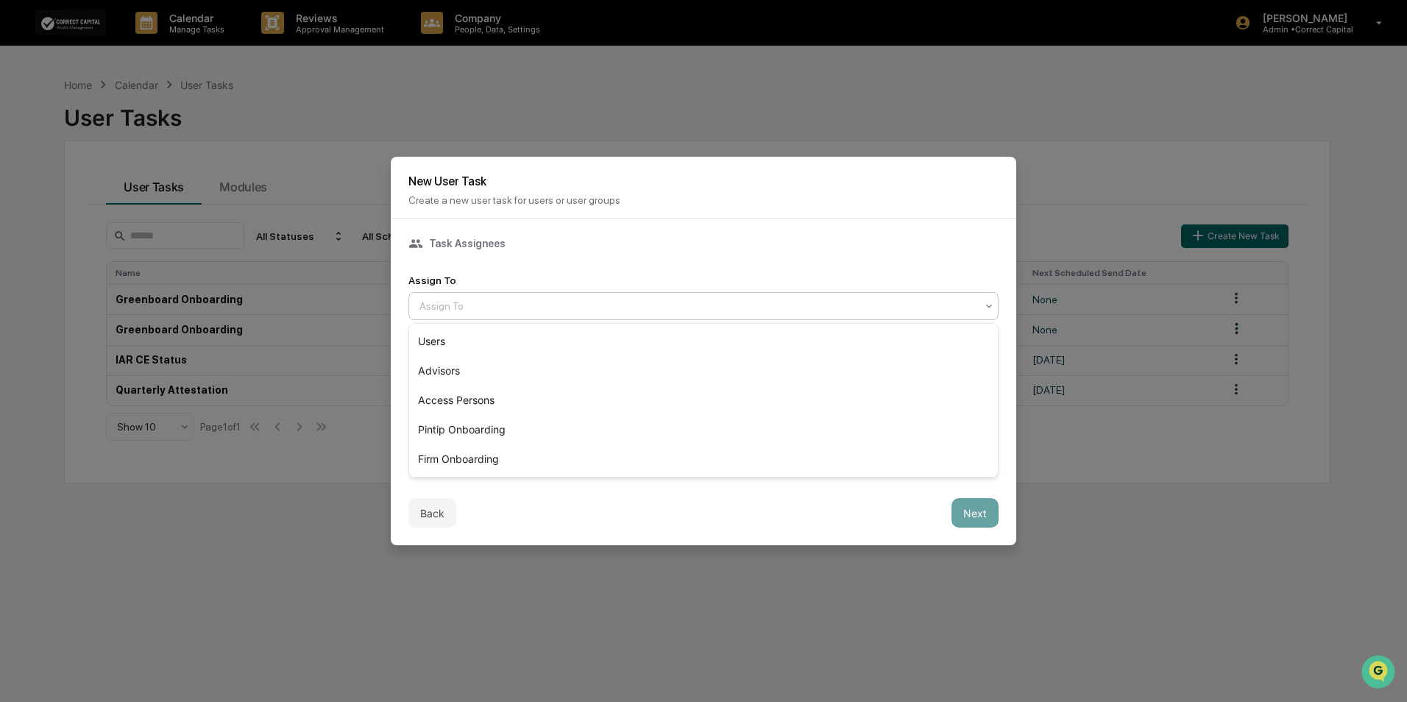
click at [545, 301] on div at bounding box center [697, 306] width 556 height 15
click at [519, 341] on div "Users" at bounding box center [703, 341] width 589 height 29
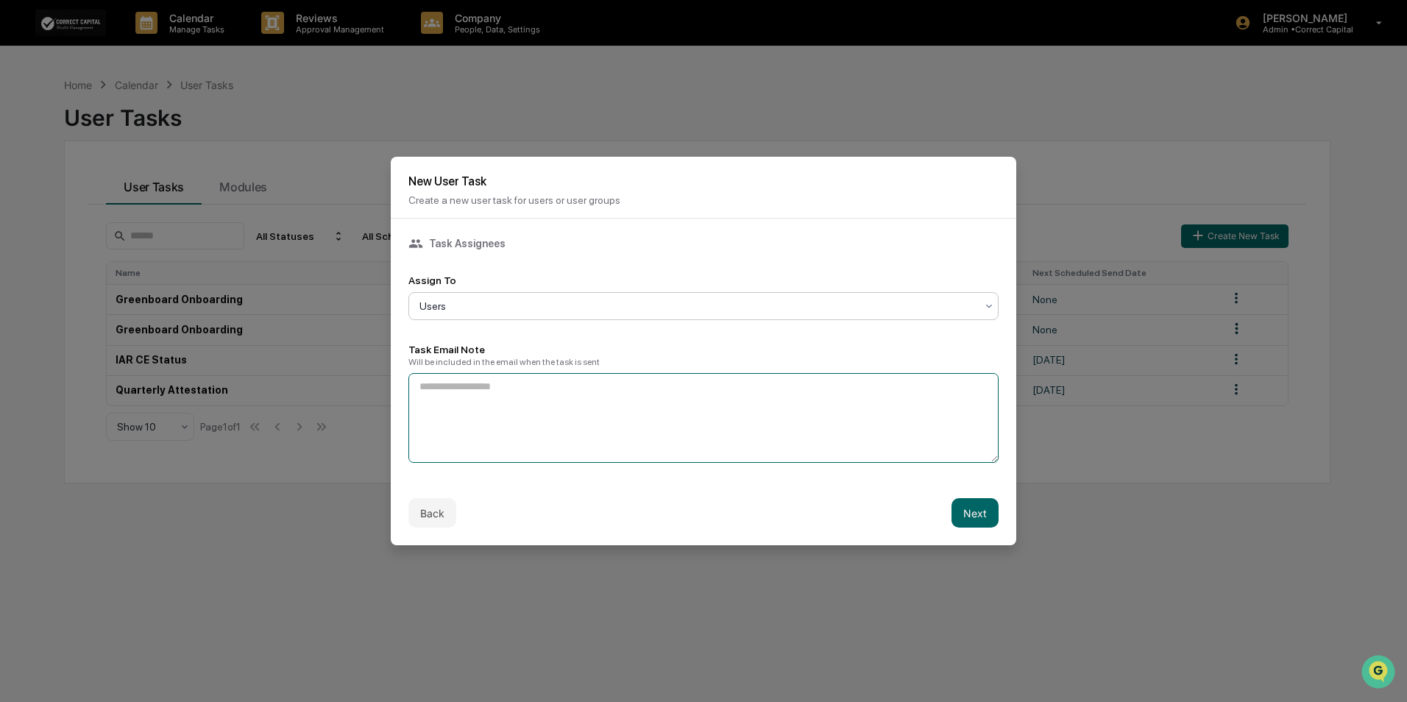
click at [553, 402] on textarea at bounding box center [703, 418] width 590 height 90
type textarea "*"
type textarea "*********"
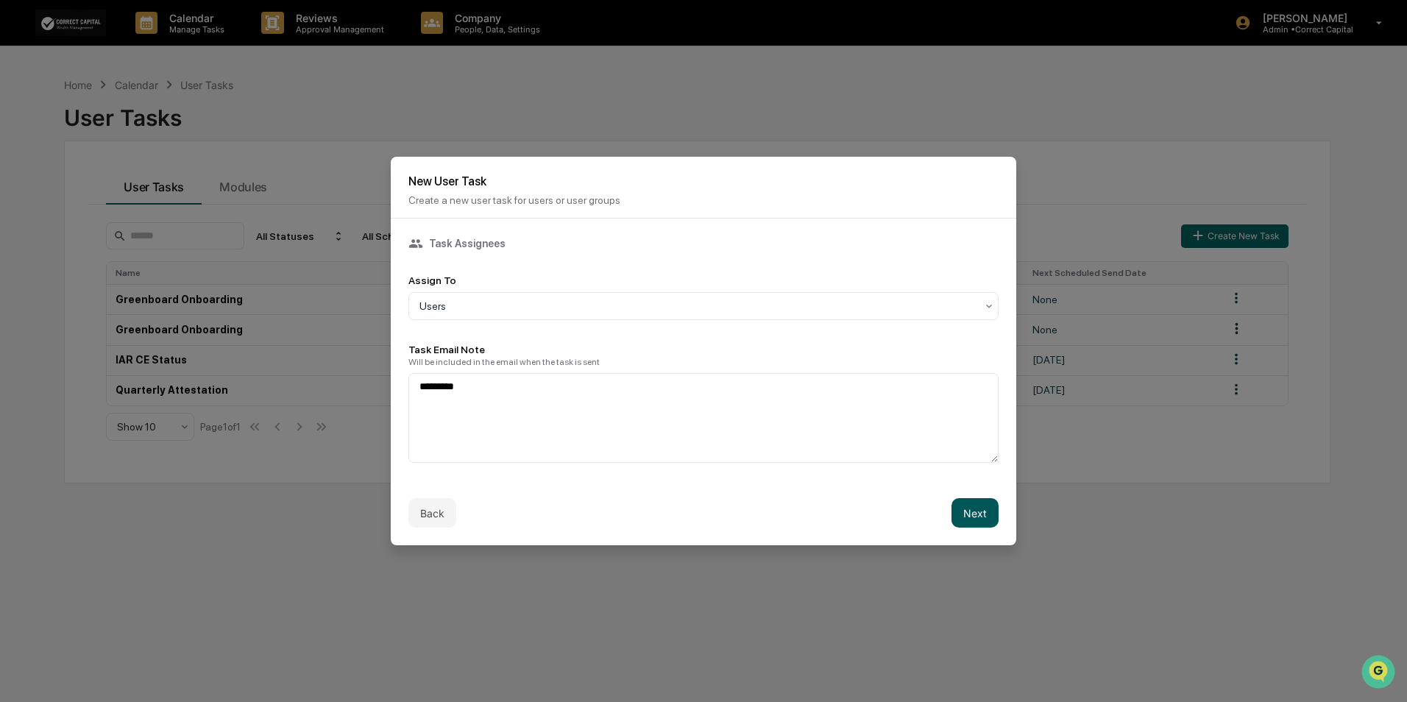
click at [985, 511] on button "Next" at bounding box center [975, 512] width 47 height 29
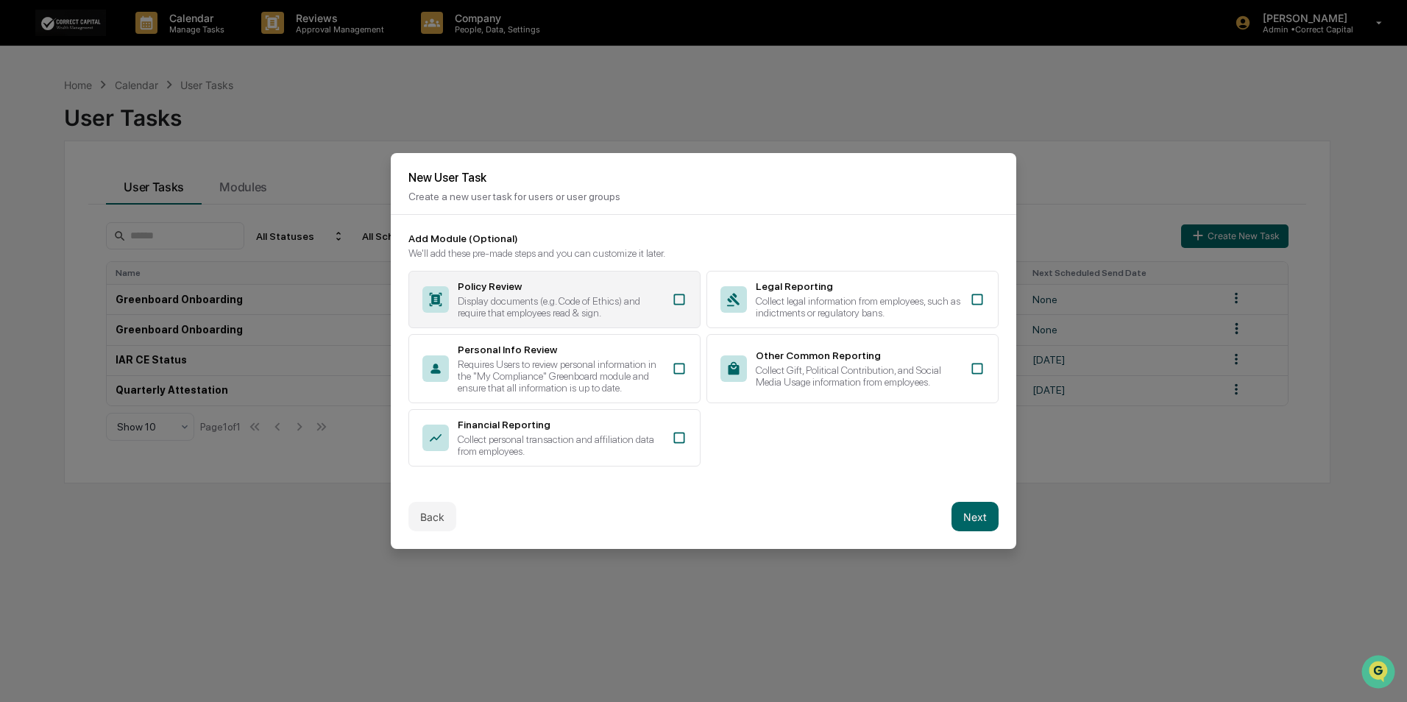
click at [627, 297] on div "Display documents (e.g. Code of Ethics) and require that employees read & sign." at bounding box center [560, 307] width 205 height 24
click at [972, 520] on button "Next" at bounding box center [975, 516] width 47 height 29
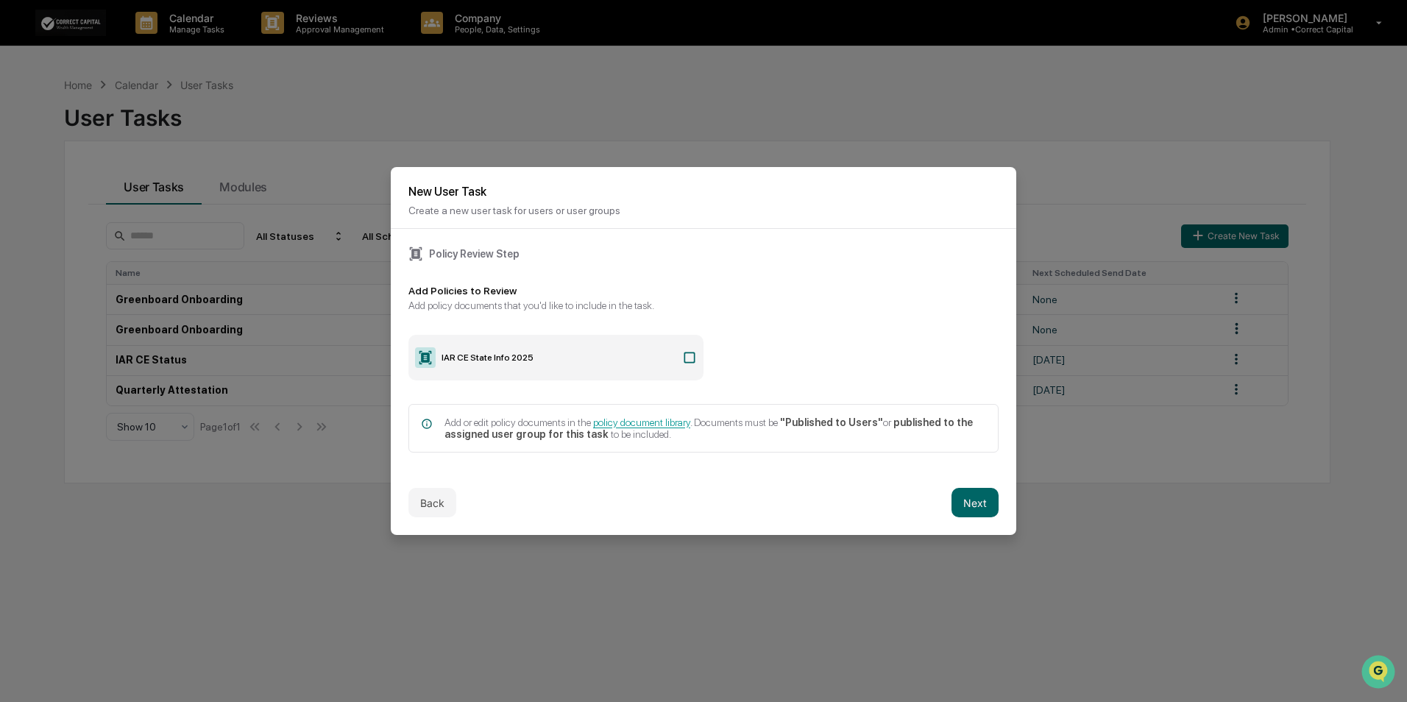
click at [622, 355] on label "IAR CE State Info 2025" at bounding box center [555, 358] width 295 height 46
click at [973, 504] on button "Next" at bounding box center [975, 502] width 47 height 29
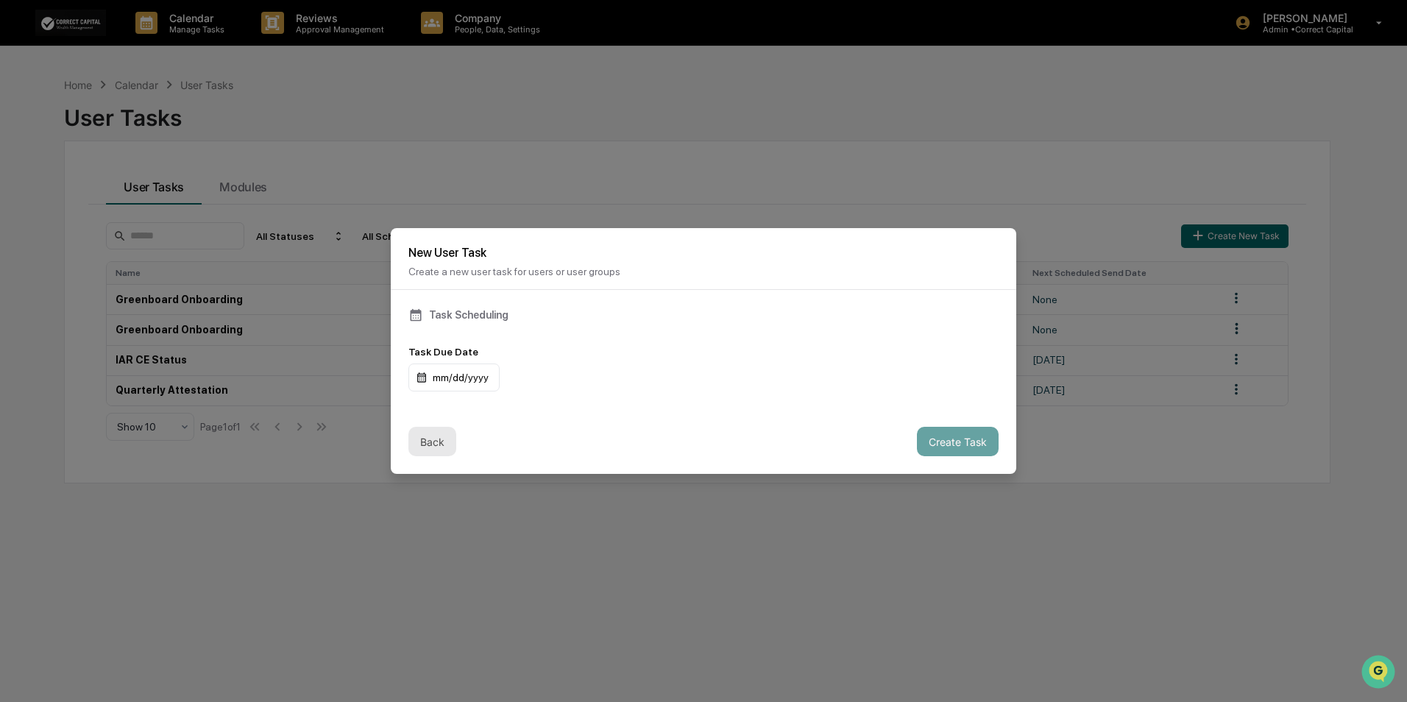
click at [424, 438] on button "Back" at bounding box center [432, 441] width 48 height 29
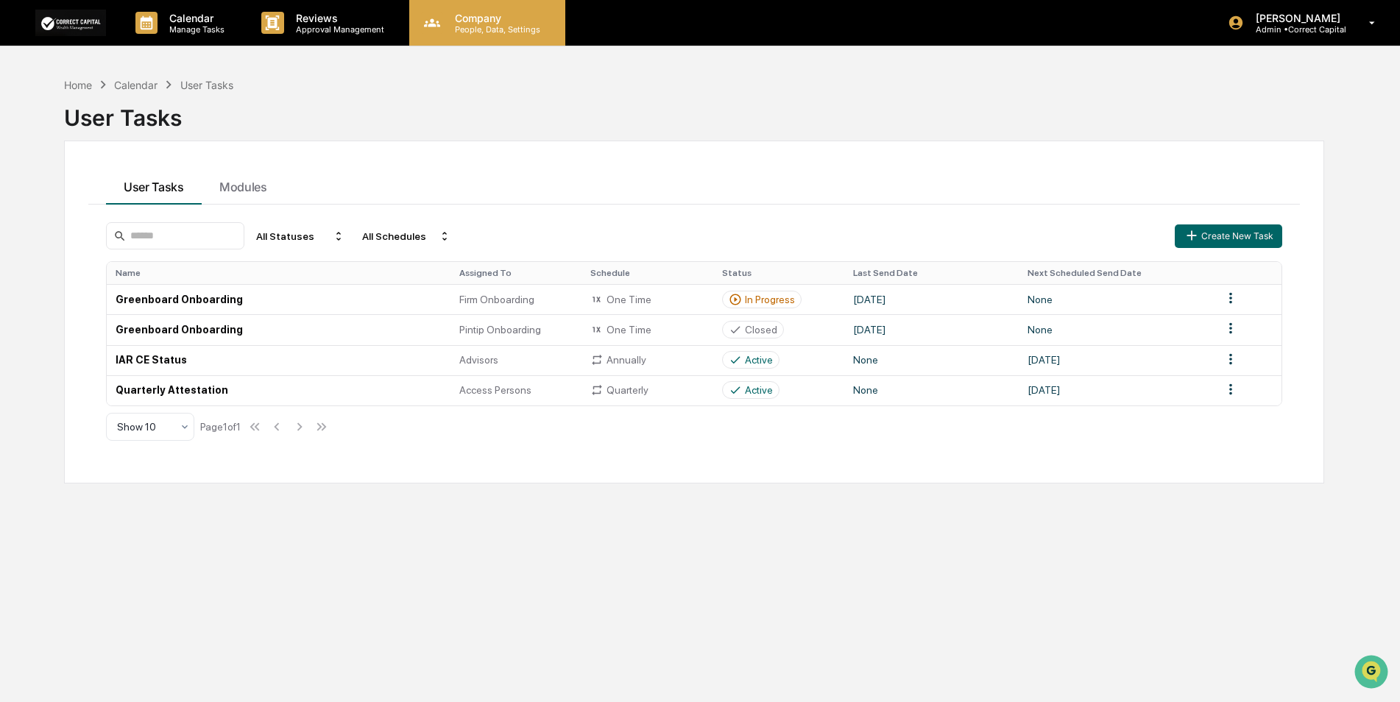
click at [485, 35] on div "Company People, Data, Settings" at bounding box center [487, 23] width 156 height 46
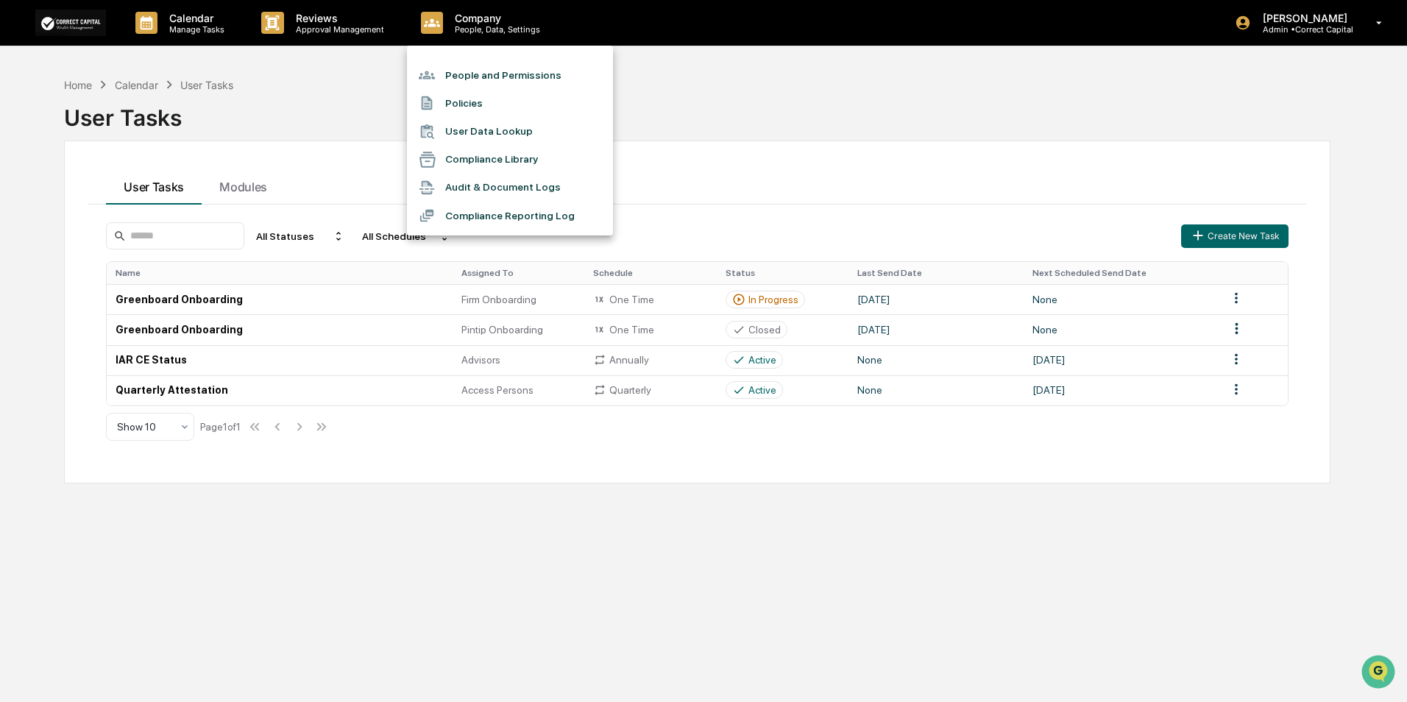
click at [463, 100] on li "Policies" at bounding box center [510, 103] width 206 height 28
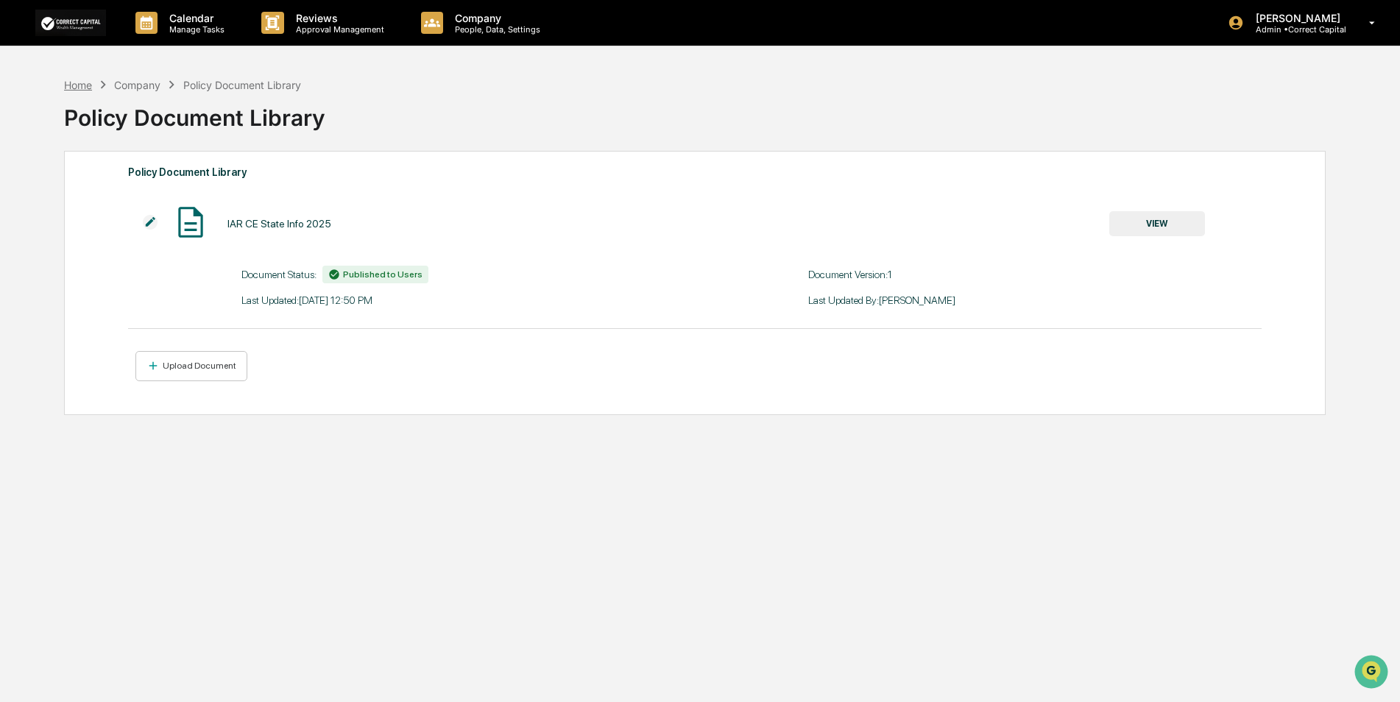
click at [76, 85] on div "Home" at bounding box center [78, 85] width 28 height 13
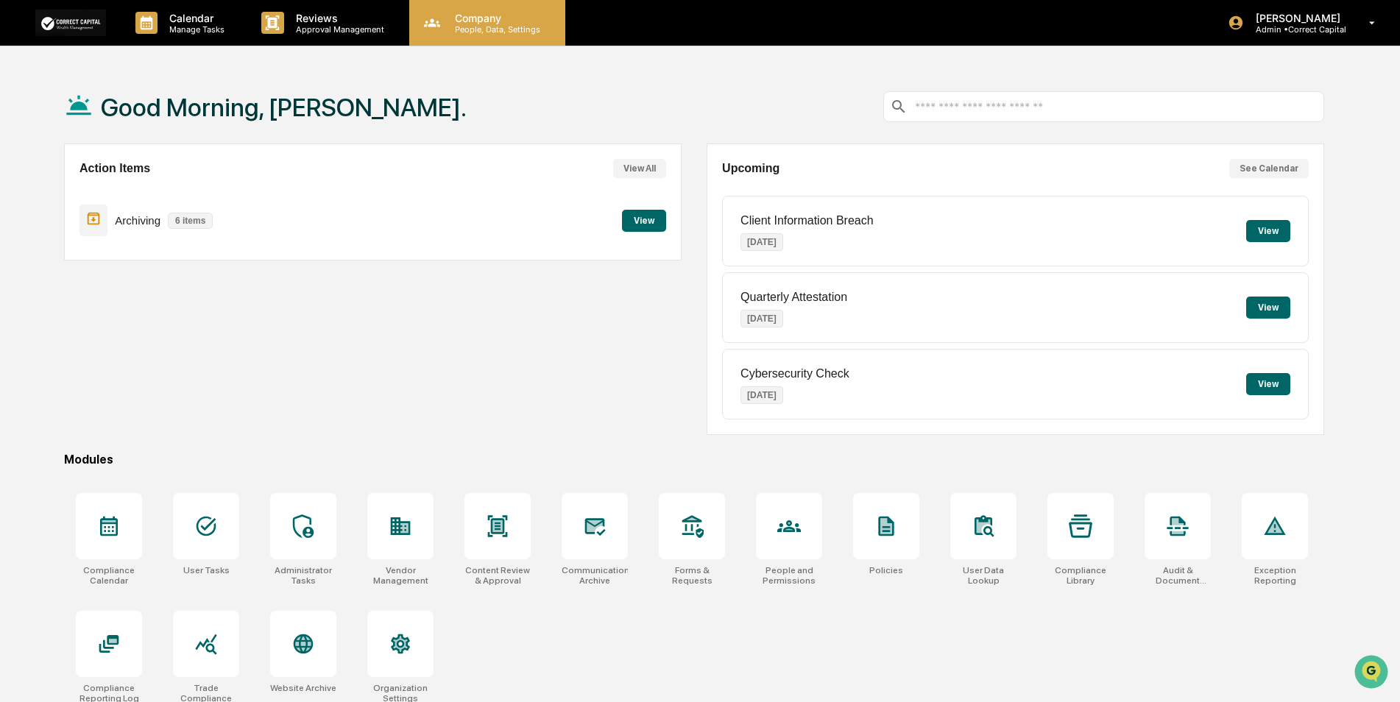
click at [497, 30] on p "People, Data, Settings" at bounding box center [495, 29] width 105 height 10
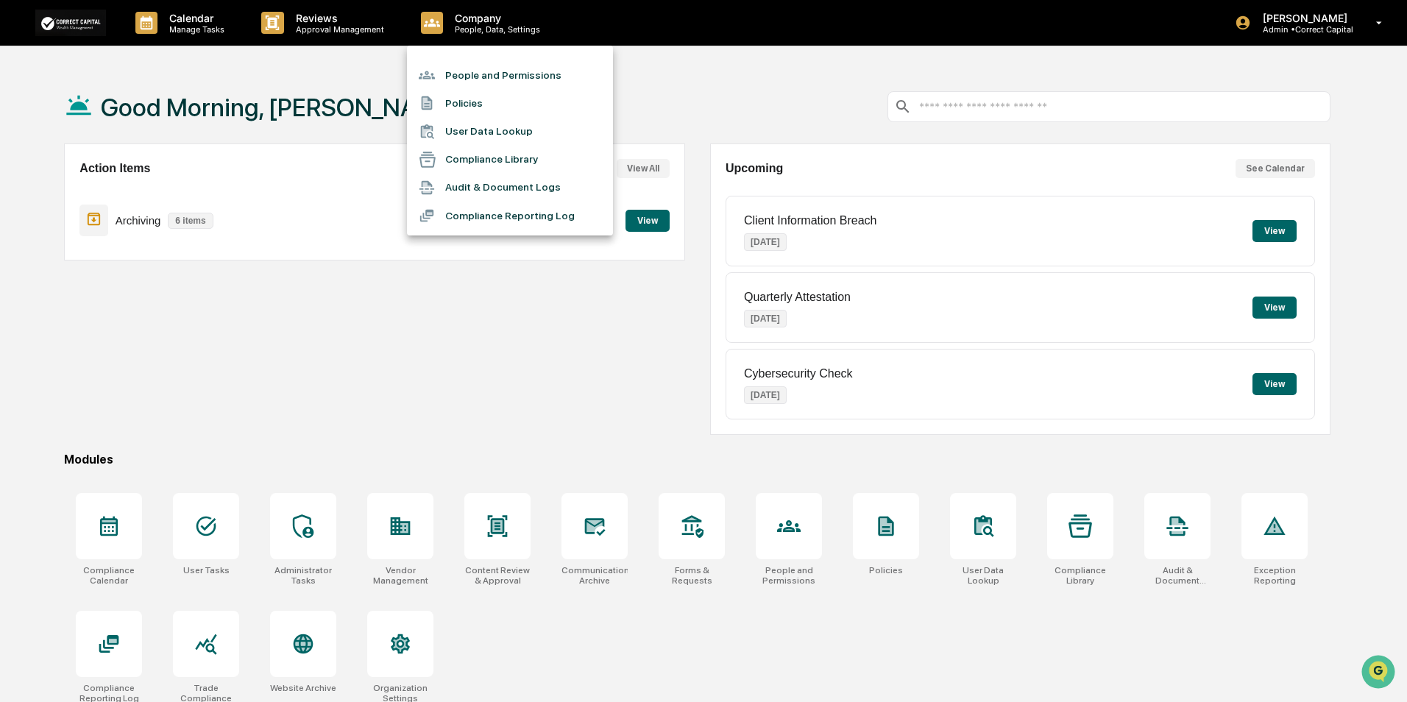
click at [489, 84] on li "People and Permissions" at bounding box center [510, 75] width 206 height 28
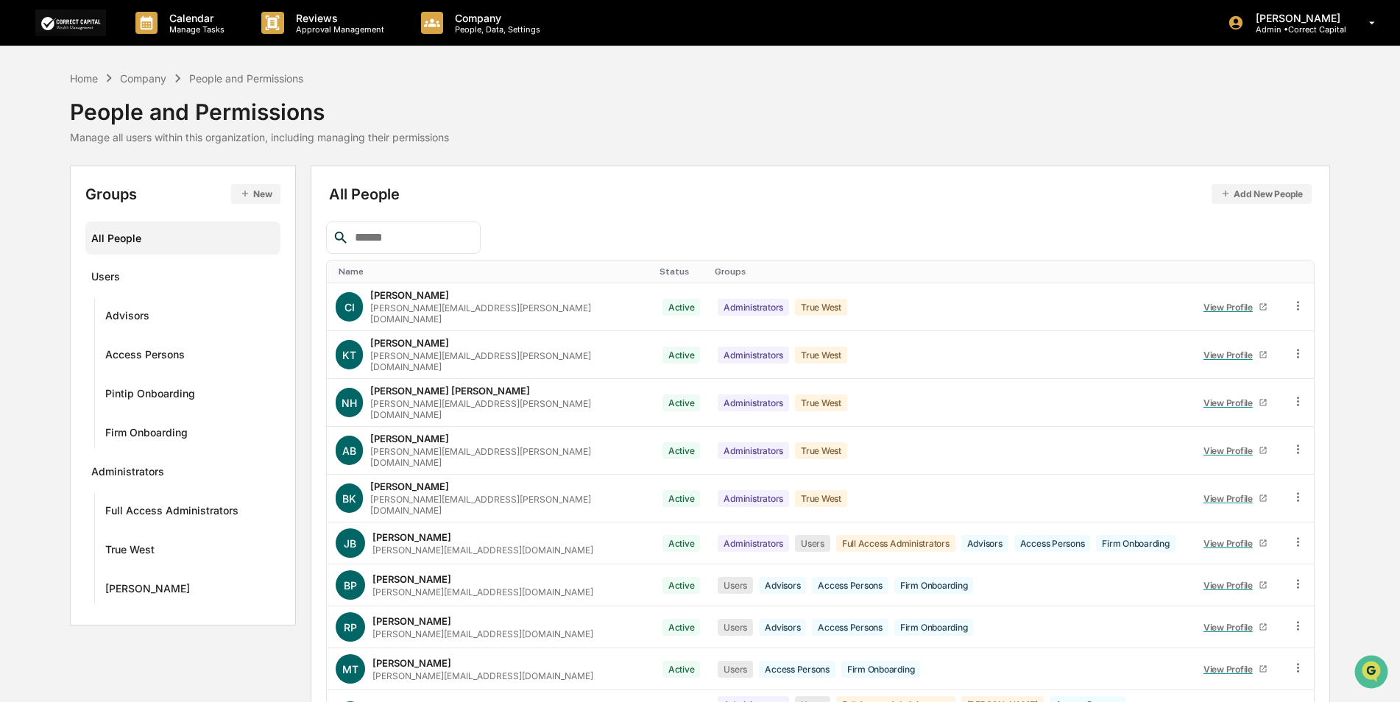
click at [1278, 194] on button "Add New People" at bounding box center [1261, 194] width 100 height 20
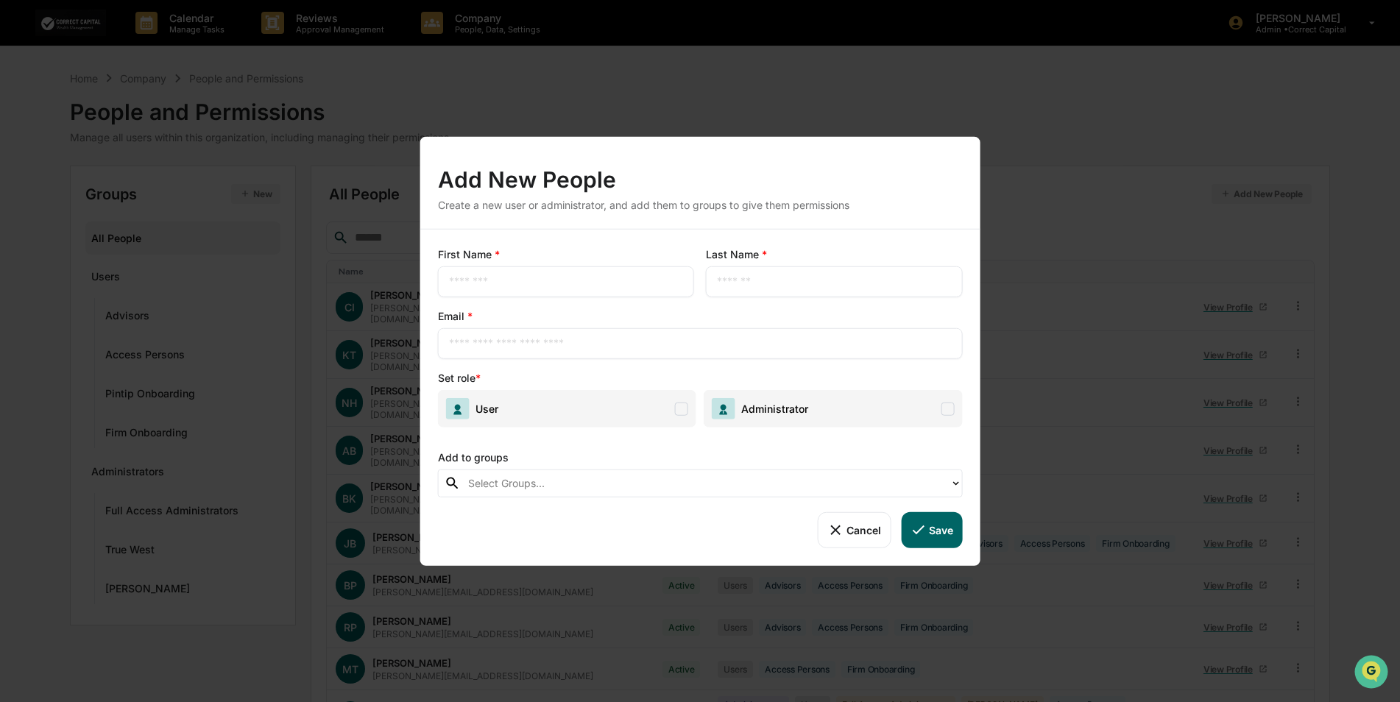
click at [548, 409] on span "User" at bounding box center [567, 409] width 258 height 38
click at [626, 489] on div at bounding box center [705, 483] width 475 height 17
click at [784, 89] on div "Add New People Create a new user or administrator, and add them to groups to gi…" at bounding box center [700, 351] width 1400 height 702
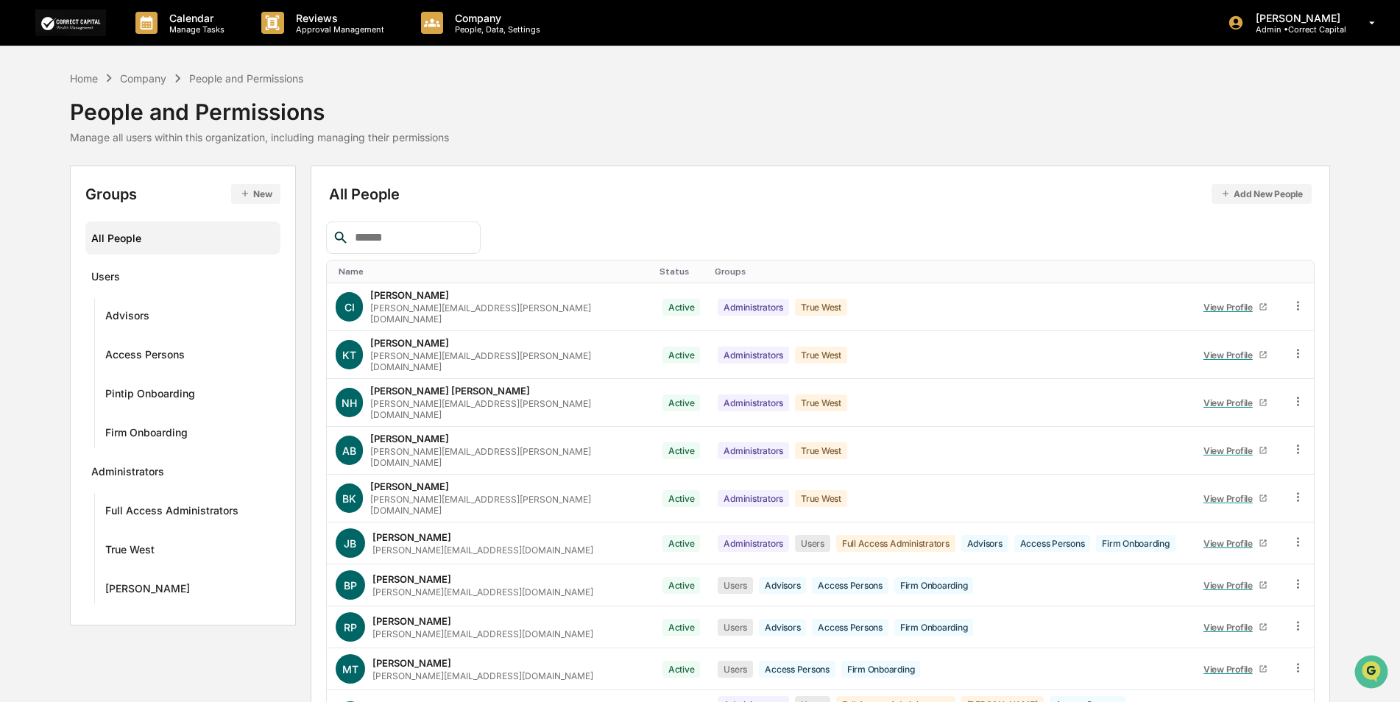
click at [755, 121] on div "Home Company People and Permissions People and Permissions Manage all users wit…" at bounding box center [700, 107] width 1260 height 74
click at [915, 132] on div "Home Company People and Permissions People and Permissions Manage all users wit…" at bounding box center [700, 107] width 1260 height 74
click at [1281, 37] on div "[PERSON_NAME] Admin • Correct Capital" at bounding box center [1306, 23] width 187 height 46
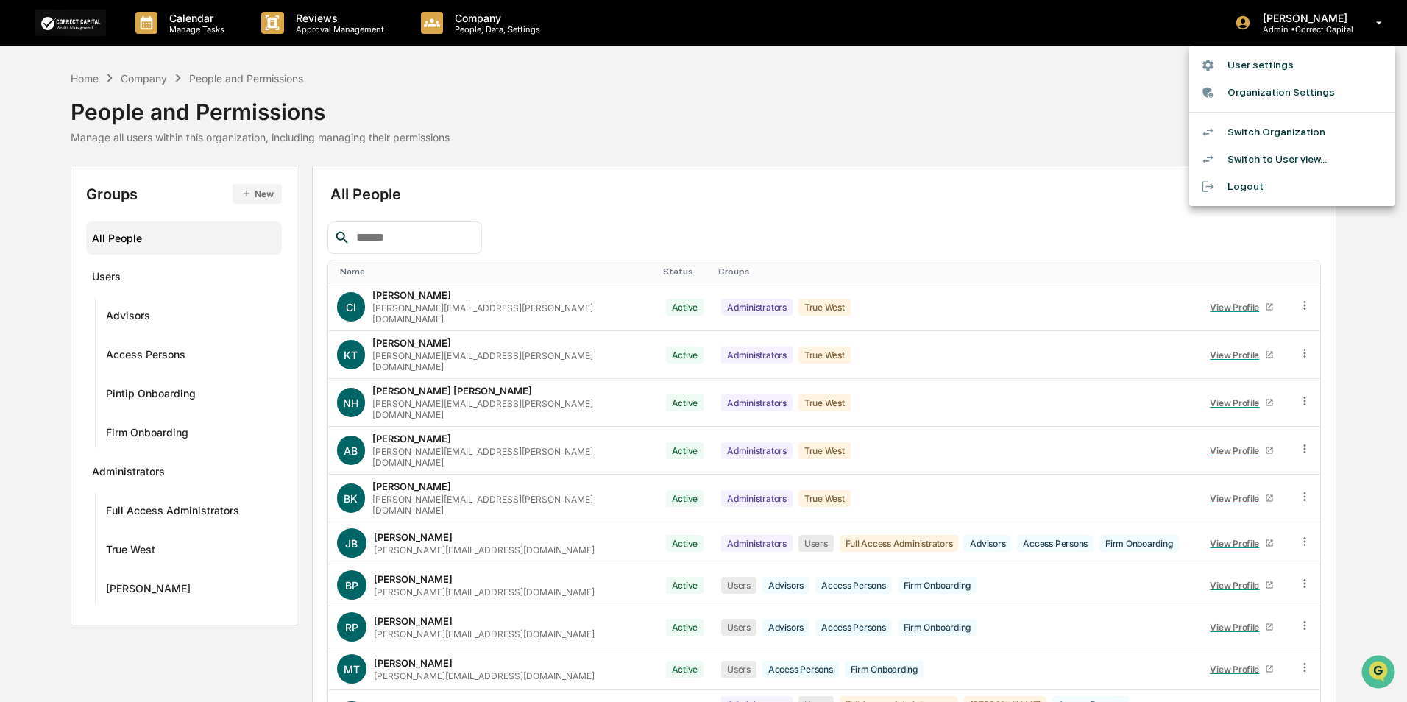
click at [1282, 130] on li "Switch Organization" at bounding box center [1292, 131] width 206 height 27
